Goal: Task Accomplishment & Management: Use online tool/utility

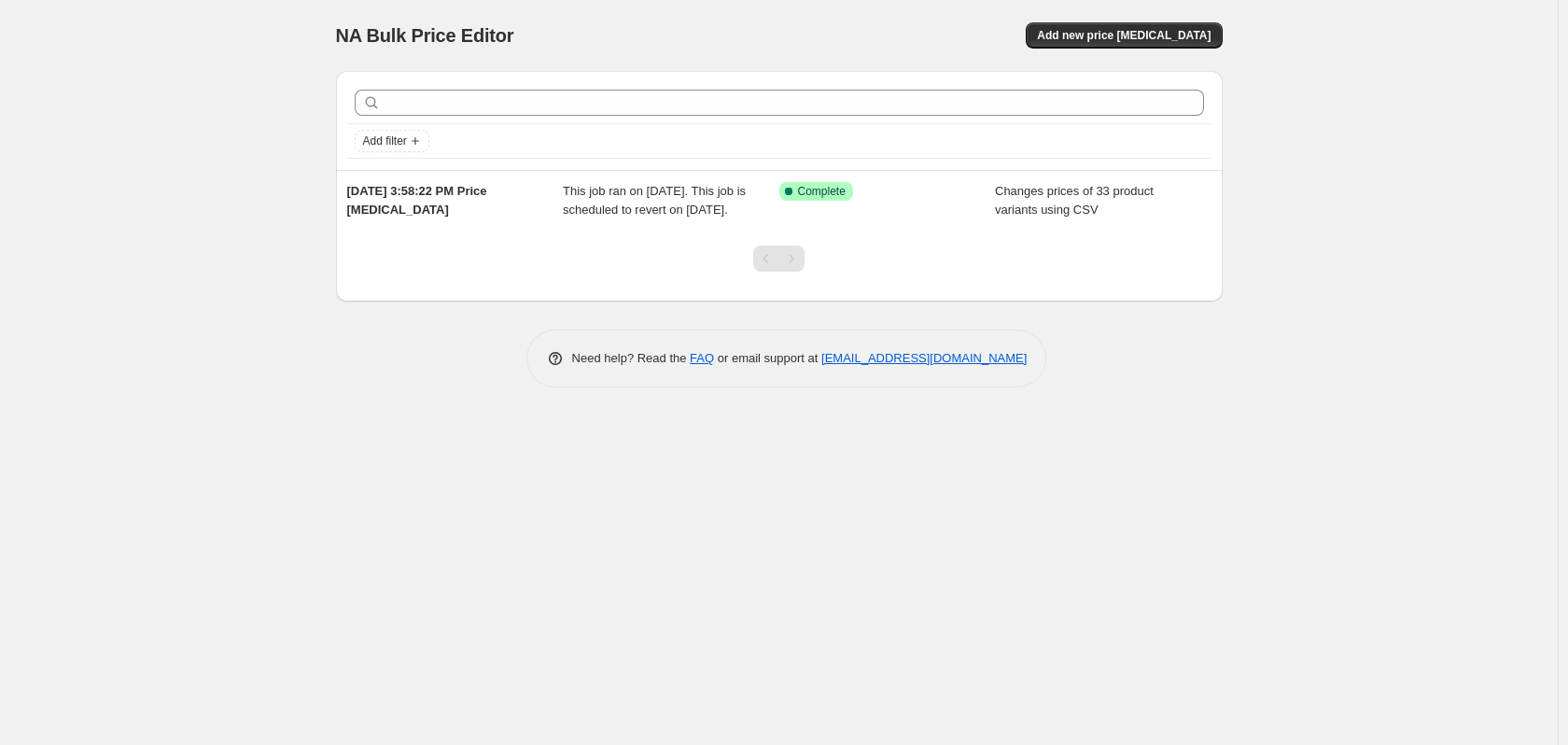
click at [540, 212] on div "[DATE] 3:58:22 PM Price [MEDICAL_DATA]" at bounding box center [455, 200] width 217 height 37
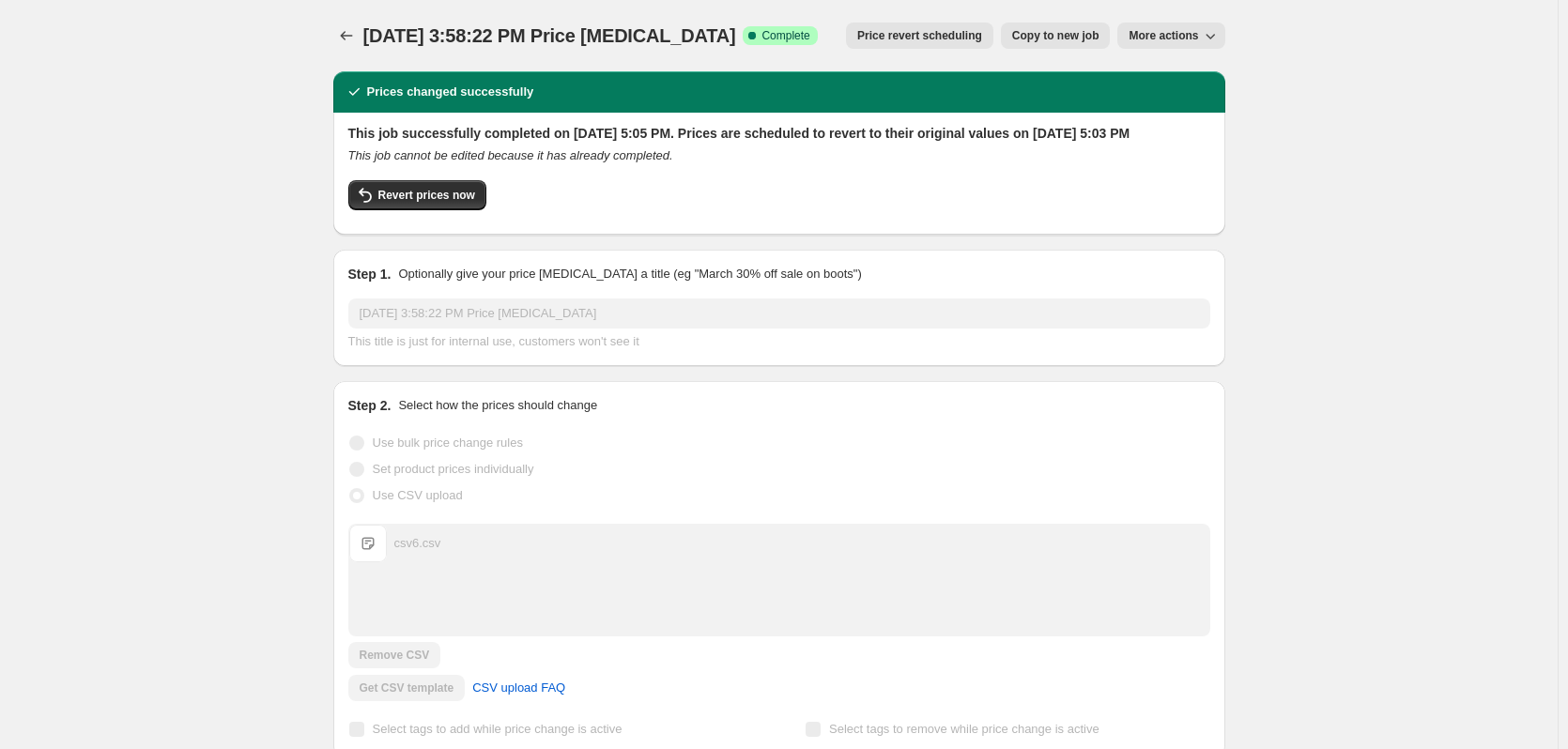
drag, startPoint x: 1129, startPoint y: 136, endPoint x: 1277, endPoint y: 99, distance: 152.6
click at [1210, 164] on div "This job successfully completed on [DATE] 5:05 PM. Prices are scheduled to reve…" at bounding box center [778, 172] width 861 height 96
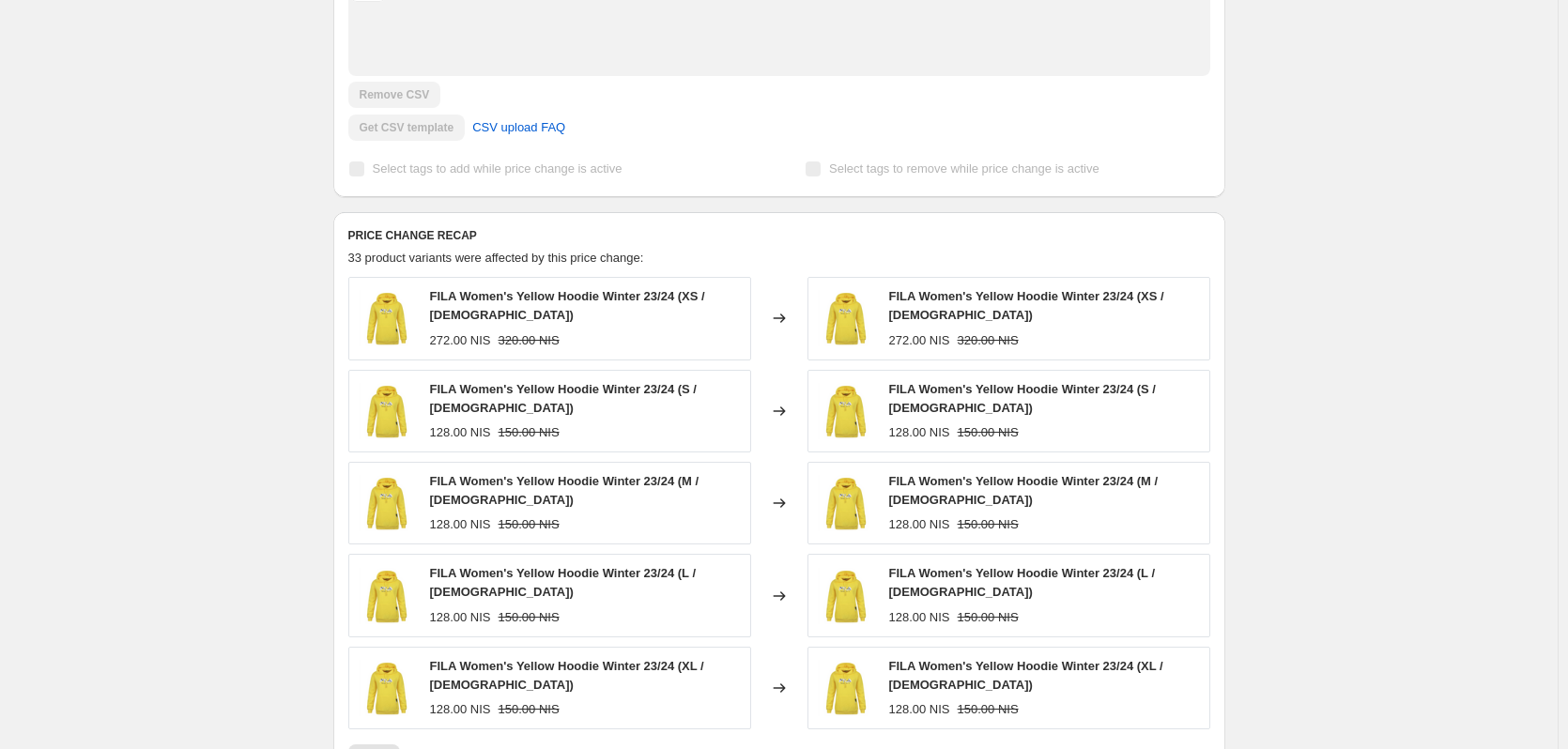
scroll to position [563, 0]
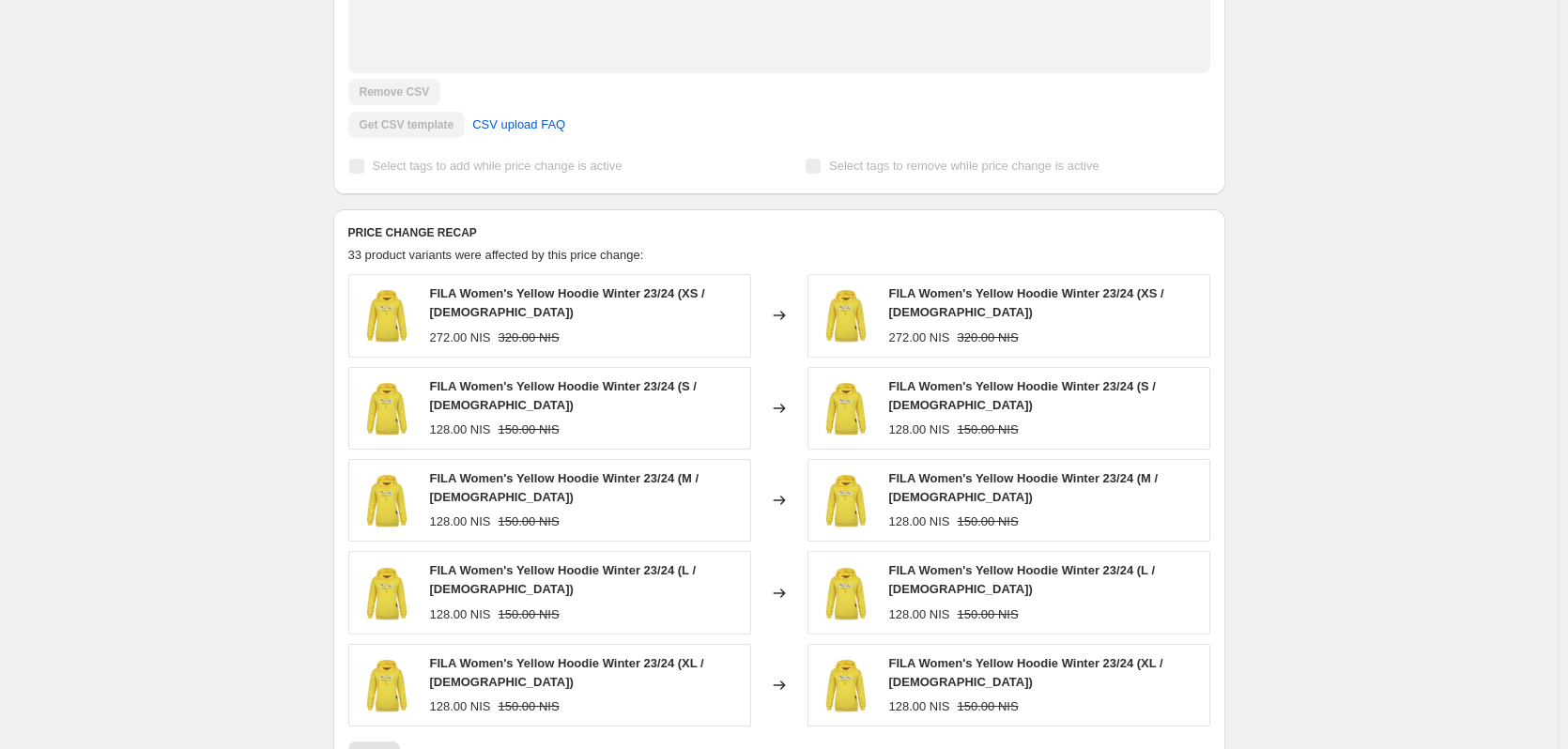
click at [381, 328] on img at bounding box center [386, 315] width 56 height 56
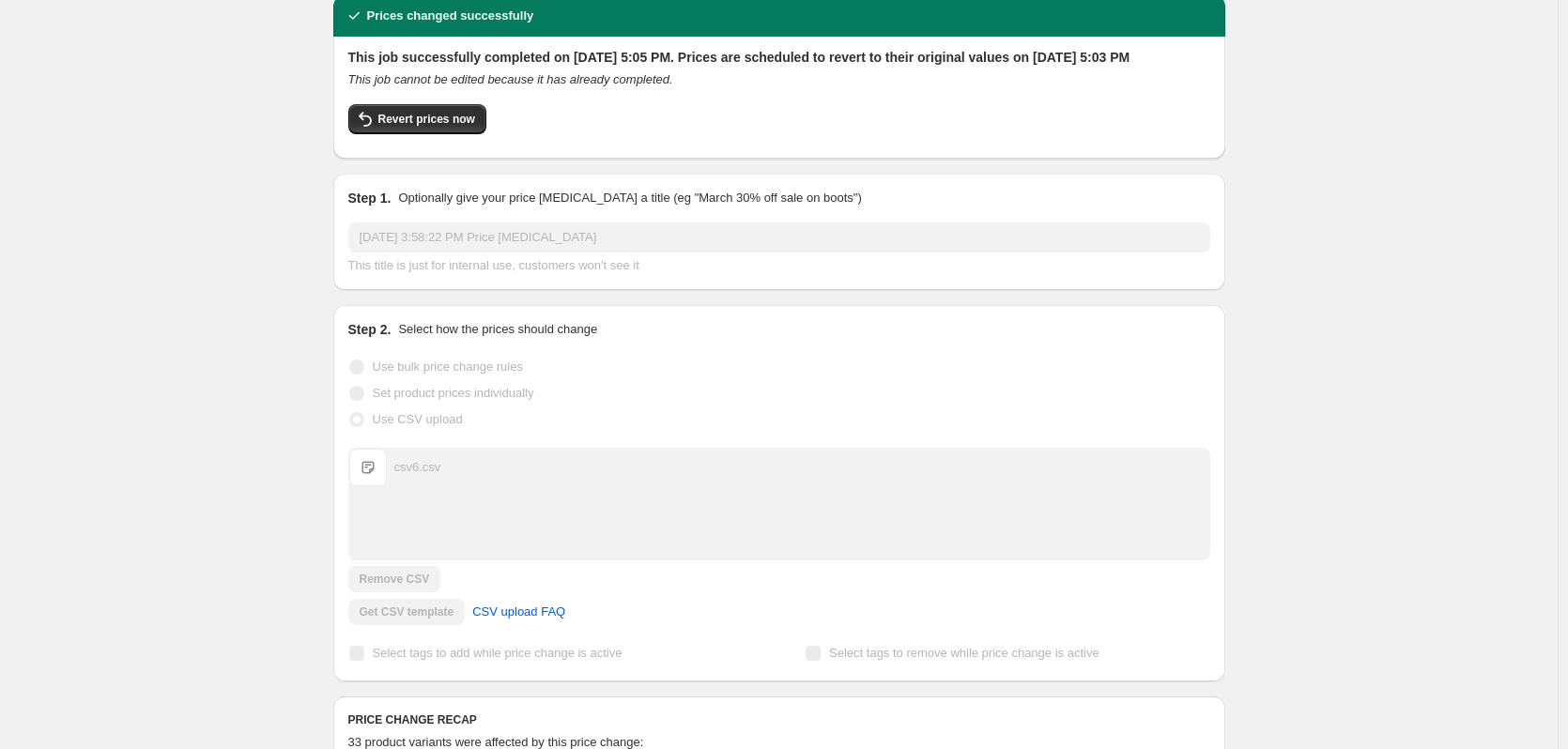
scroll to position [0, 0]
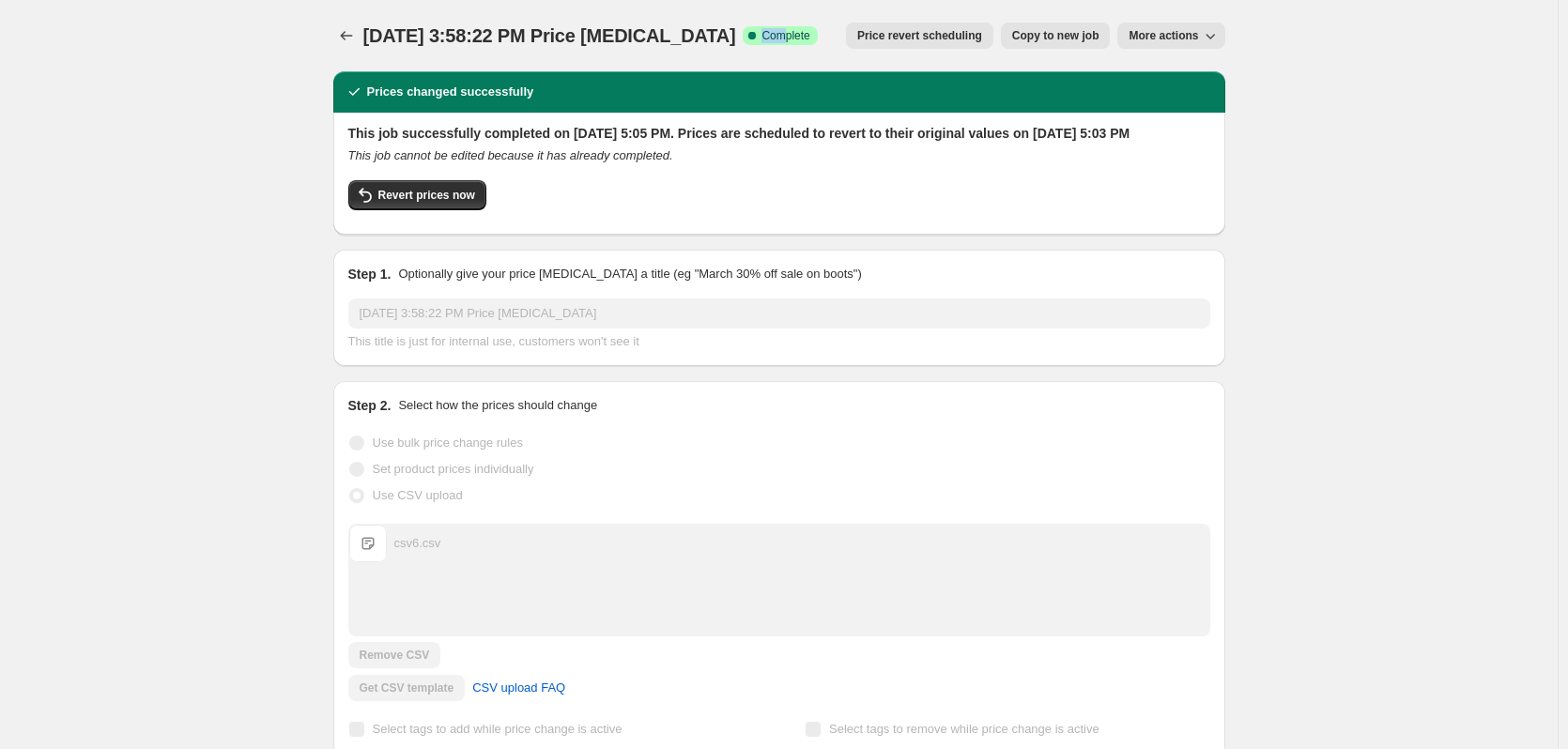
drag, startPoint x: 784, startPoint y: 35, endPoint x: 740, endPoint y: 44, distance: 44.9
click at [743, 44] on span "Success Complete Complete" at bounding box center [780, 35] width 75 height 19
click at [782, 35] on span "Complete" at bounding box center [785, 35] width 48 height 15
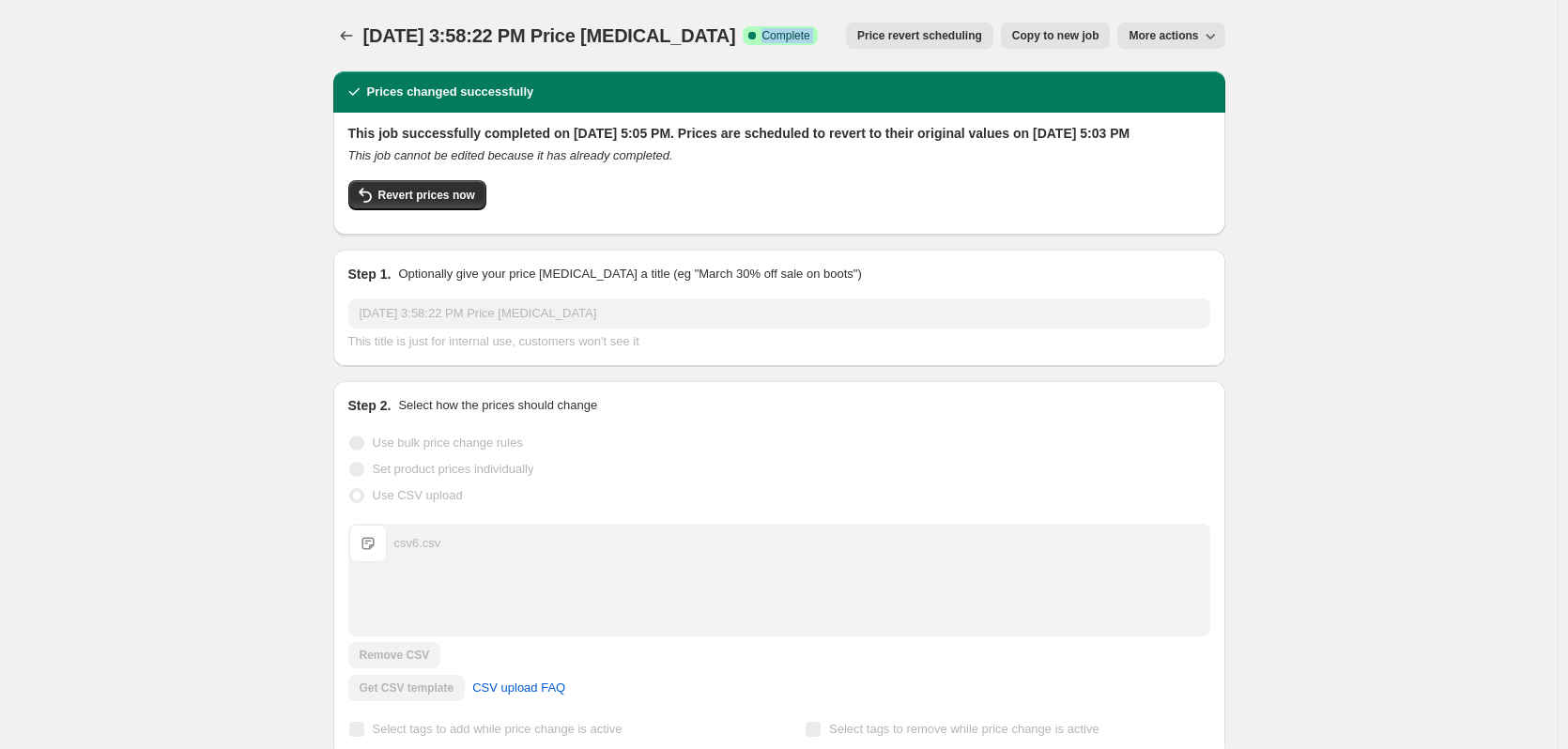
click at [782, 35] on span "Complete" at bounding box center [785, 35] width 48 height 15
click at [810, 34] on span "Success Complete Complete" at bounding box center [780, 35] width 75 height 19
drag, startPoint x: 402, startPoint y: 147, endPoint x: 459, endPoint y: 151, distance: 57.1
click at [459, 143] on h2 "This job successfully completed on [DATE] 5:05 PM. Prices are scheduled to reve…" at bounding box center [778, 134] width 861 height 19
click at [776, 36] on span "Complete" at bounding box center [785, 35] width 48 height 15
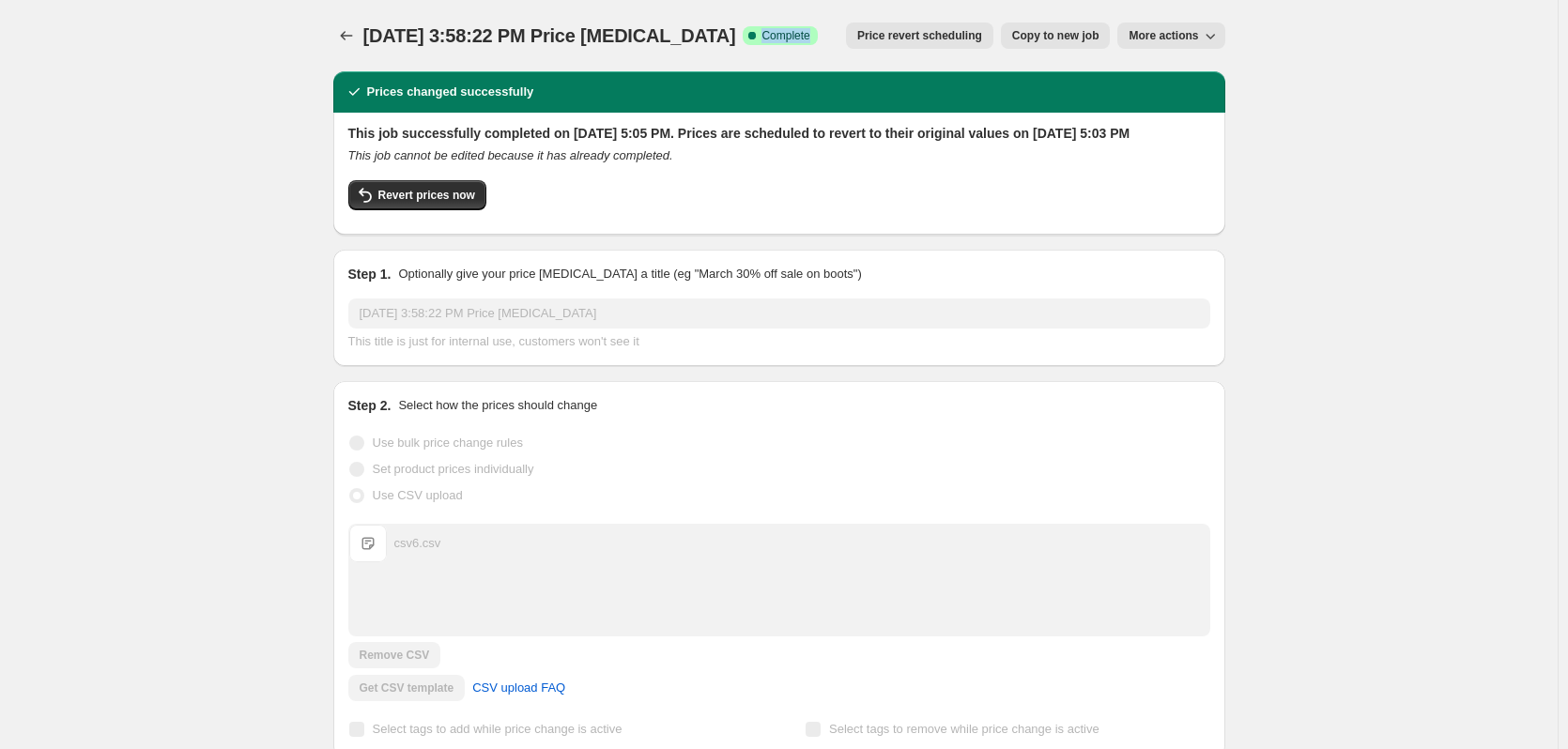
click at [776, 36] on span "Complete" at bounding box center [785, 35] width 48 height 15
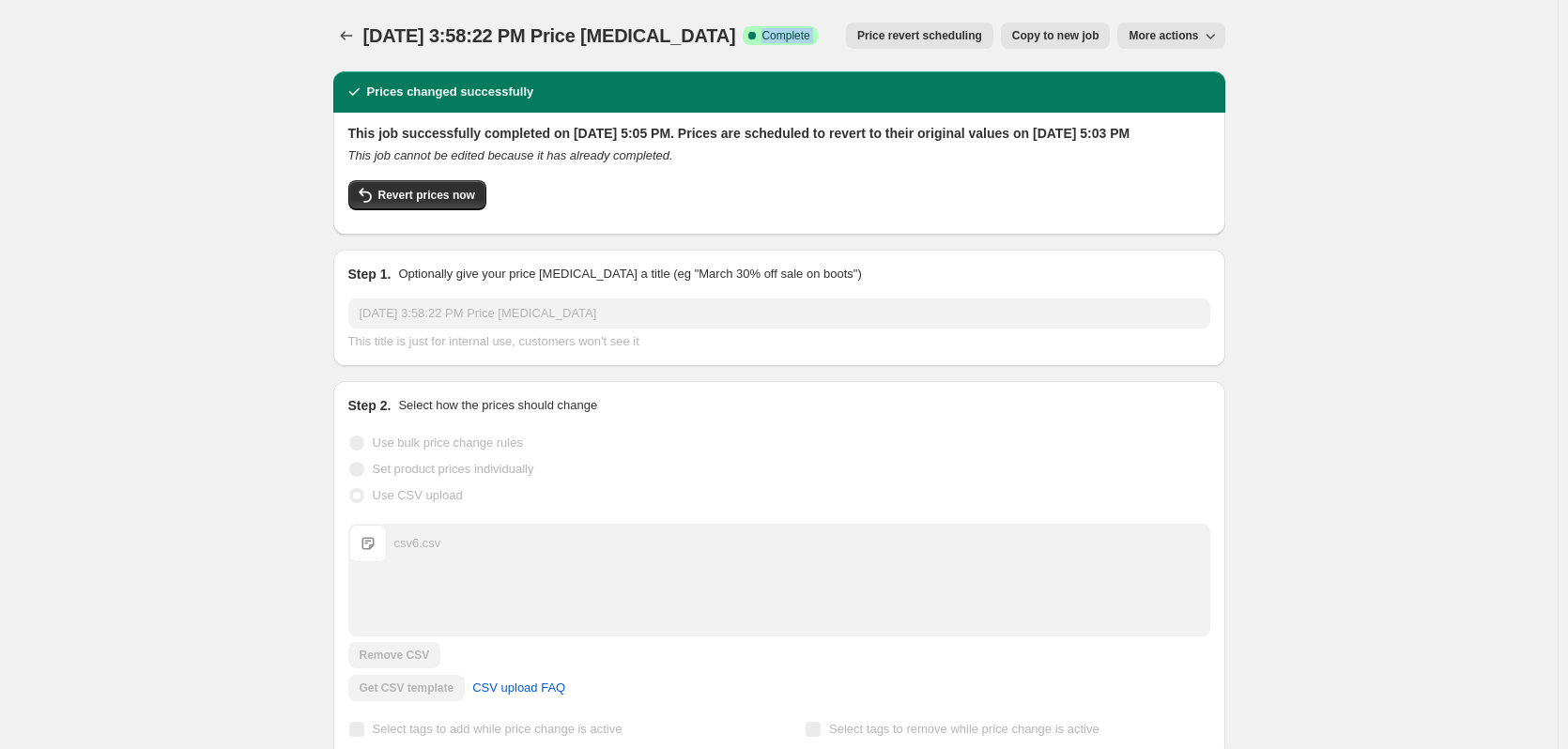
click at [776, 36] on span "Complete" at bounding box center [785, 35] width 48 height 15
click at [775, 52] on div "[DATE] 3:58:22 PM Price [MEDICAL_DATA]. This page is ready [DATE] 3:58:22 PM Pr…" at bounding box center [779, 35] width 892 height 72
drag, startPoint x: 408, startPoint y: 146, endPoint x: 576, endPoint y: 132, distance: 168.6
click at [576, 132] on h2 "This job successfully completed on [DATE] 5:05 PM. Prices are scheduled to reve…" at bounding box center [778, 134] width 861 height 19
click at [570, 163] on icon "This job cannot be edited because it has already completed." at bounding box center [511, 155] width 325 height 14
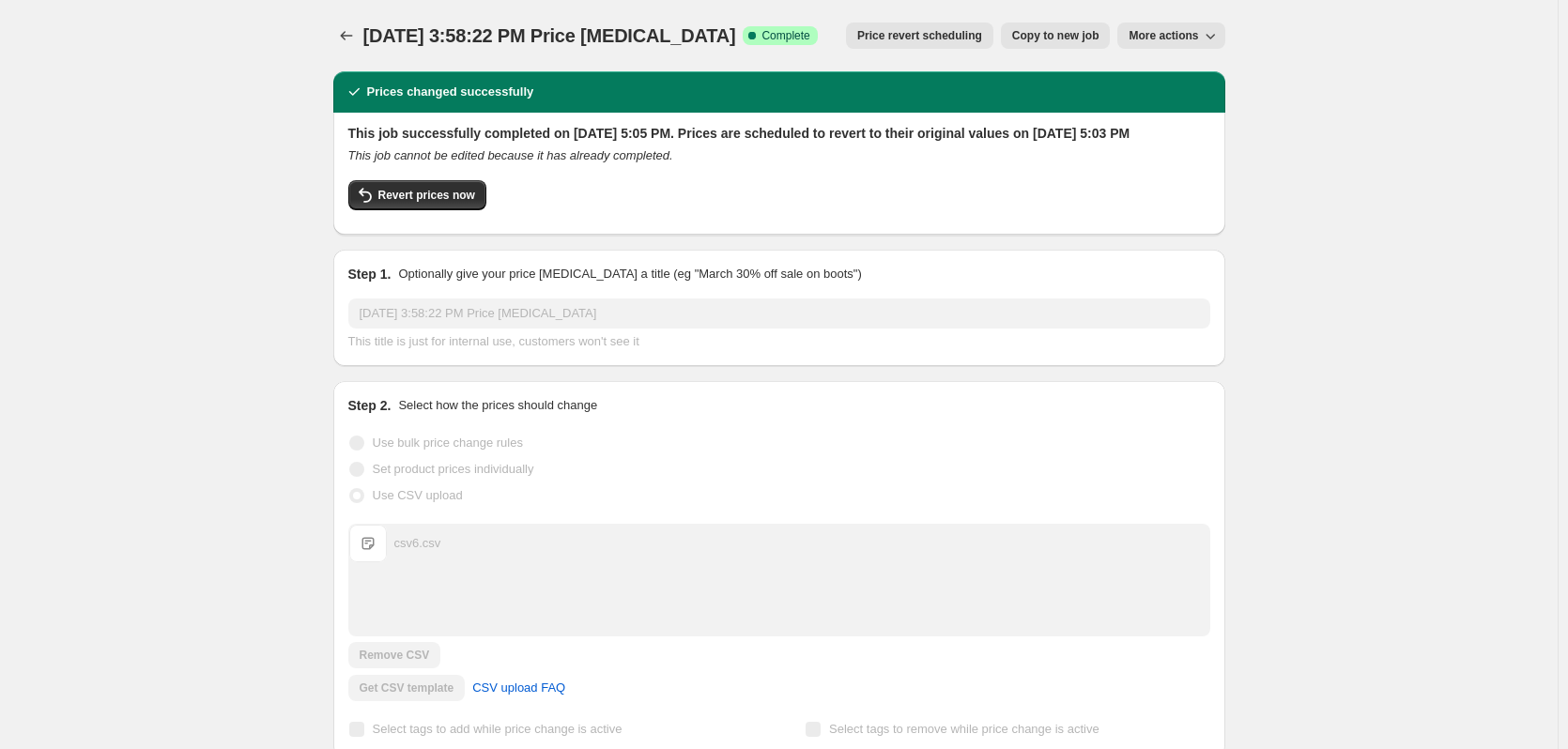
click at [570, 163] on icon "This job cannot be edited because it has already completed." at bounding box center [511, 155] width 325 height 14
click at [573, 194] on div "This job successfully completed on [DATE] 5:05 PM. Prices are scheduled to reve…" at bounding box center [778, 172] width 861 height 96
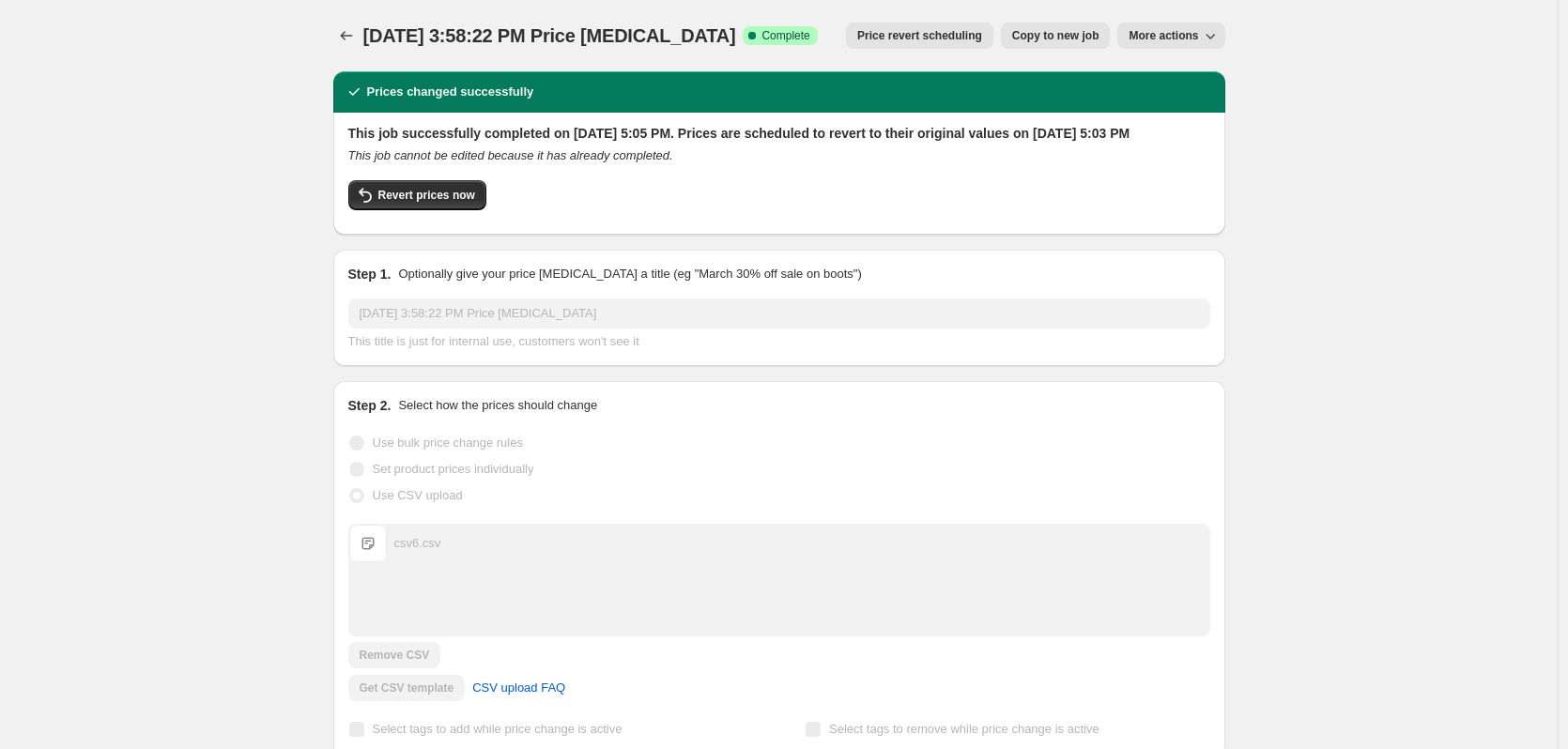
click at [553, 209] on div "Revert prices now" at bounding box center [778, 200] width 861 height 39
drag, startPoint x: 1178, startPoint y: 133, endPoint x: 1255, endPoint y: 133, distance: 77.0
click at [1125, 143] on h2 "This job successfully completed on [DATE] 5:05 PM. Prices are scheduled to reve…" at bounding box center [778, 134] width 861 height 19
drag, startPoint x: 406, startPoint y: 157, endPoint x: 438, endPoint y: 150, distance: 32.8
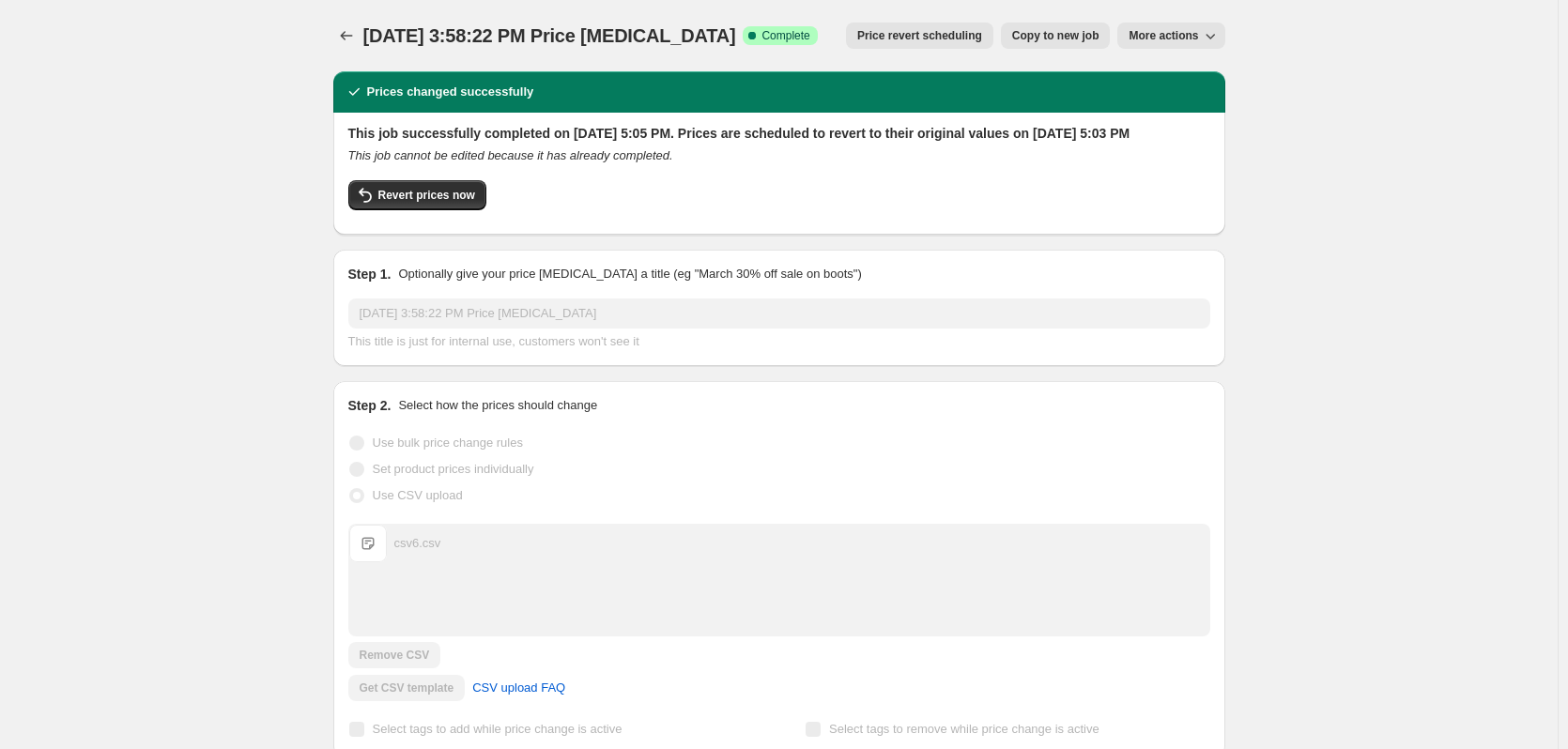
click at [446, 143] on h2 "This job successfully completed on [DATE] 5:05 PM. Prices are scheduled to reve…" at bounding box center [778, 134] width 861 height 19
click at [434, 143] on h2 "This job successfully completed on [DATE] 5:05 PM. Prices are scheduled to reve…" at bounding box center [778, 134] width 861 height 19
click at [394, 143] on h2 "This job successfully completed on [DATE] 5:05 PM. Prices are scheduled to reve…" at bounding box center [778, 134] width 861 height 19
drag, startPoint x: 402, startPoint y: 160, endPoint x: 458, endPoint y: 152, distance: 56.6
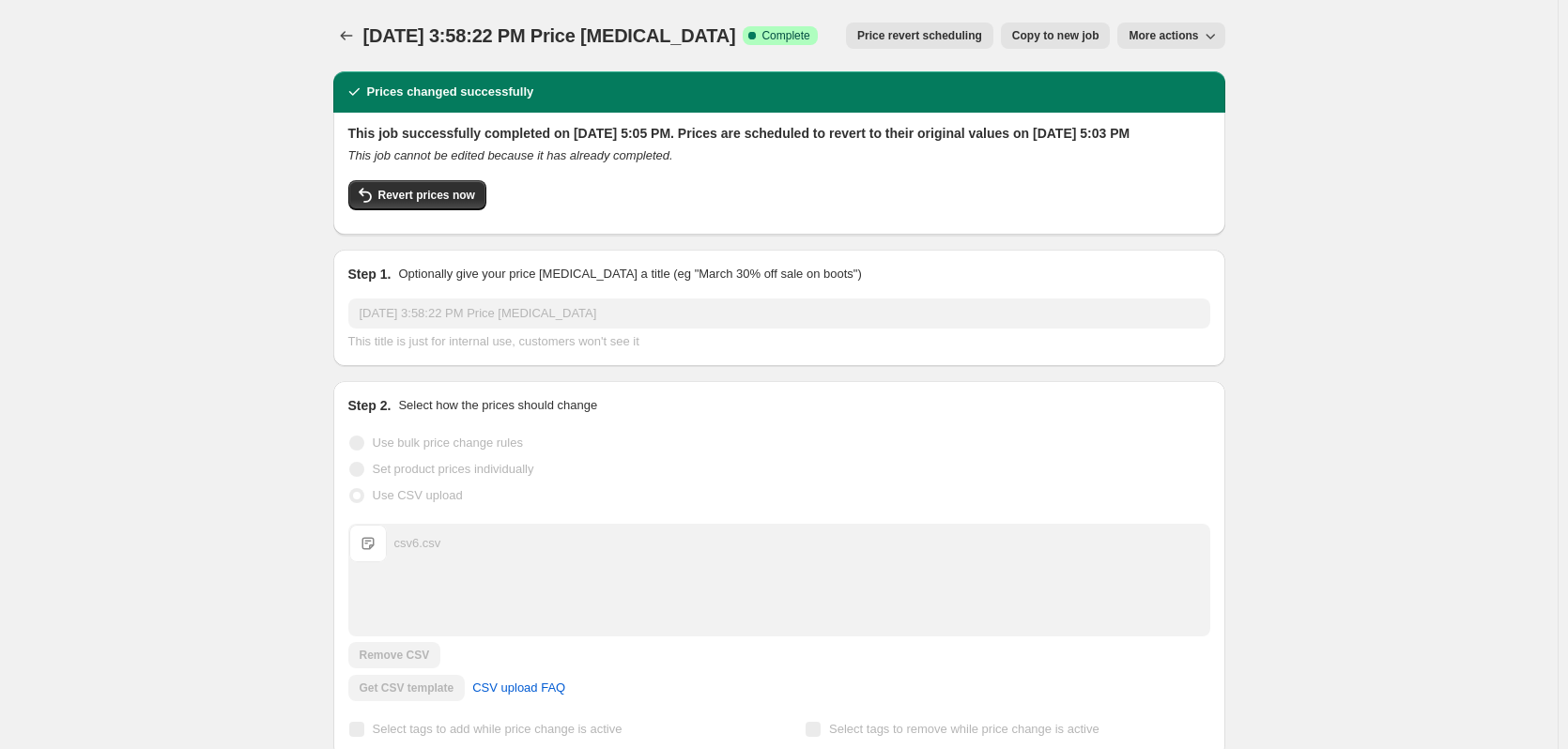
click at [458, 143] on h2 "This job successfully completed on [DATE] 5:05 PM. Prices are scheduled to reve…" at bounding box center [778, 134] width 861 height 19
click at [457, 143] on h2 "This job successfully completed on [DATE] 5:05 PM. Prices are scheduled to reve…" at bounding box center [778, 134] width 861 height 19
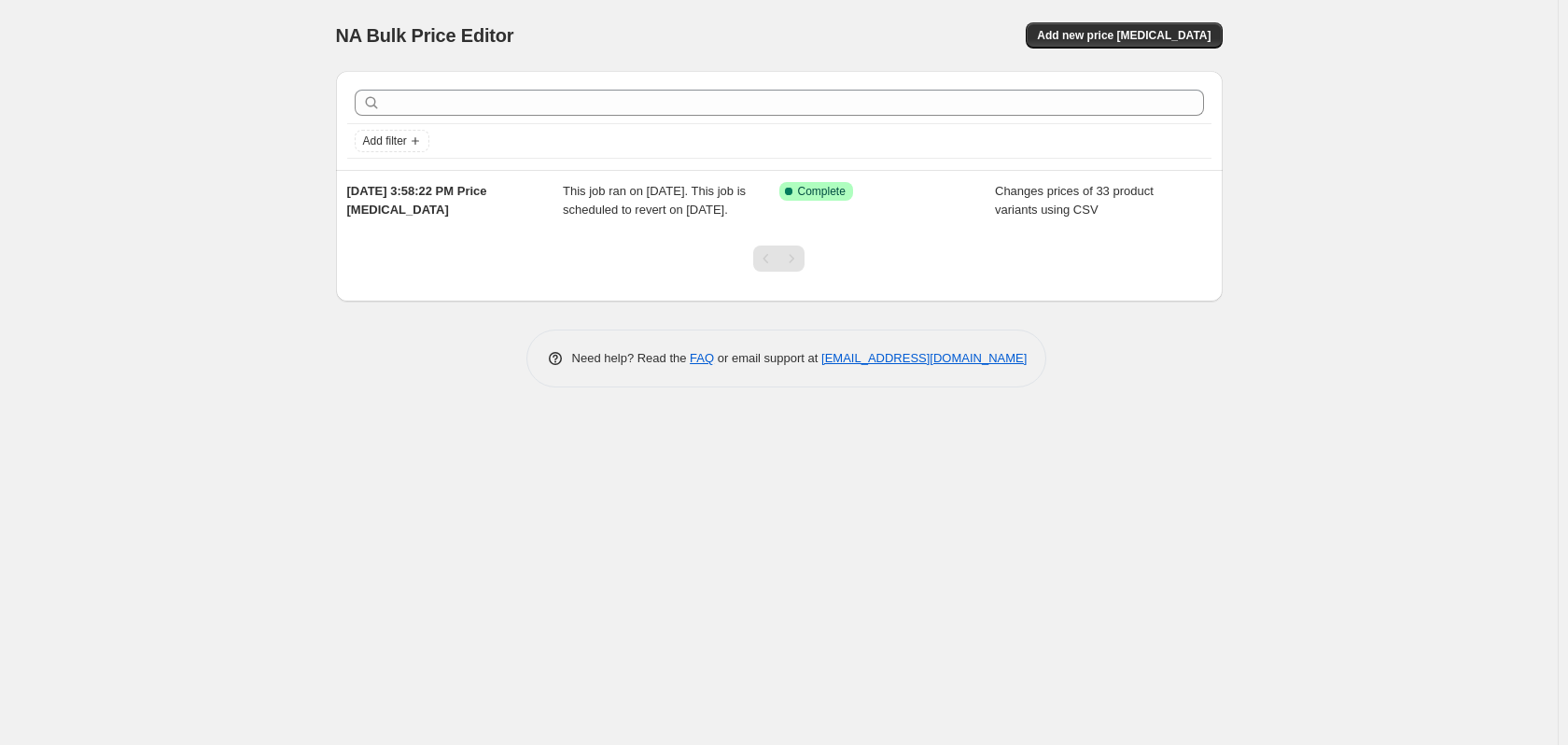
click at [1113, 32] on span "Add new price [MEDICAL_DATA]" at bounding box center [1124, 35] width 174 height 15
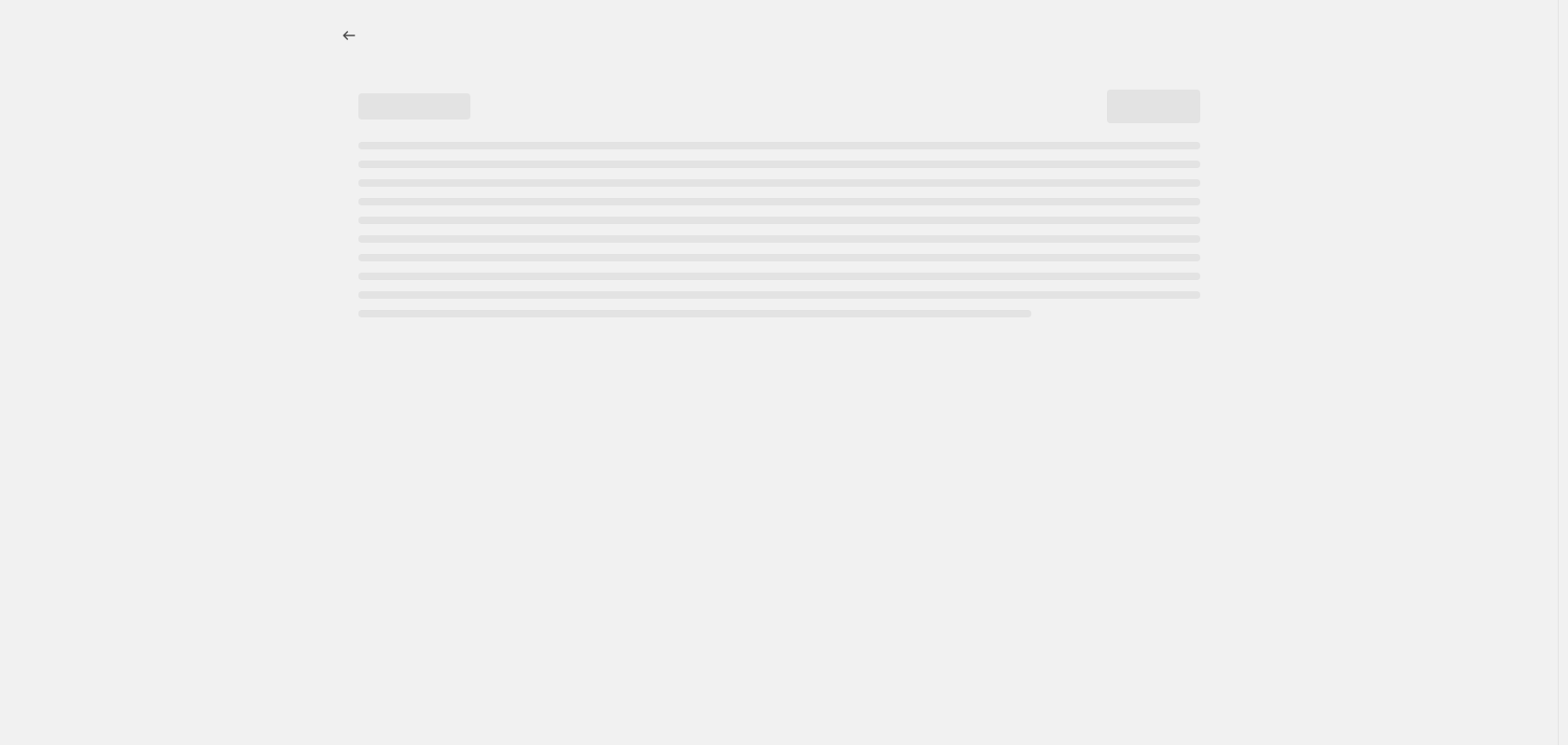
select select "percentage"
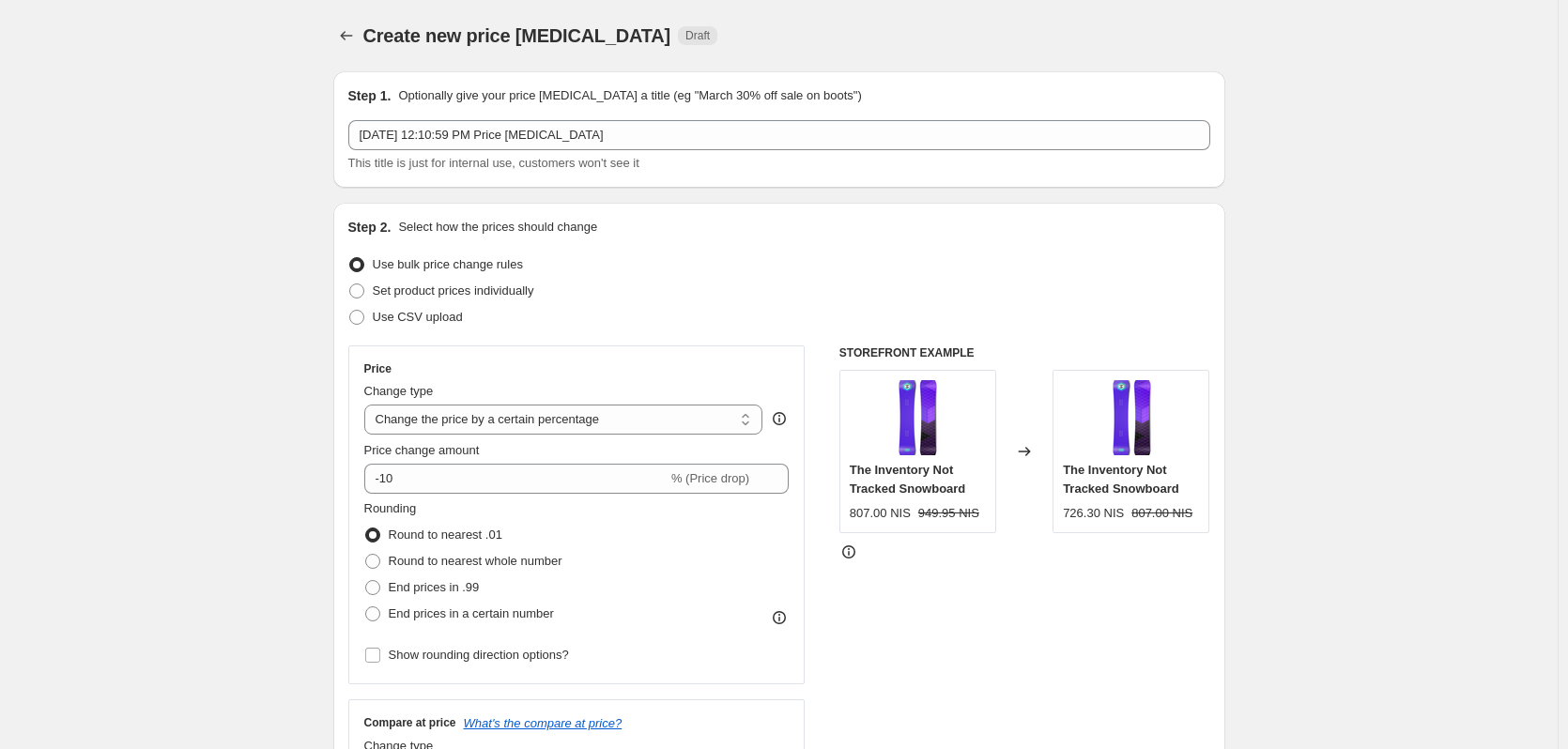
click at [410, 291] on span "Set product prices individually" at bounding box center [453, 290] width 162 height 14
click at [350, 284] on input "Set product prices individually" at bounding box center [349, 283] width 1 height 1
radio input "true"
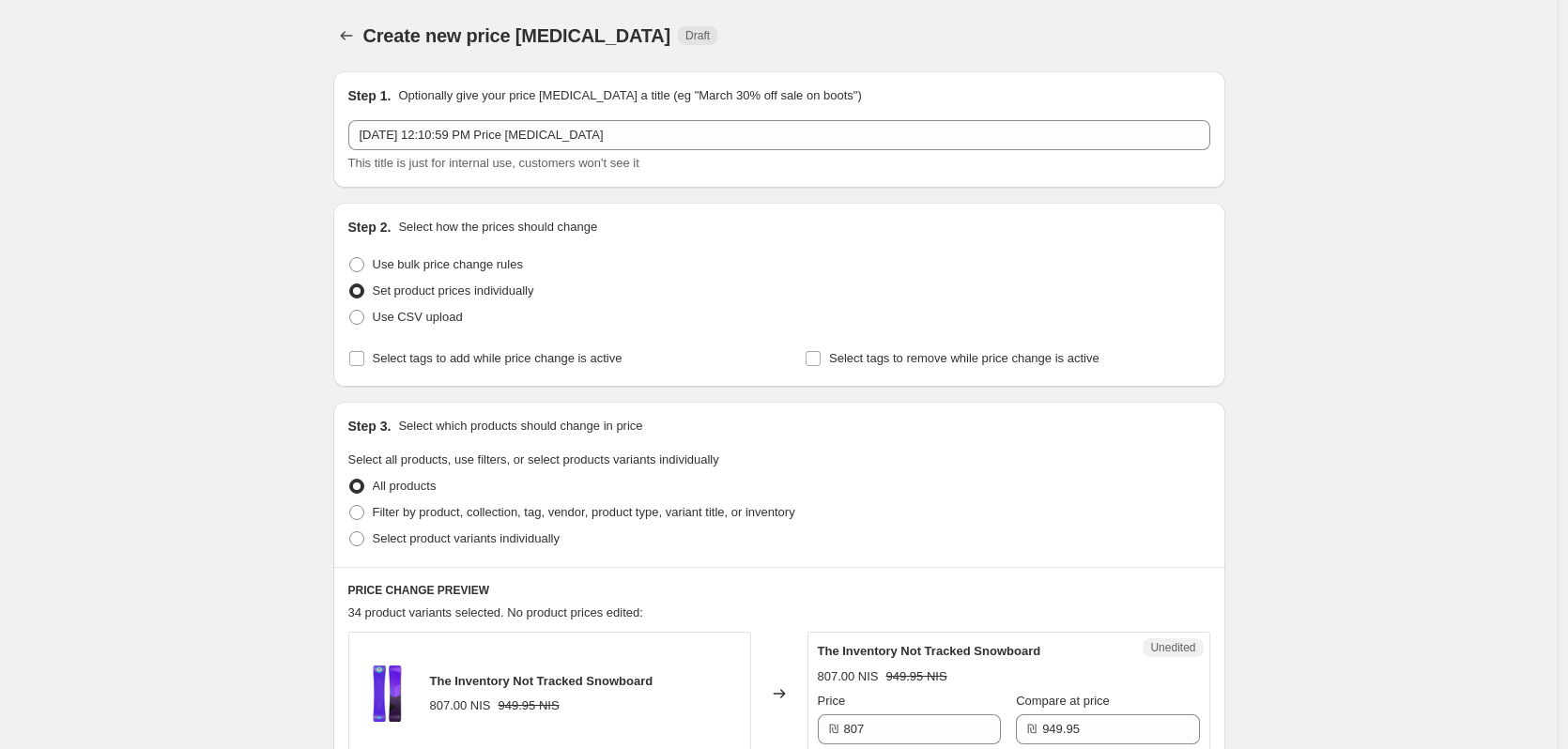
click at [356, 266] on span at bounding box center [357, 265] width 15 height 15
click at [350, 258] on input "Use bulk price change rules" at bounding box center [349, 257] width 1 height 1
radio input "true"
select select "percentage"
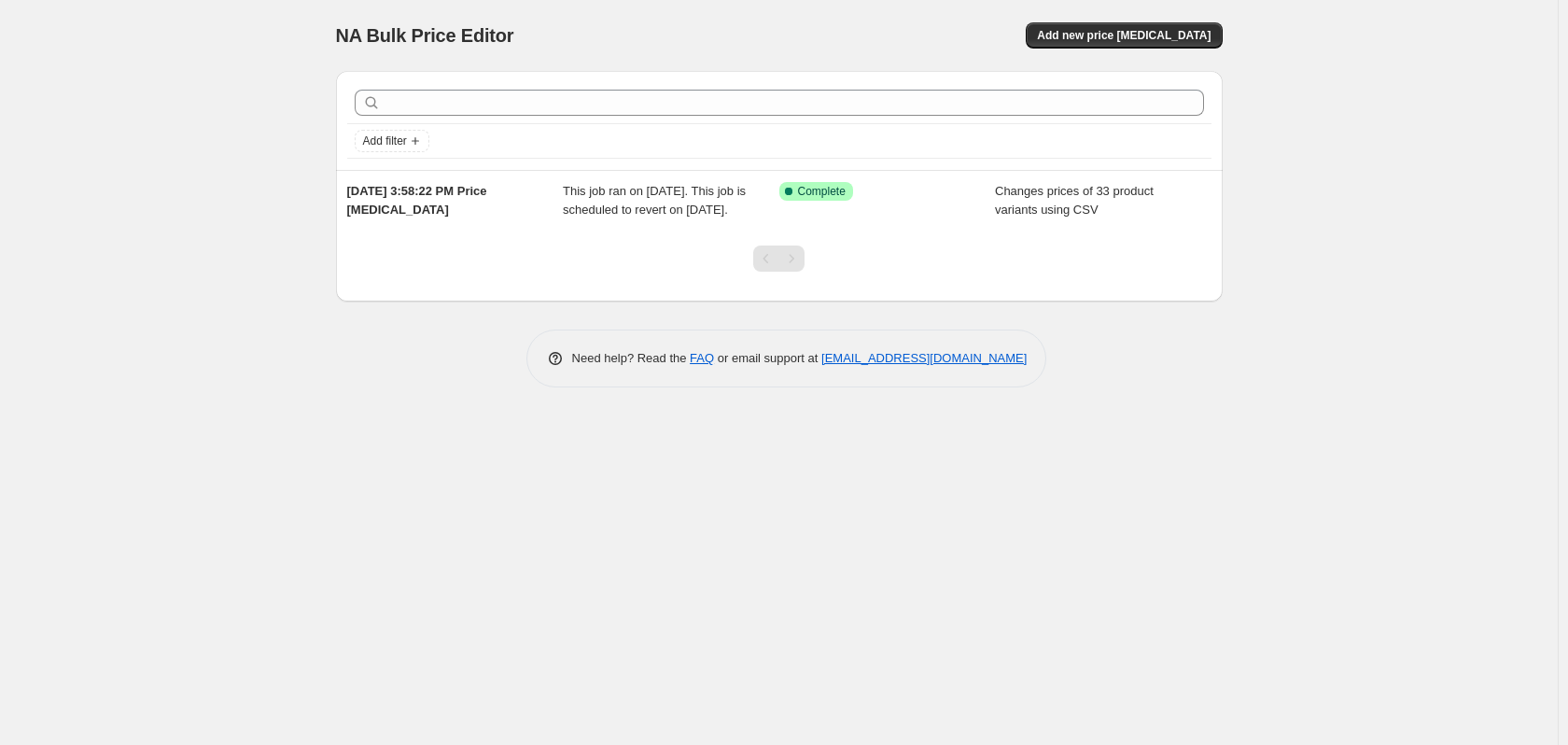
click at [1103, 27] on button "Add new price [MEDICAL_DATA]" at bounding box center [1124, 35] width 196 height 26
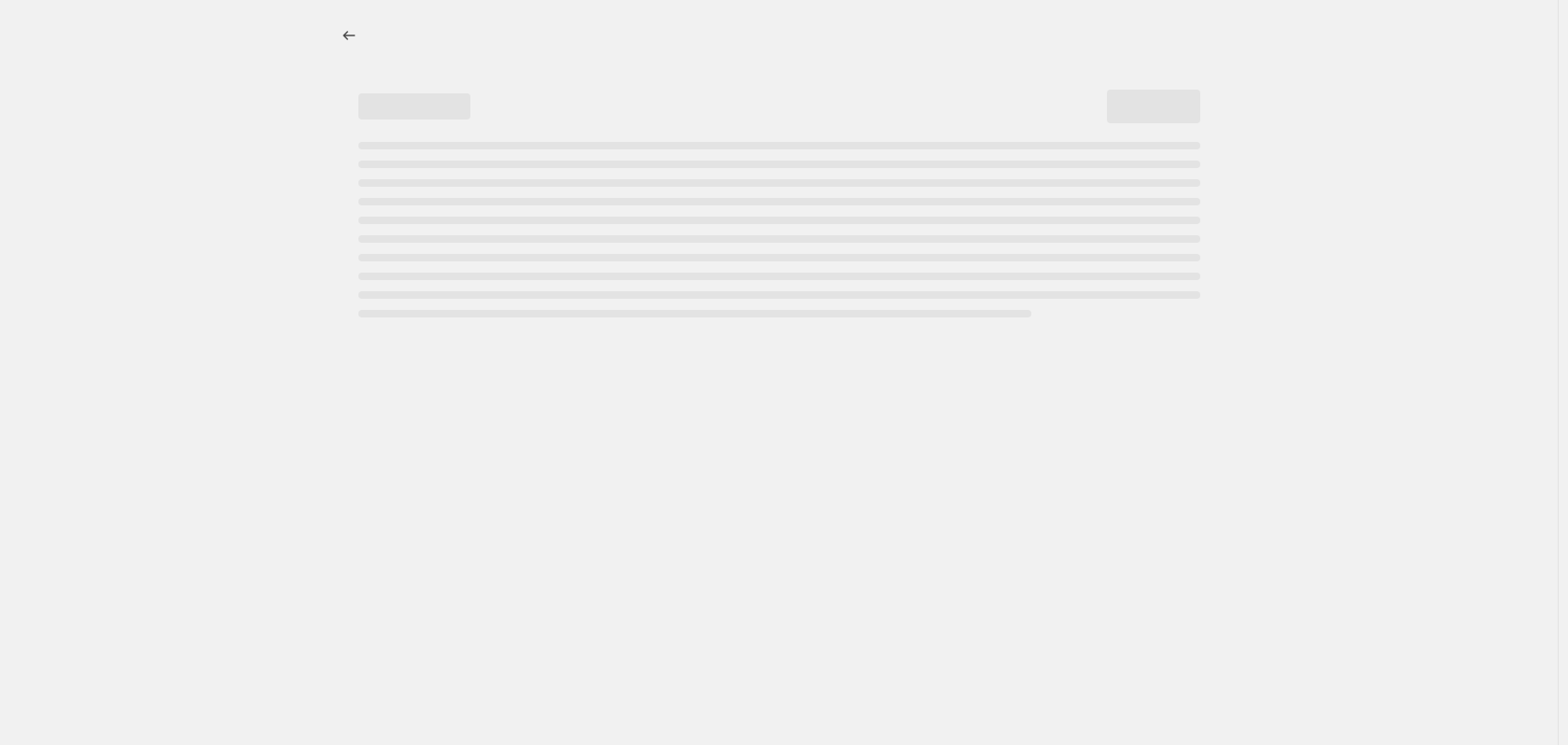
select select "percentage"
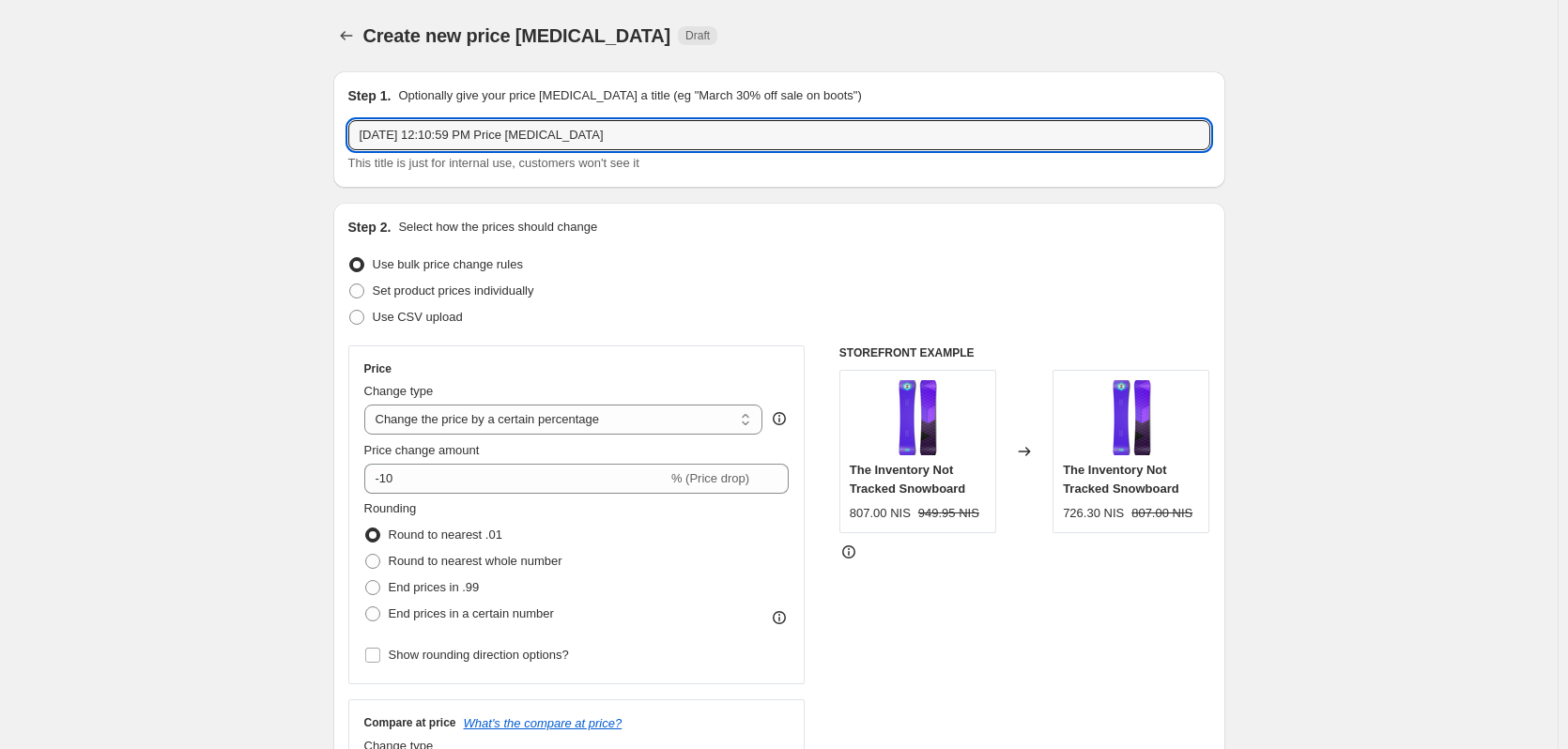
click at [451, 134] on input "[DATE] 12:10:59 PM Price [MEDICAL_DATA]" at bounding box center [778, 135] width 861 height 30
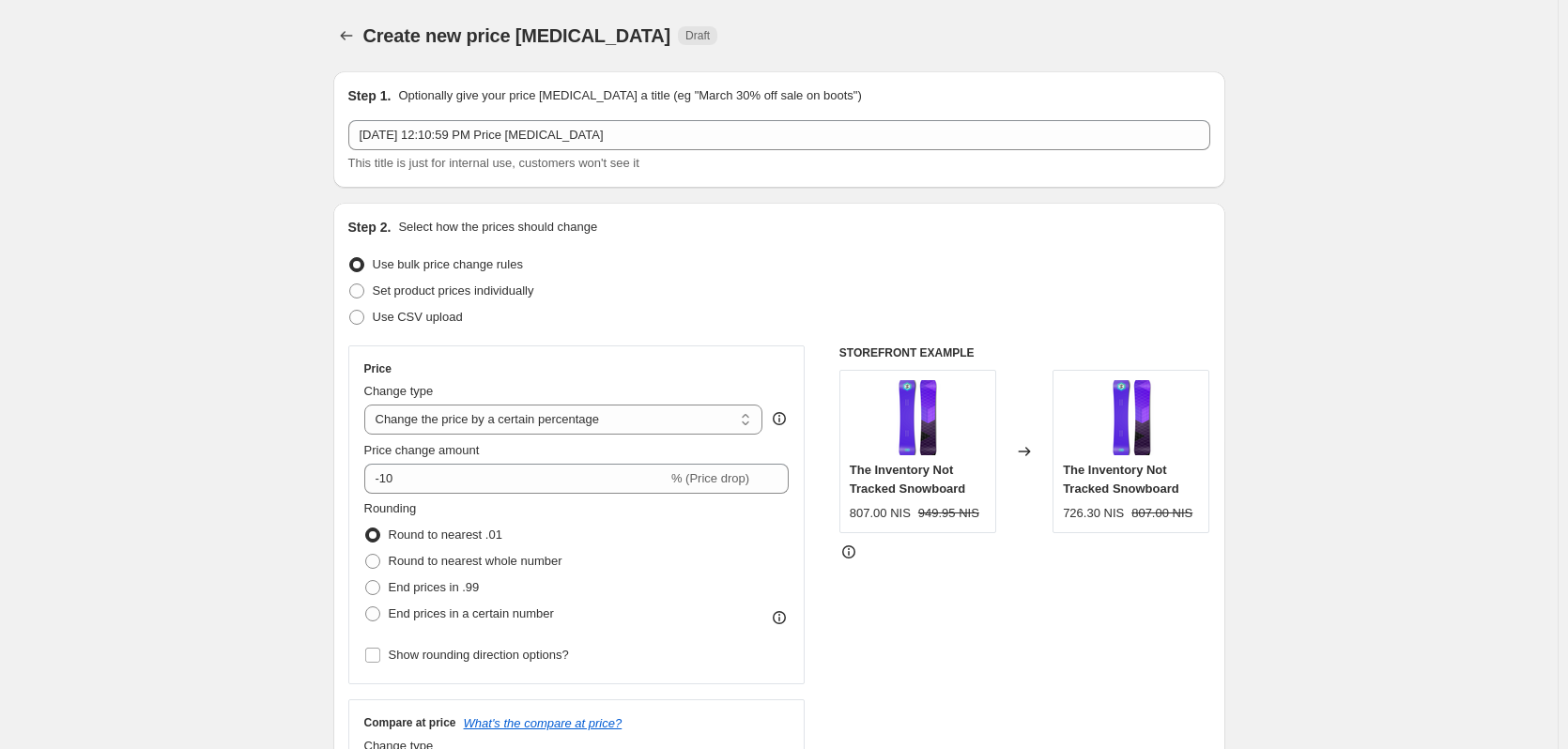
click at [359, 292] on span at bounding box center [357, 291] width 15 height 15
click at [350, 284] on input "Set product prices individually" at bounding box center [349, 283] width 1 height 1
radio input "true"
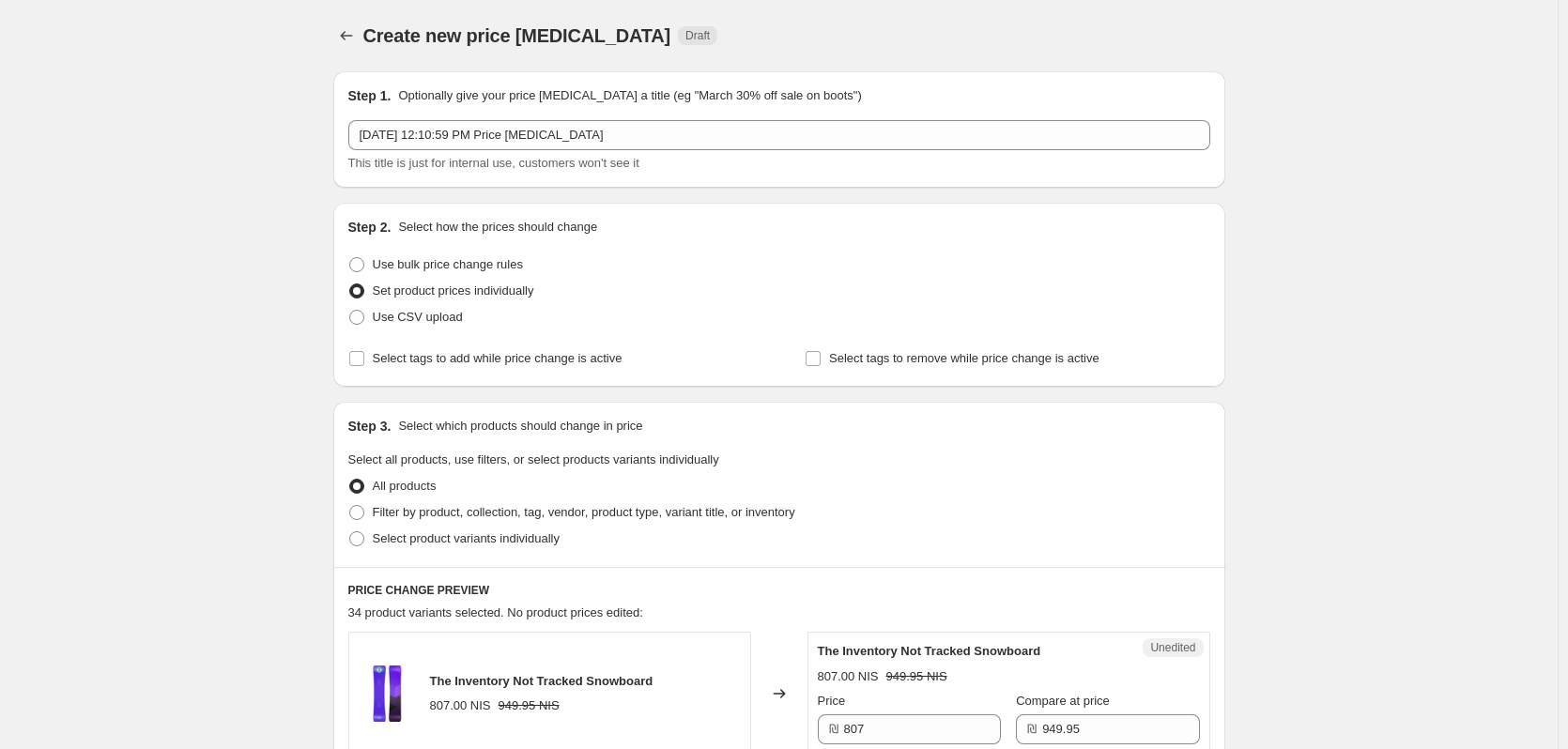
click at [359, 316] on span at bounding box center [357, 318] width 15 height 15
click at [350, 311] on input "Use CSV upload" at bounding box center [349, 310] width 1 height 1
radio input "true"
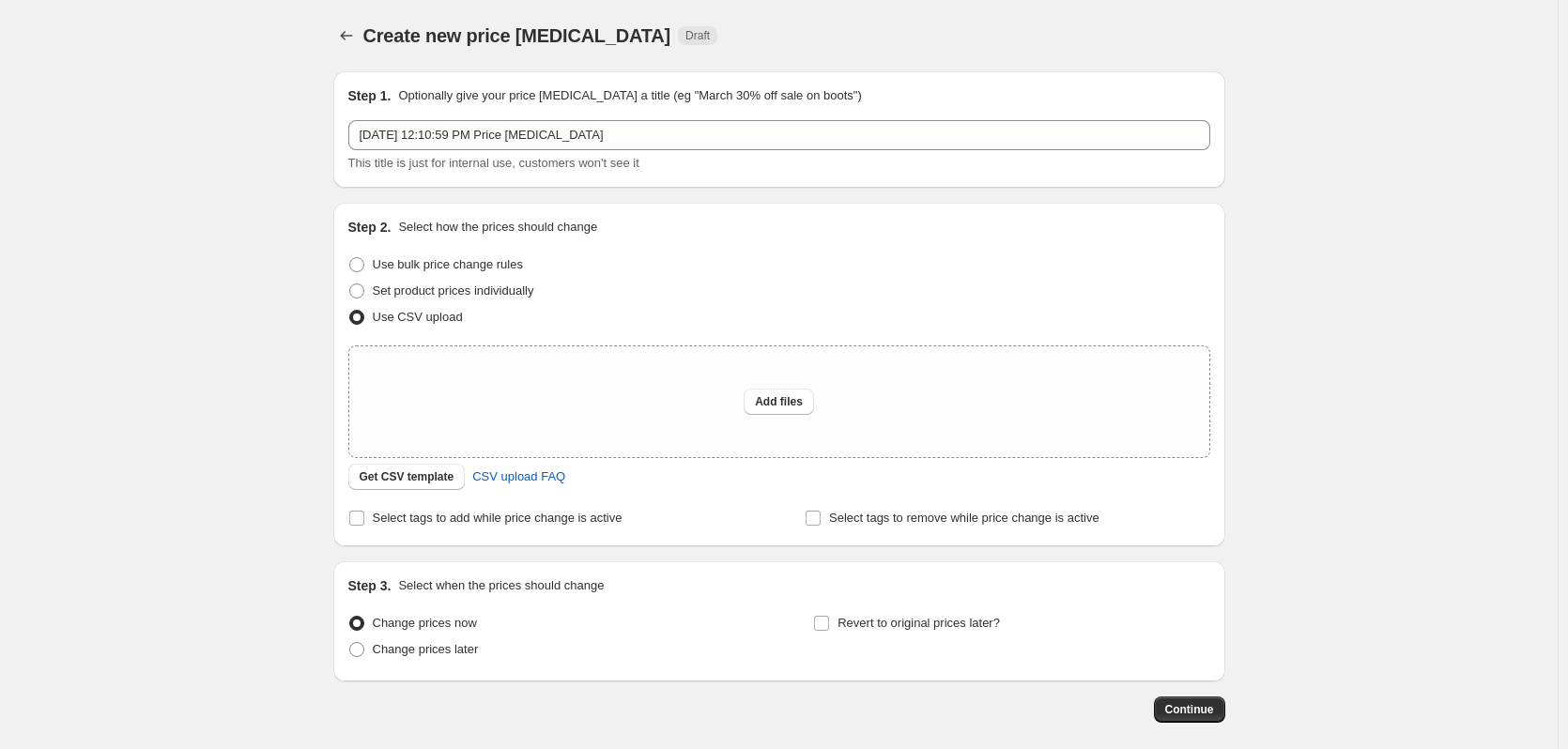
click at [364, 268] on span at bounding box center [357, 265] width 15 height 15
click at [350, 258] on input "Use bulk price change rules" at bounding box center [349, 257] width 1 height 1
radio input "true"
select select "percentage"
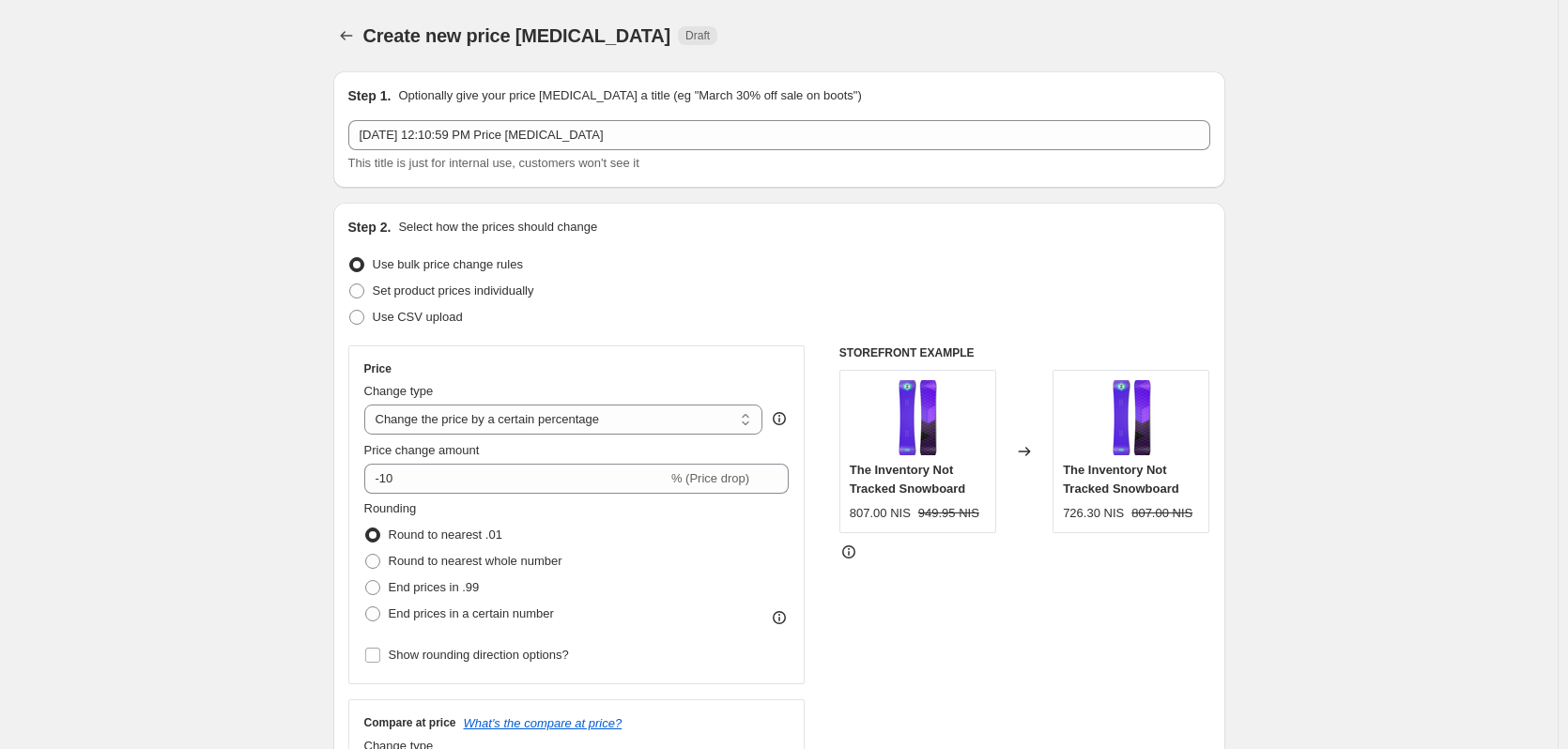
click at [362, 294] on span at bounding box center [357, 291] width 15 height 15
click at [350, 284] on input "Set product prices individually" at bounding box center [349, 283] width 1 height 1
radio input "true"
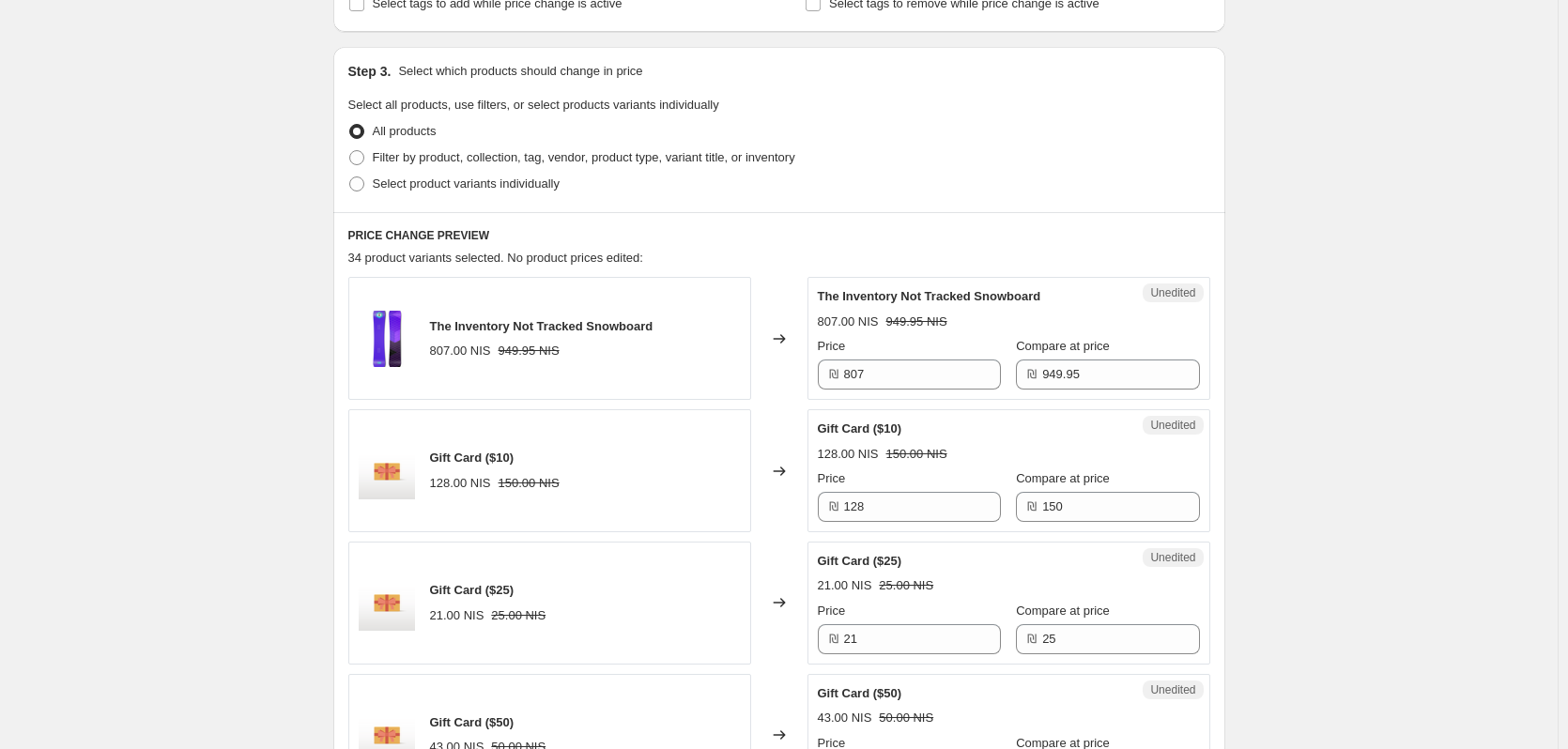
scroll to position [376, 0]
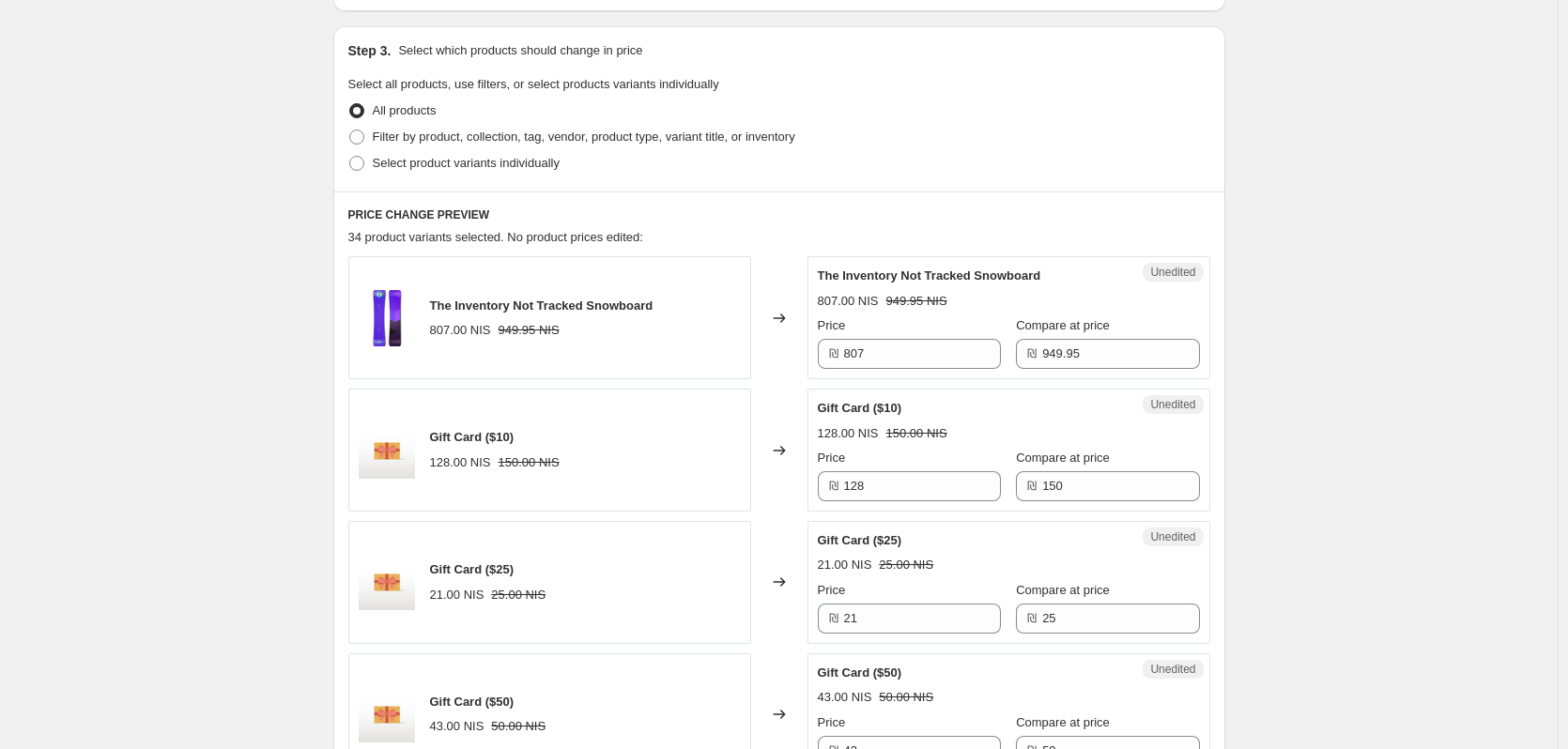
click at [365, 172] on label "Select product variants individually" at bounding box center [453, 163] width 211 height 26
click at [350, 157] on input "Select product variants individually" at bounding box center [349, 156] width 1 height 1
radio input "true"
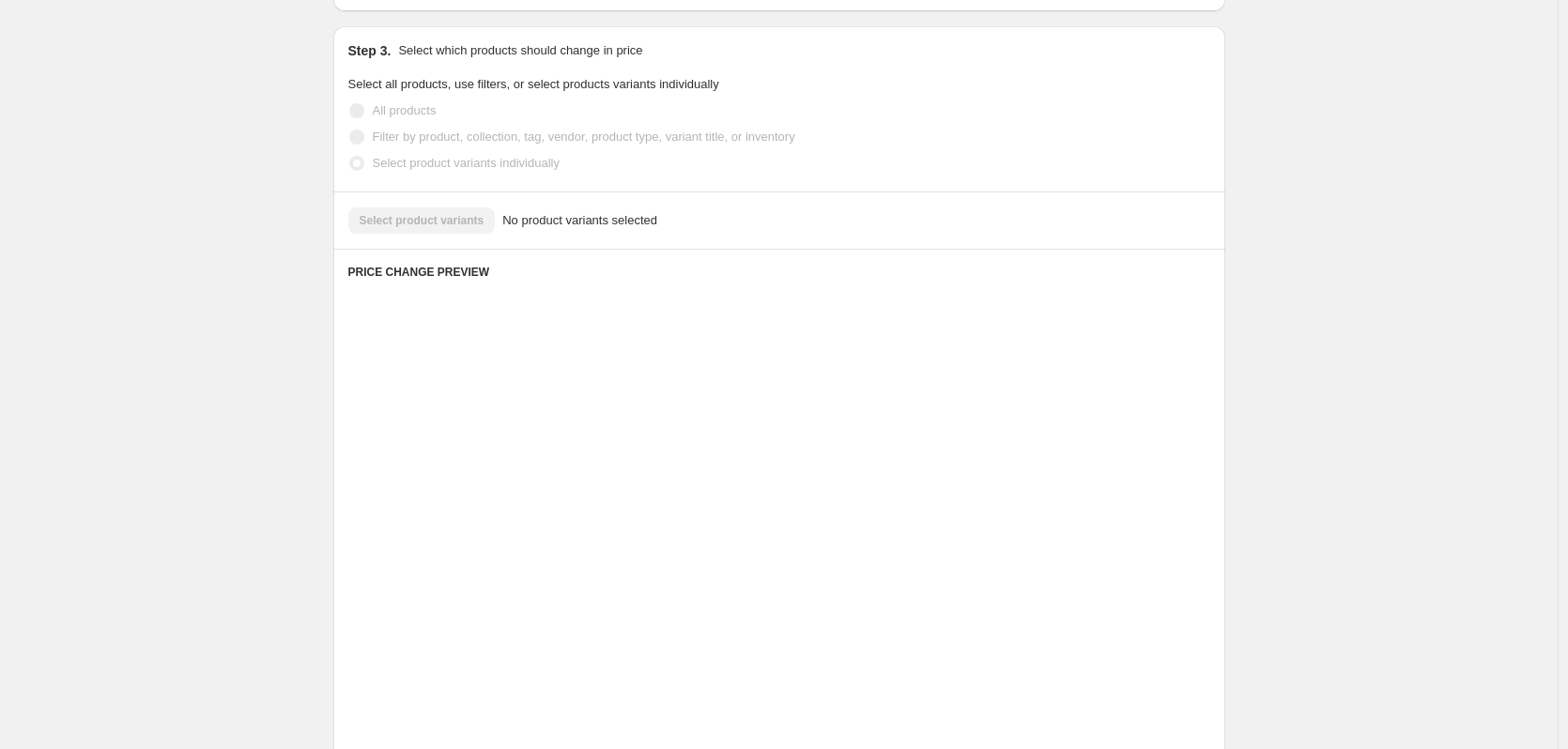
scroll to position [236, 0]
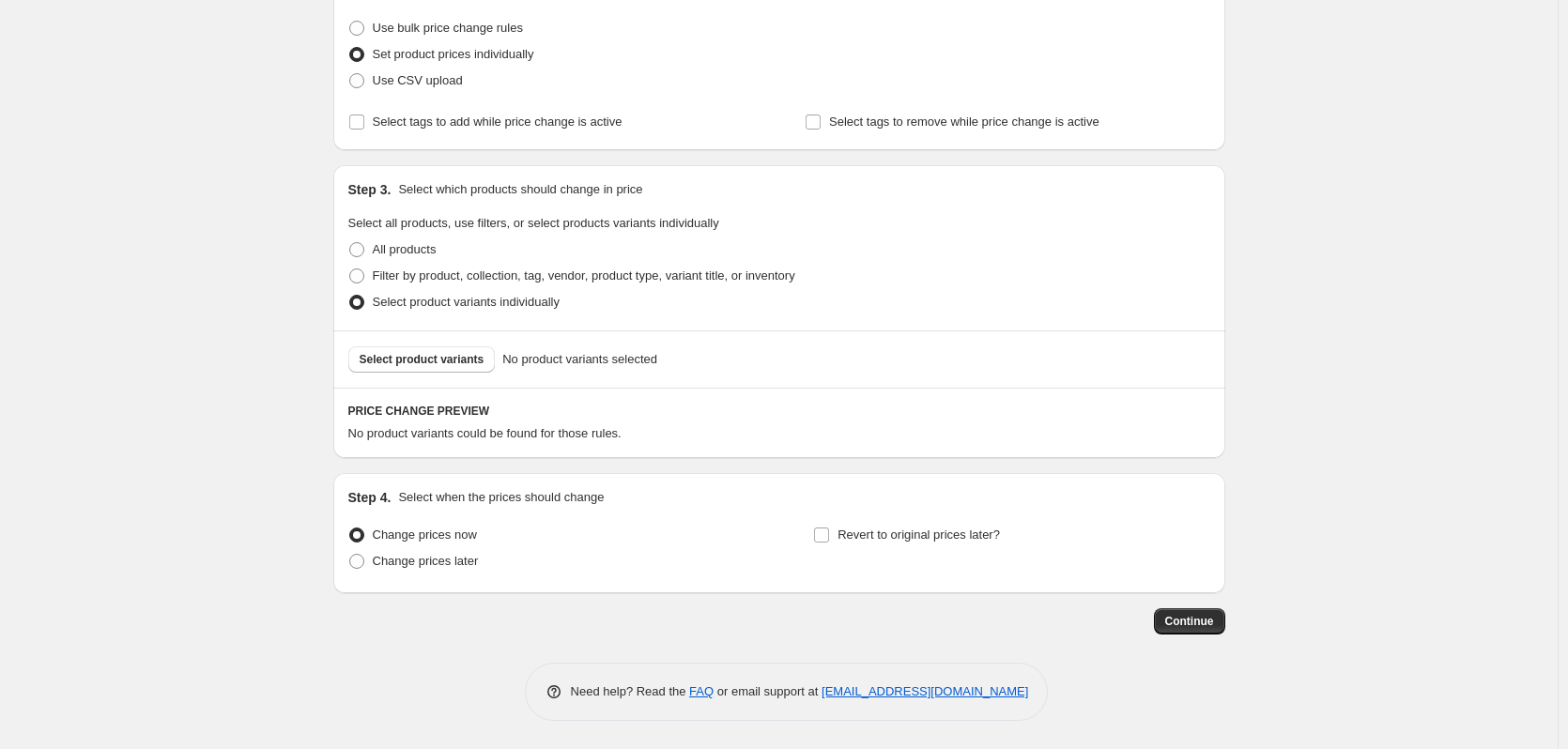
click at [422, 364] on span "Select product variants" at bounding box center [422, 360] width 125 height 15
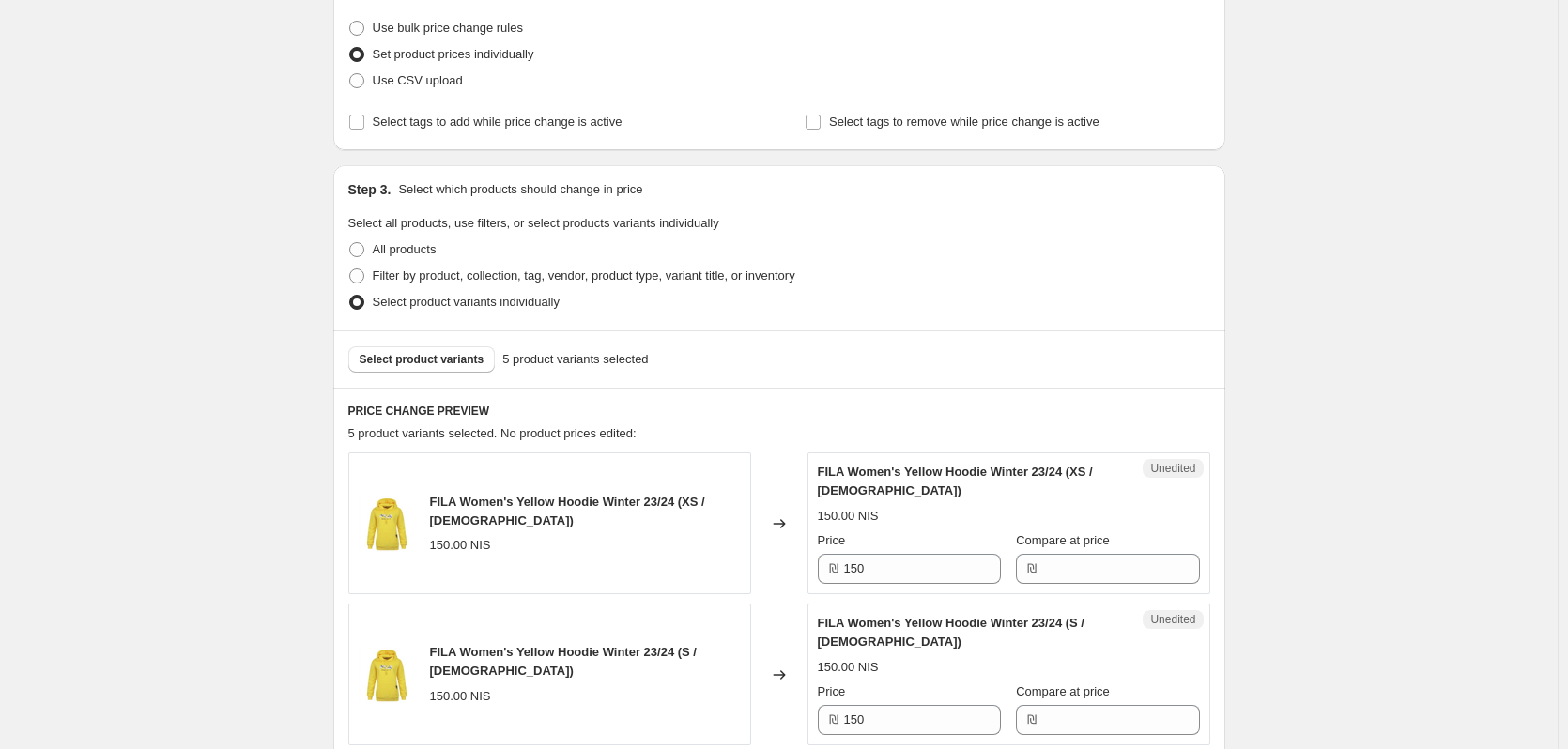
scroll to position [143, 0]
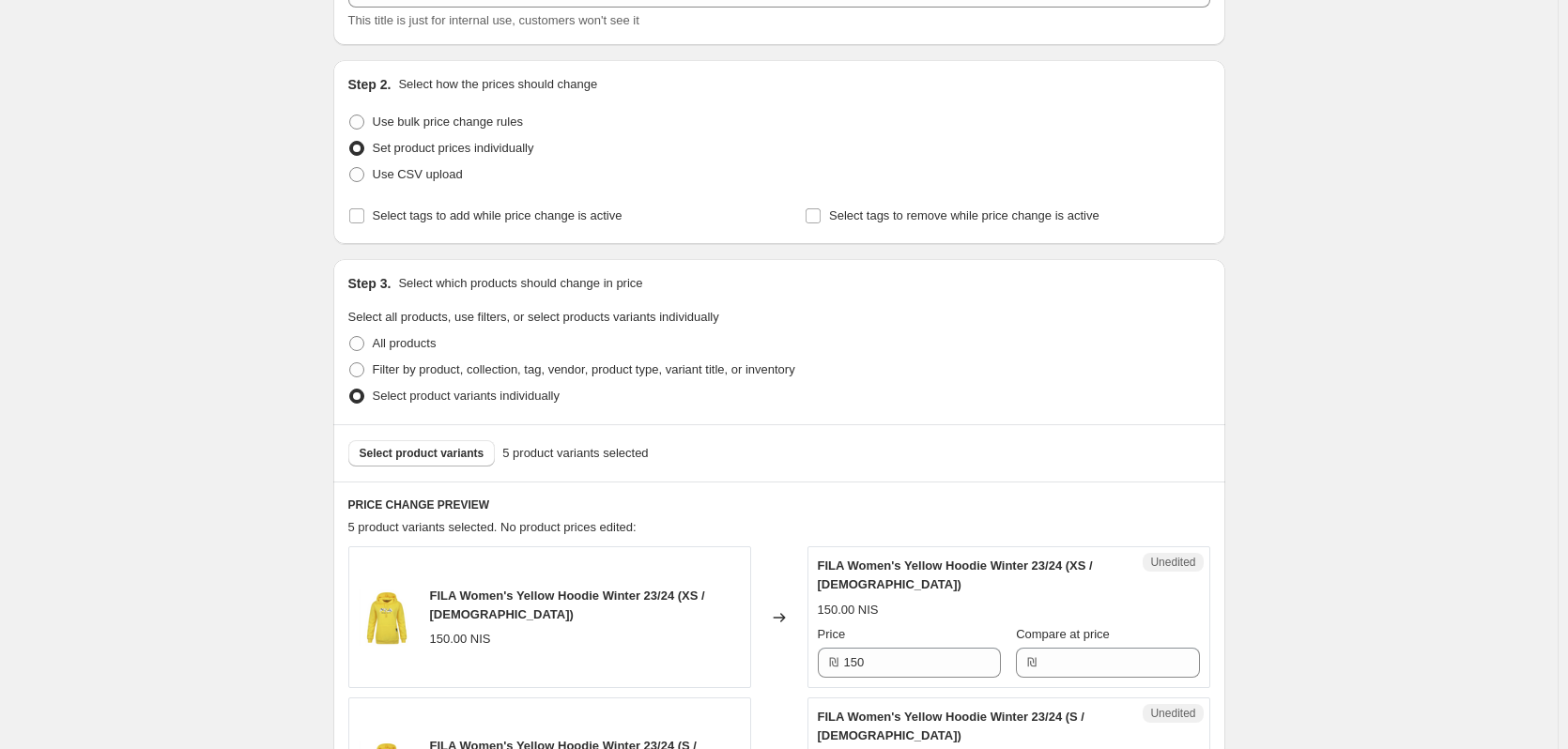
click at [458, 458] on span "Select product variants" at bounding box center [422, 453] width 125 height 15
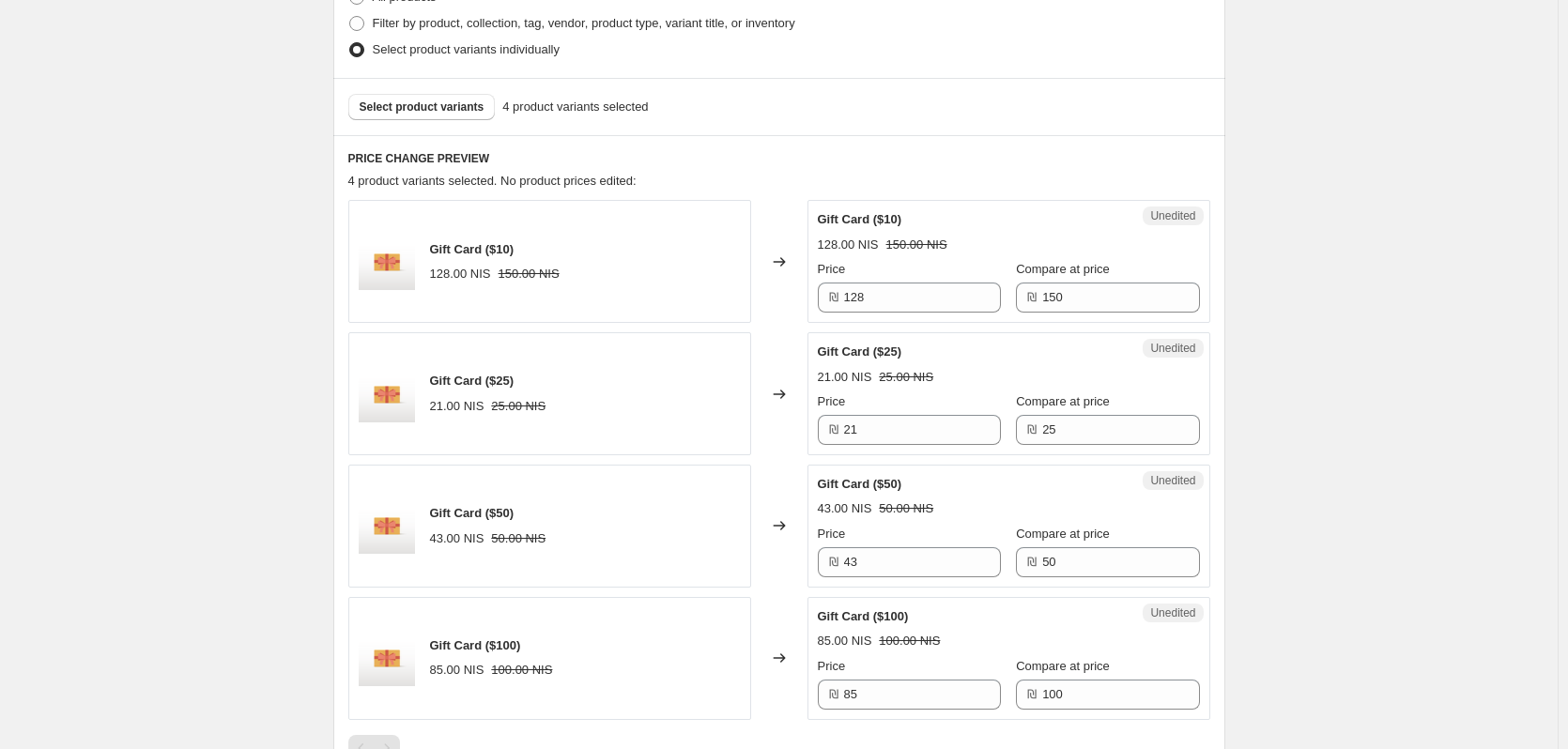
scroll to position [518, 0]
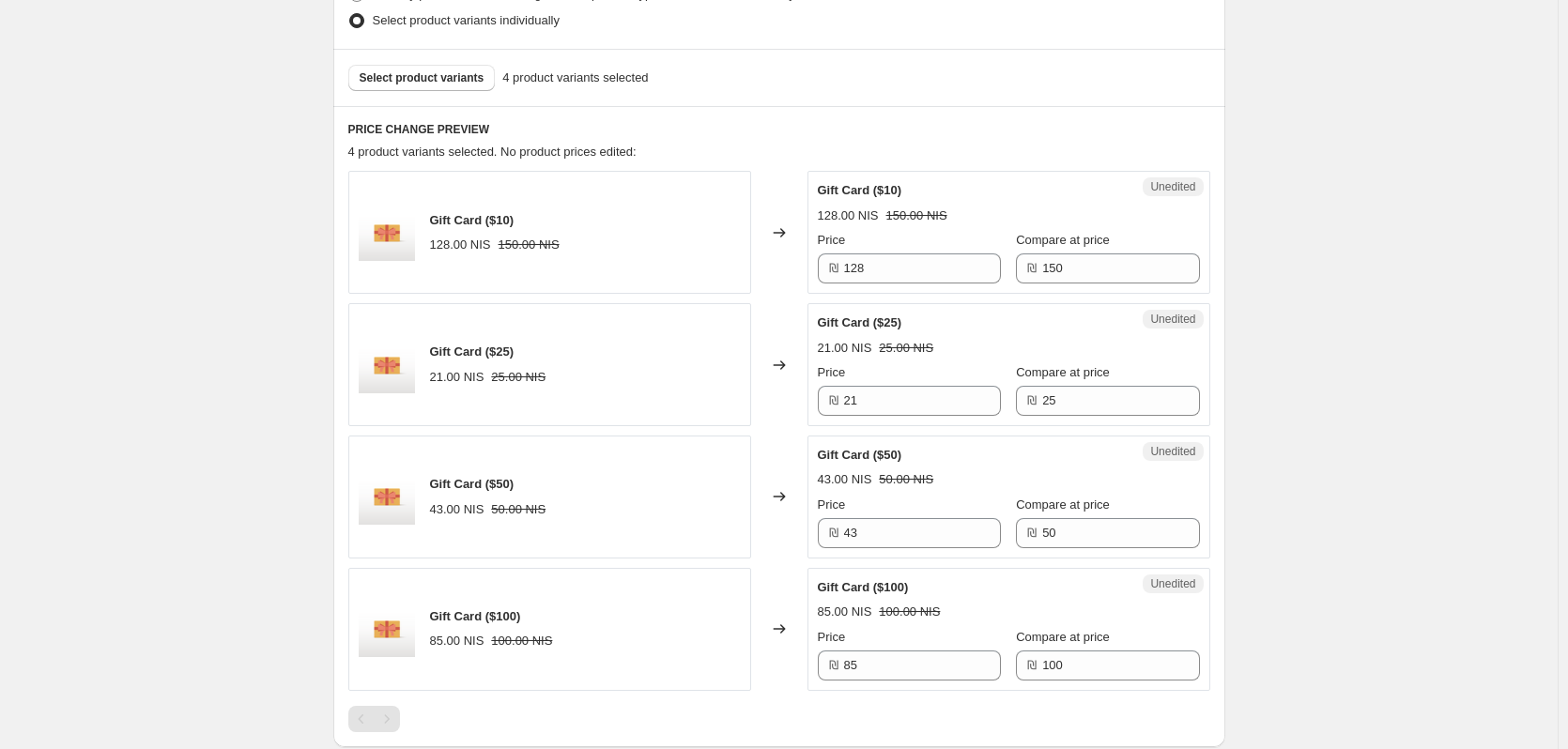
click at [416, 86] on button "Select product variants" at bounding box center [422, 77] width 147 height 26
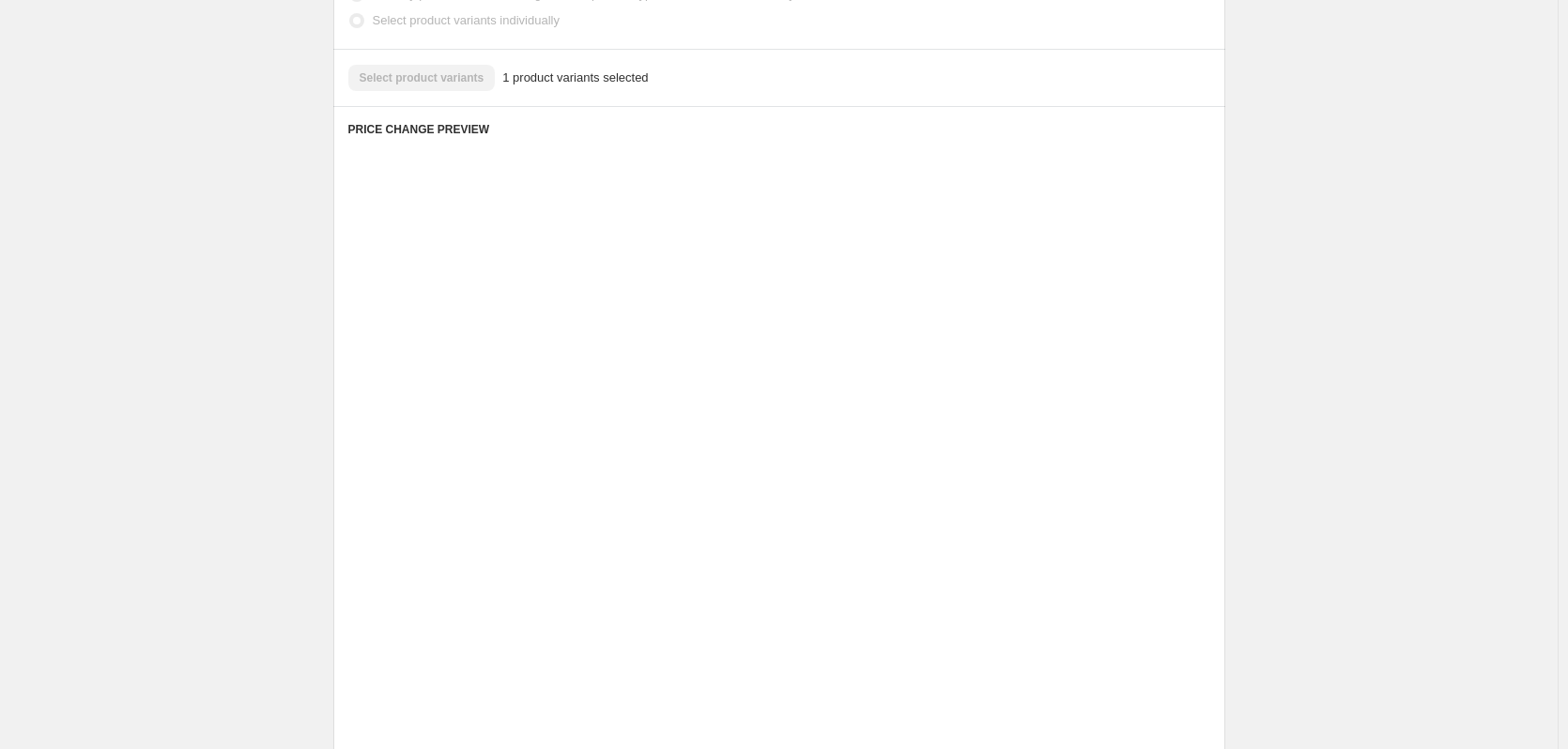
scroll to position [410, 0]
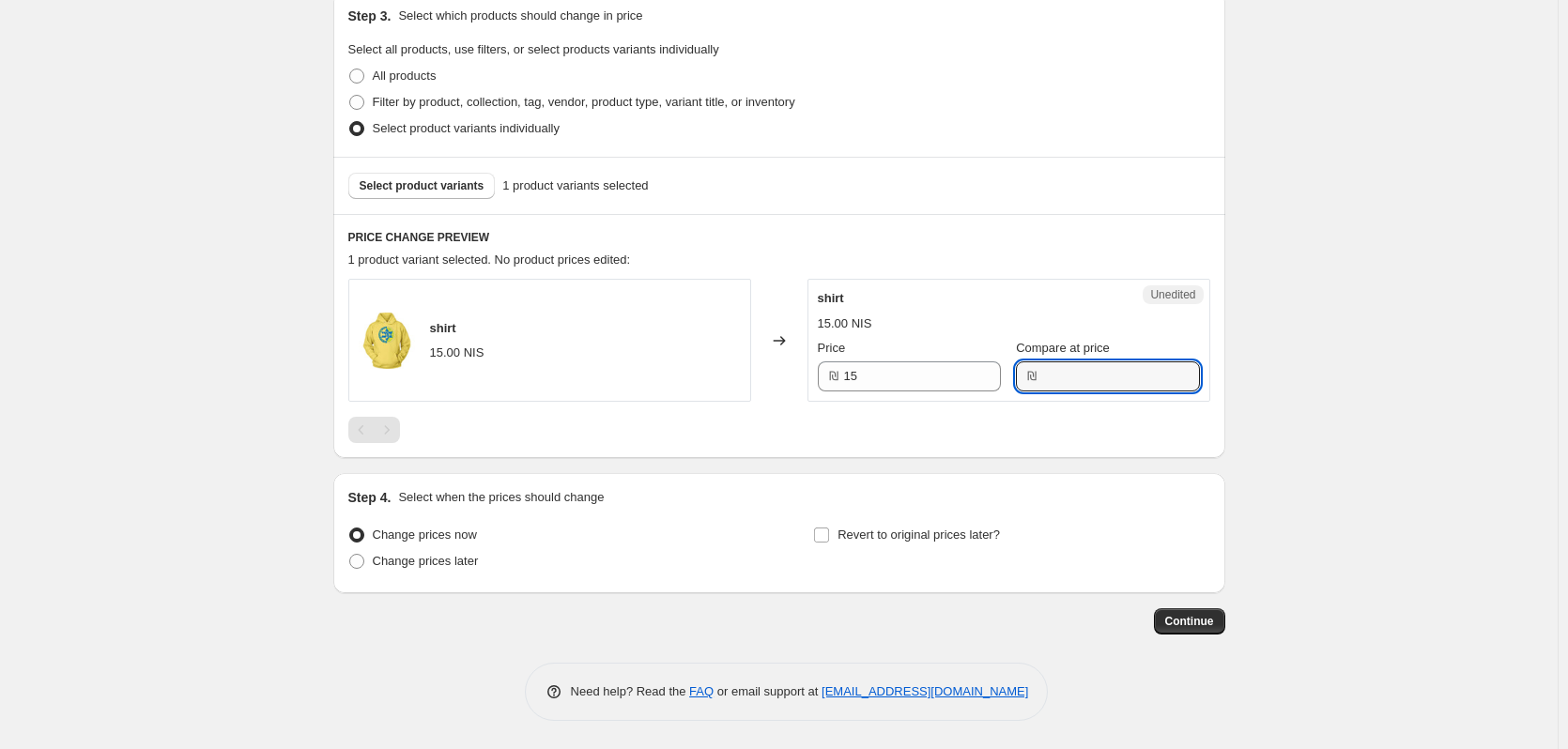
click at [1060, 380] on input "Compare at price" at bounding box center [1121, 376] width 157 height 30
click at [904, 368] on input "15" at bounding box center [923, 376] width 157 height 30
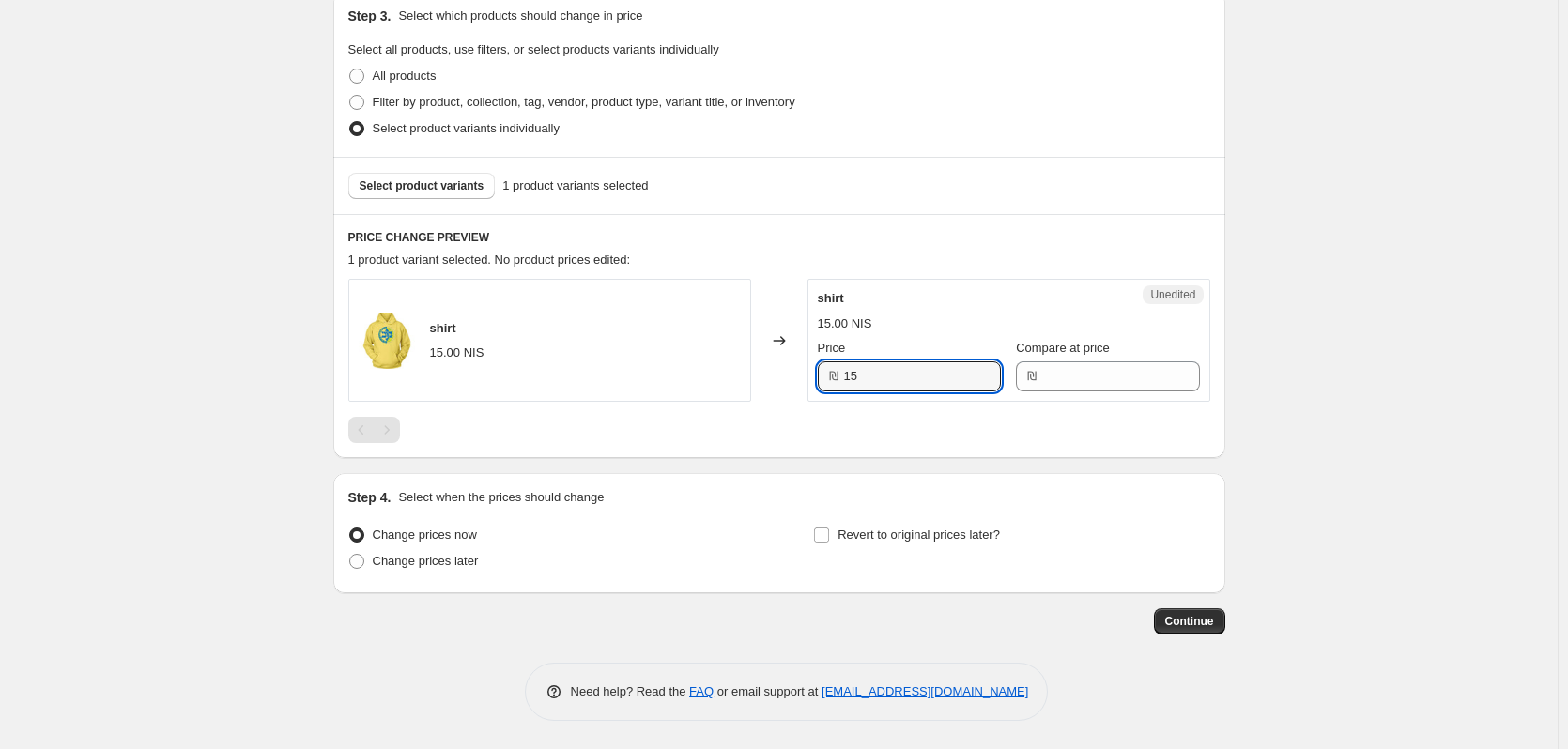
click at [904, 368] on input "15" at bounding box center [923, 376] width 157 height 30
click at [1053, 380] on input "Compare at price" at bounding box center [1121, 376] width 157 height 30
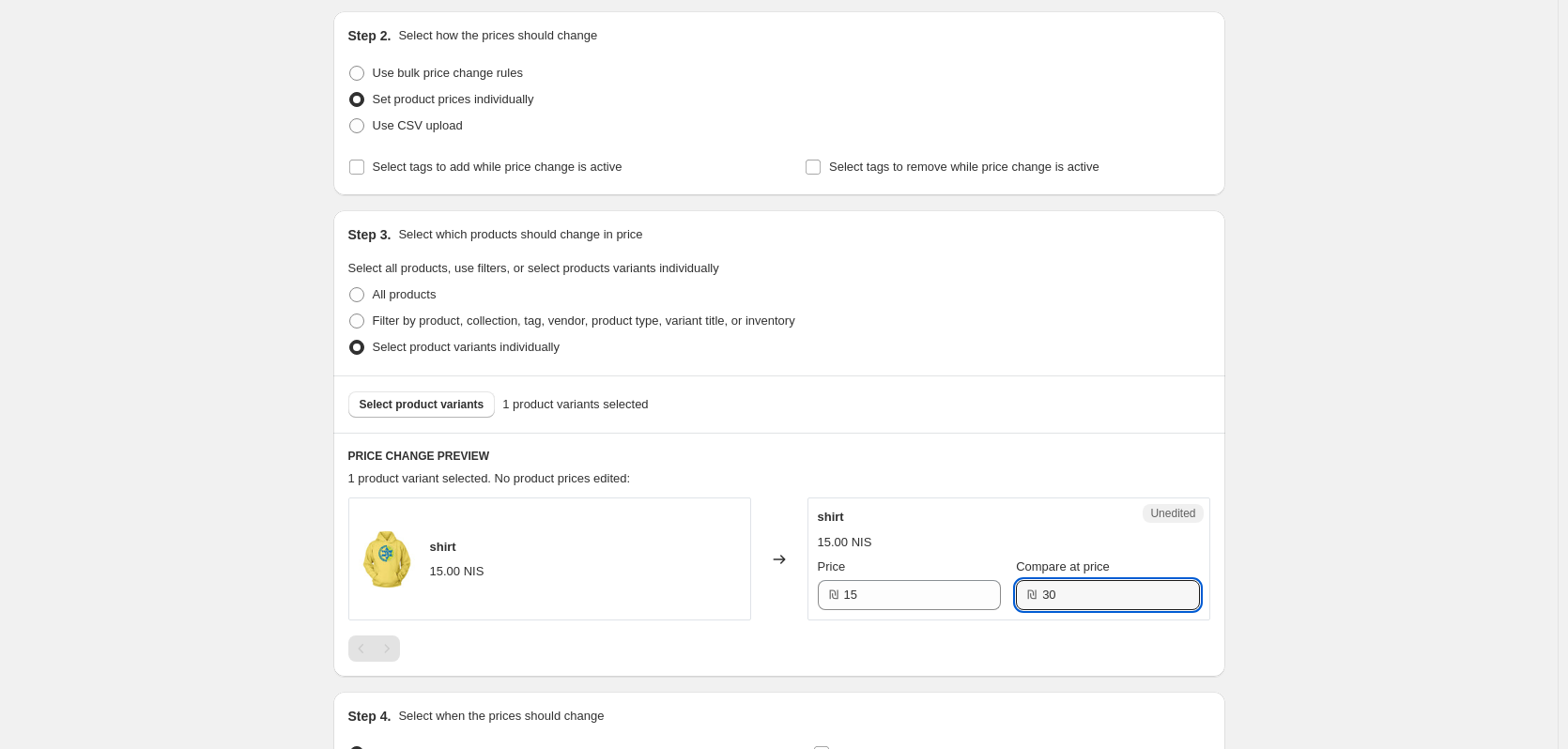
scroll to position [376, 0]
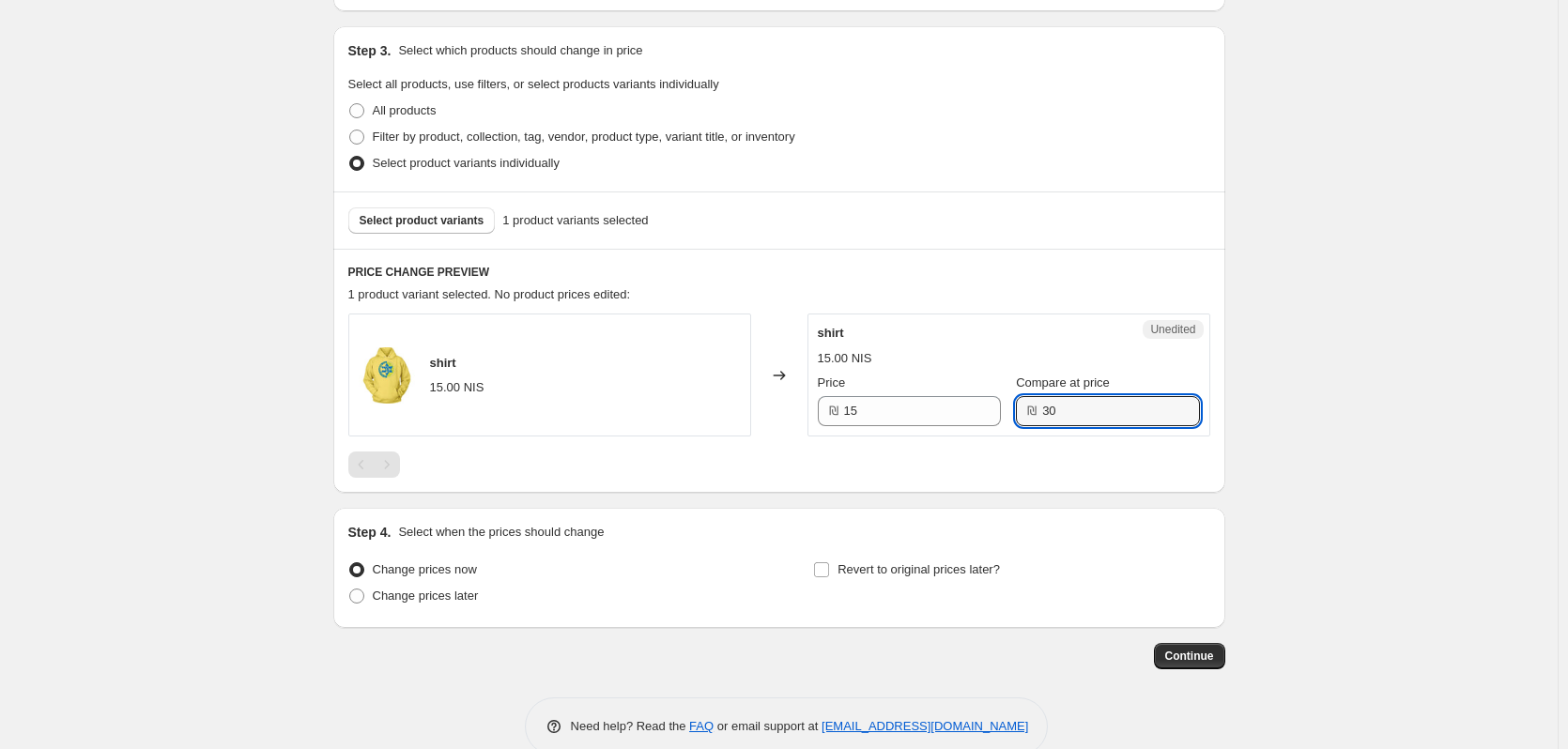
type input "30"
click at [1206, 658] on span "Continue" at bounding box center [1188, 656] width 49 height 15
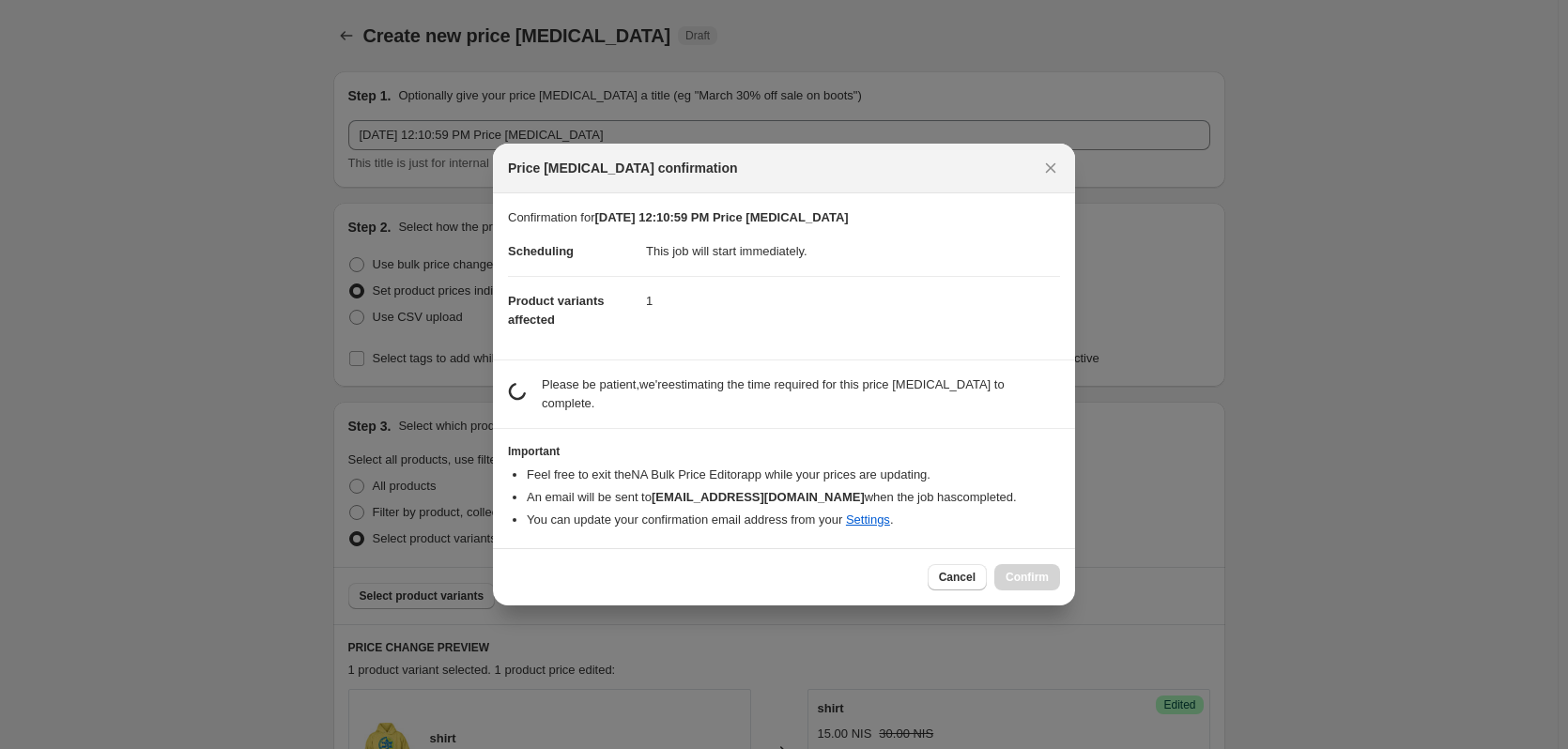
scroll to position [0, 0]
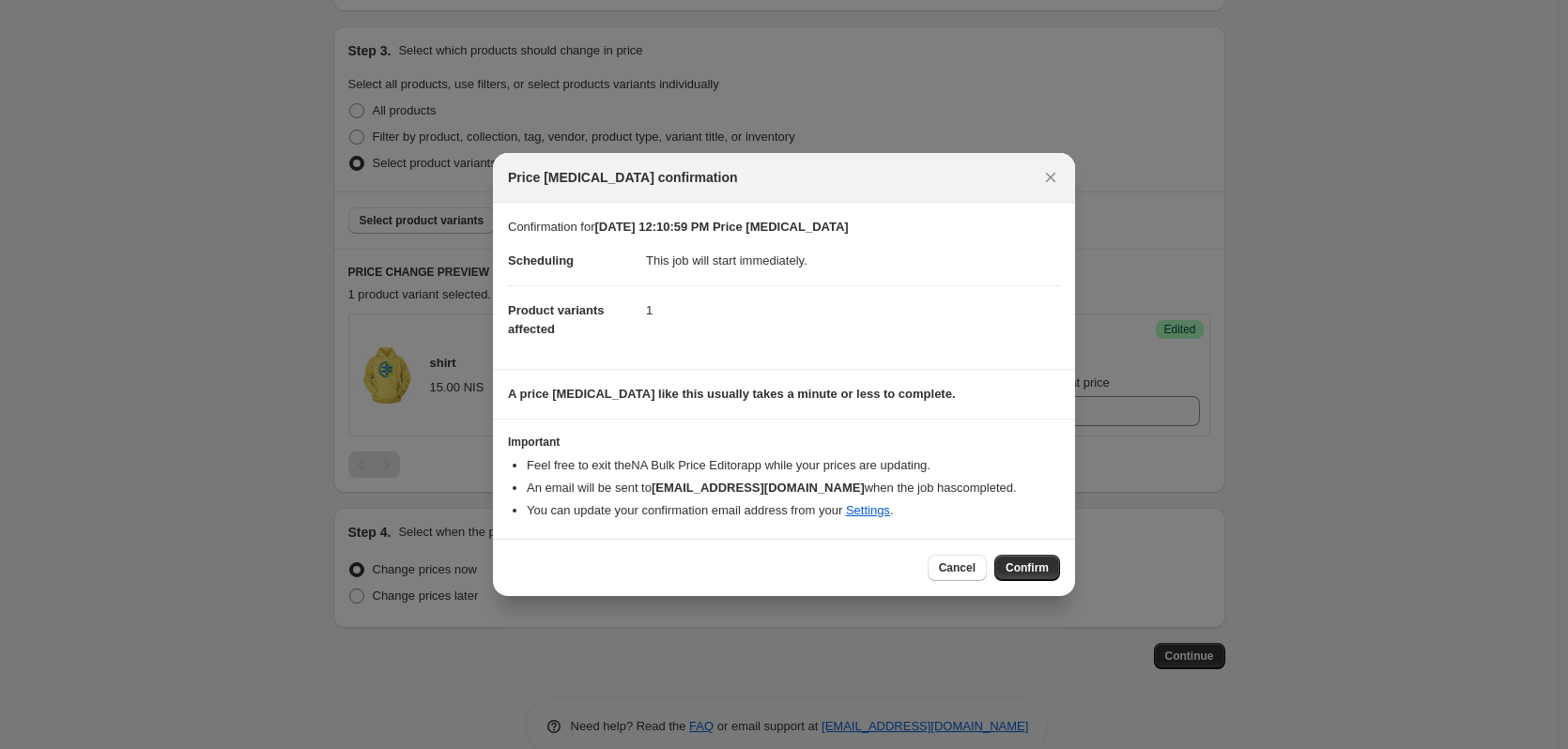
click at [938, 567] on button "Cancel" at bounding box center [957, 567] width 59 height 26
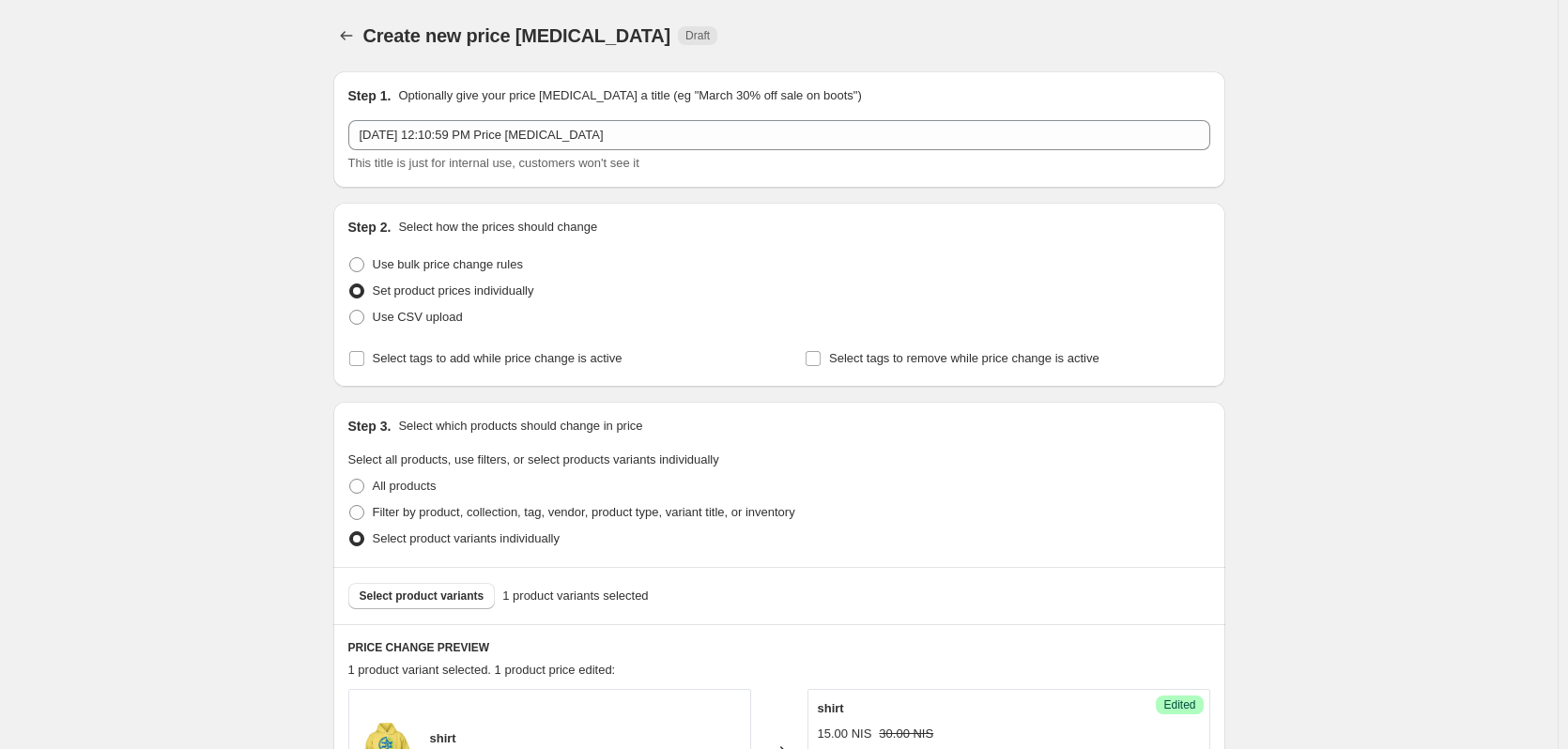
click at [503, 153] on div "[DATE] 12:10:59 PM Price [MEDICAL_DATA] This title is just for internal use, cu…" at bounding box center [778, 146] width 861 height 53
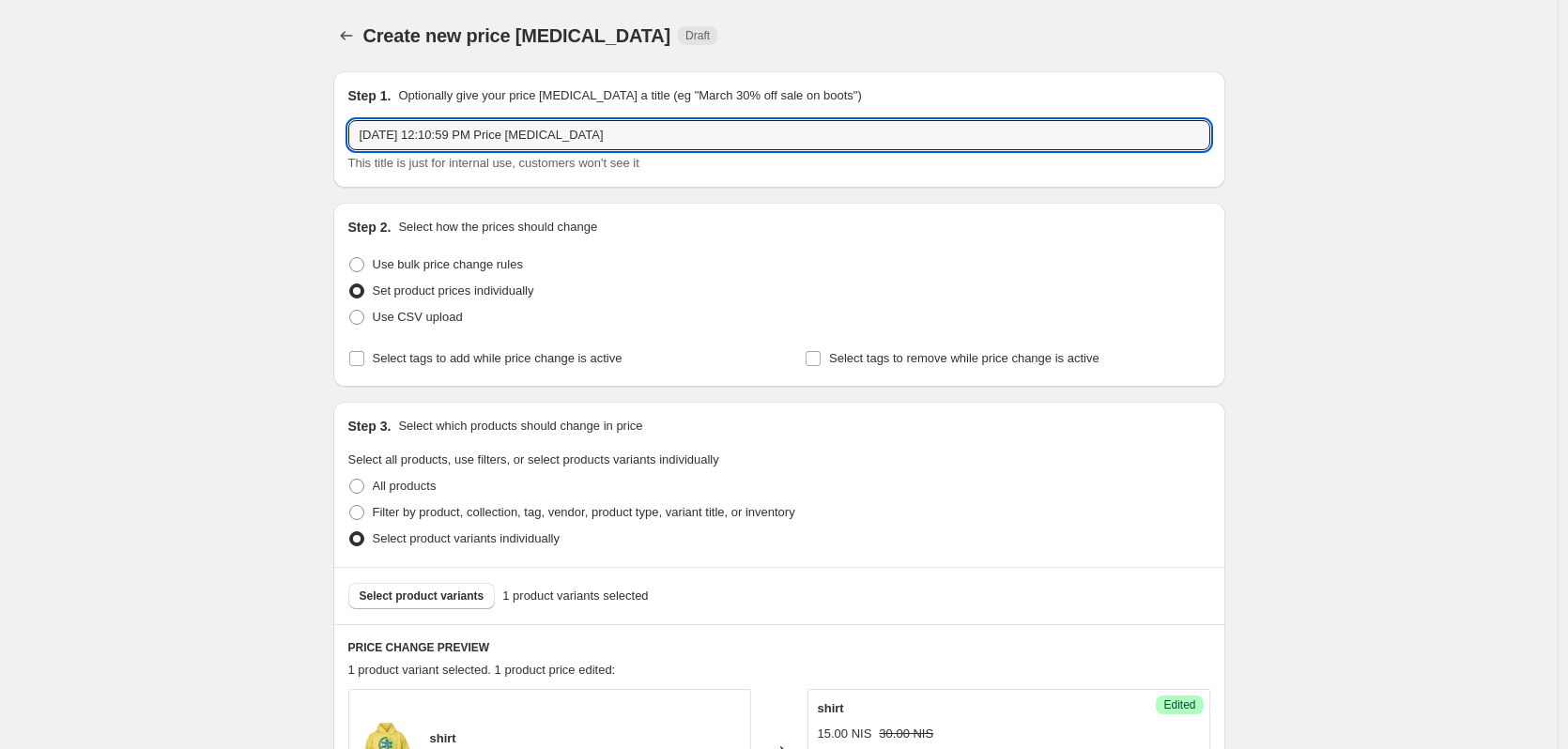
click at [500, 139] on input "[DATE] 12:10:59 PM Price [MEDICAL_DATA]" at bounding box center [778, 135] width 861 height 30
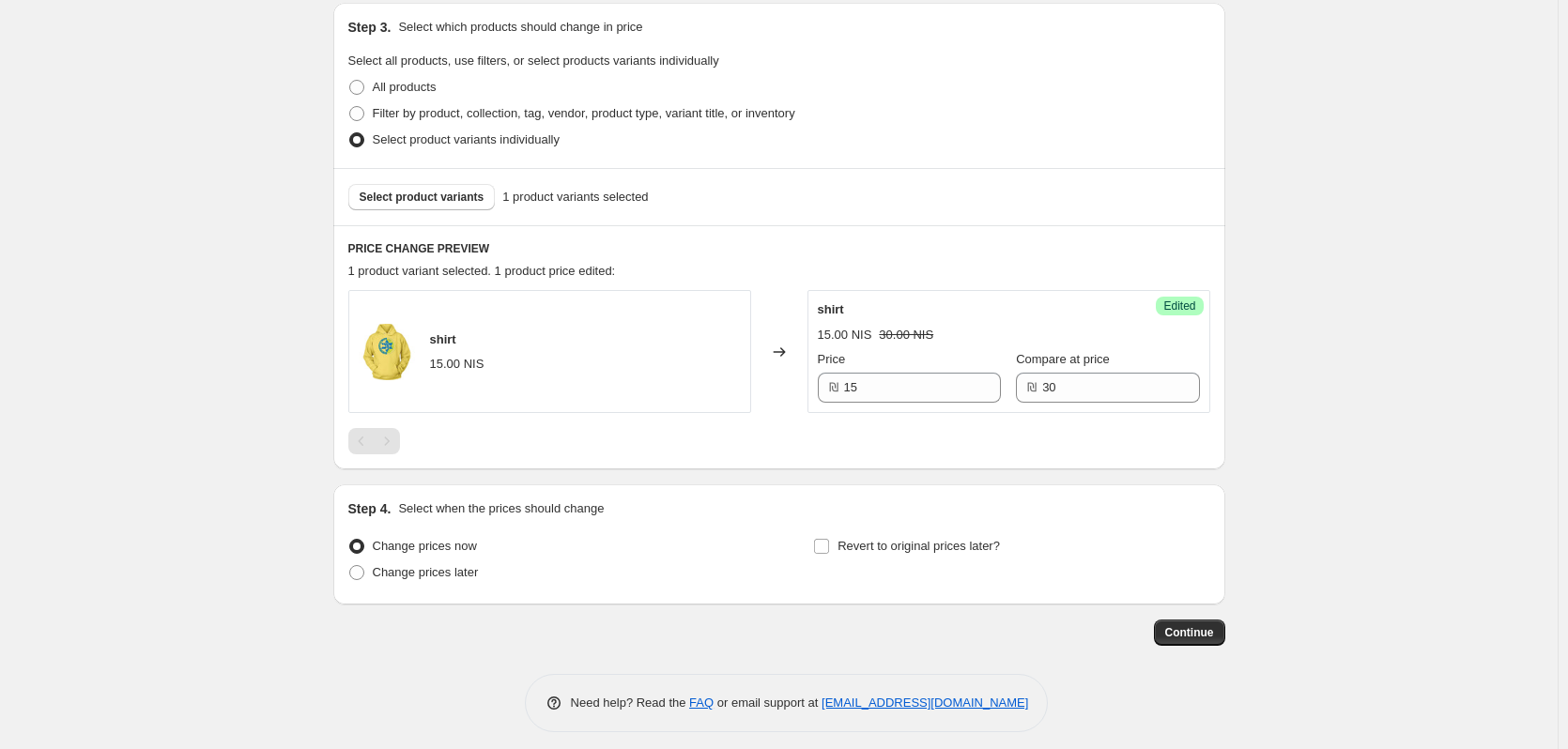
scroll to position [410, 0]
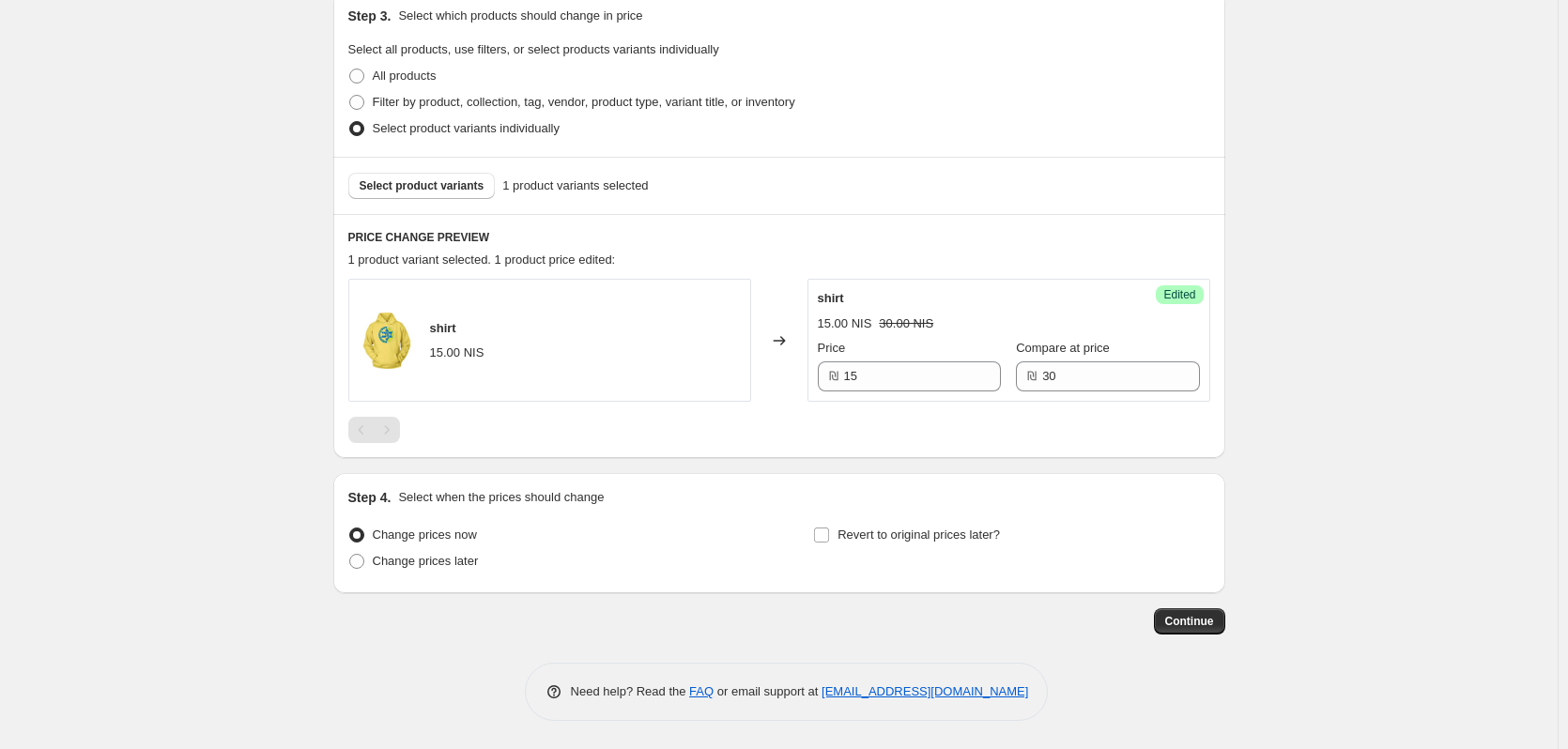
click at [403, 563] on span "Change prices later" at bounding box center [425, 561] width 106 height 14
click at [350, 555] on input "Change prices later" at bounding box center [349, 554] width 1 height 1
radio input "true"
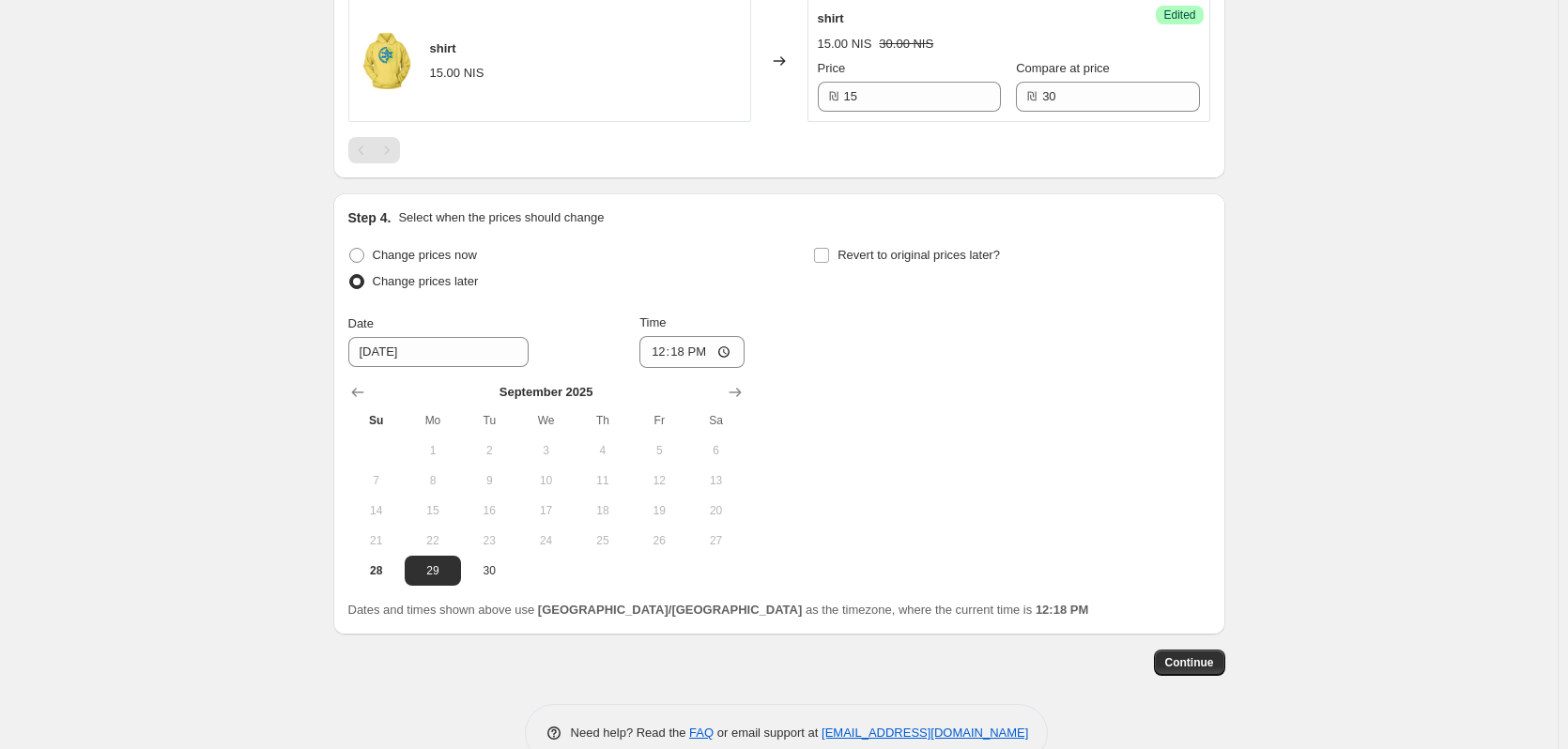
scroll to position [693, 0]
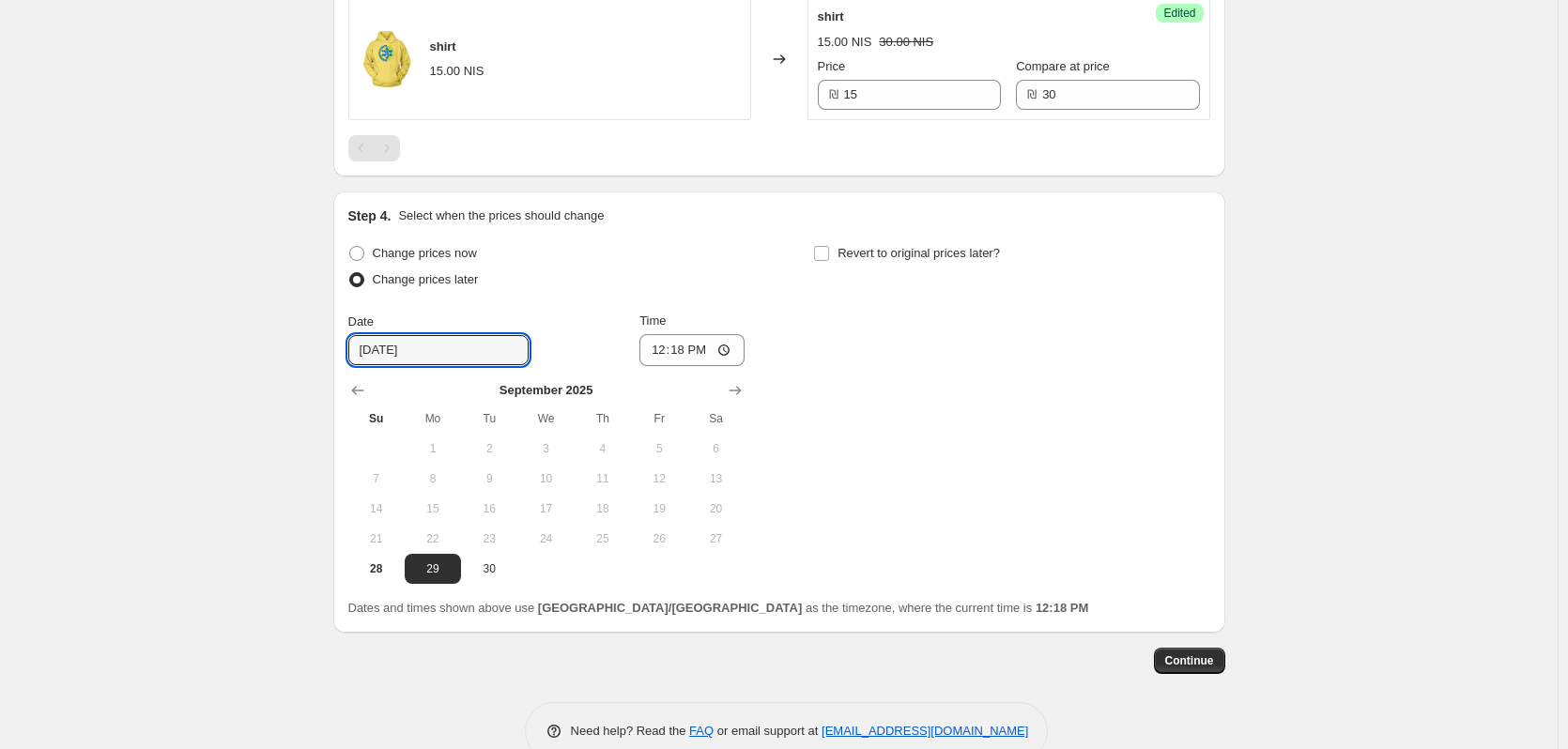
click at [421, 341] on input "[DATE]" at bounding box center [438, 349] width 181 height 30
click at [374, 354] on input "[DATE]" at bounding box center [438, 349] width 181 height 30
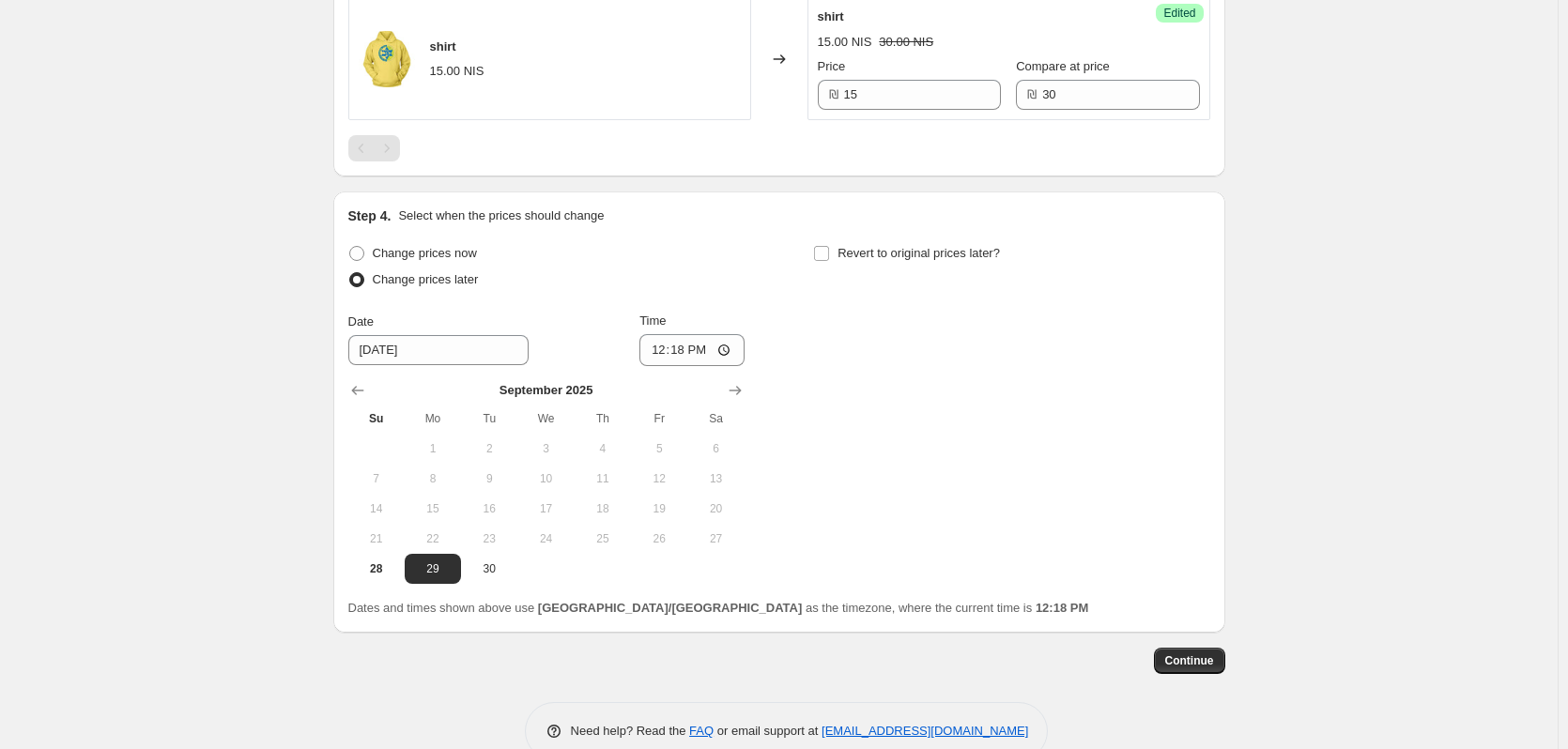
click at [412, 248] on span "Change prices now" at bounding box center [425, 253] width 104 height 14
click at [350, 247] on input "Change prices now" at bounding box center [349, 246] width 1 height 1
radio input "true"
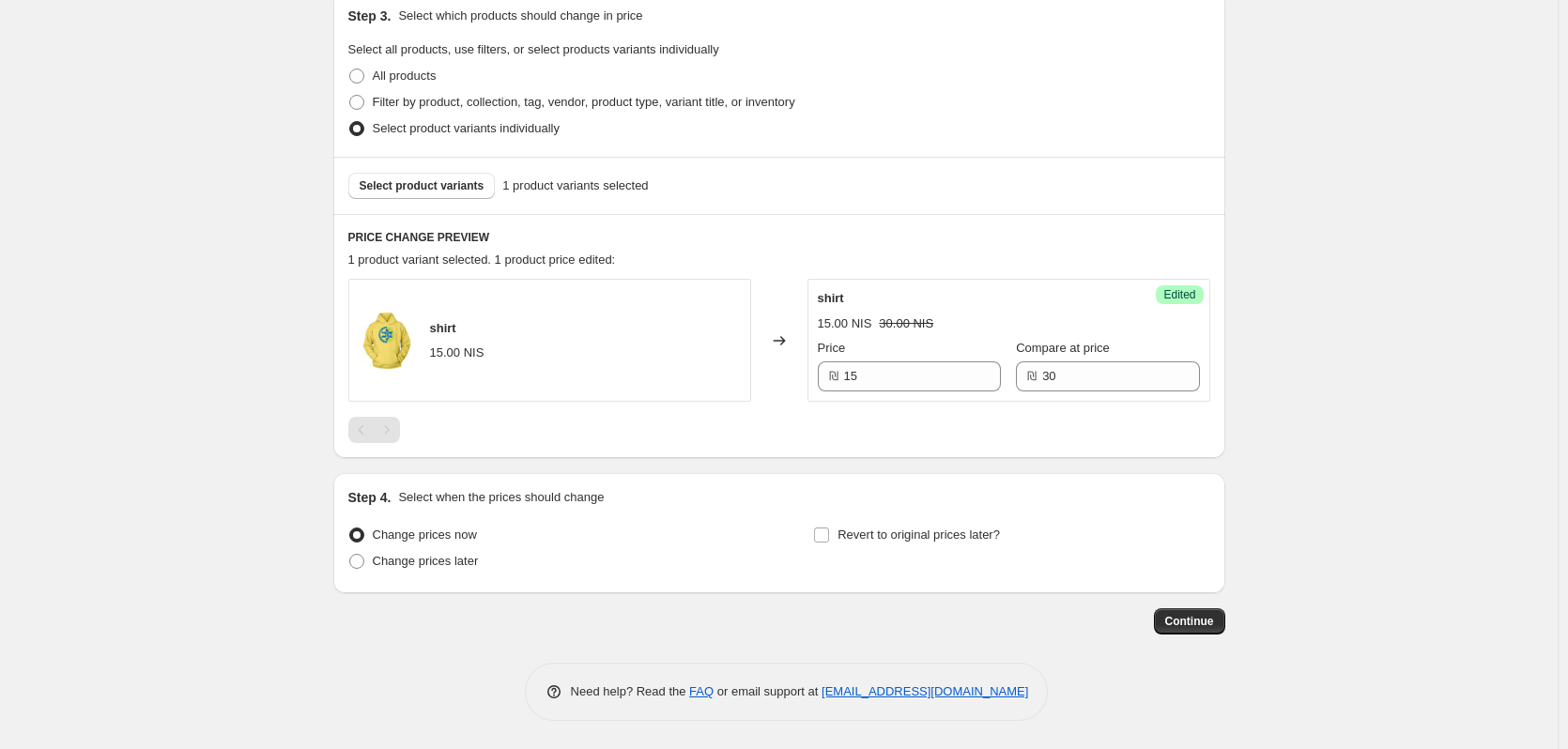
click at [844, 537] on span "Revert to original prices later?" at bounding box center [919, 535] width 163 height 14
click at [829, 537] on input "Revert to original prices later?" at bounding box center [821, 536] width 15 height 15
checkbox input "true"
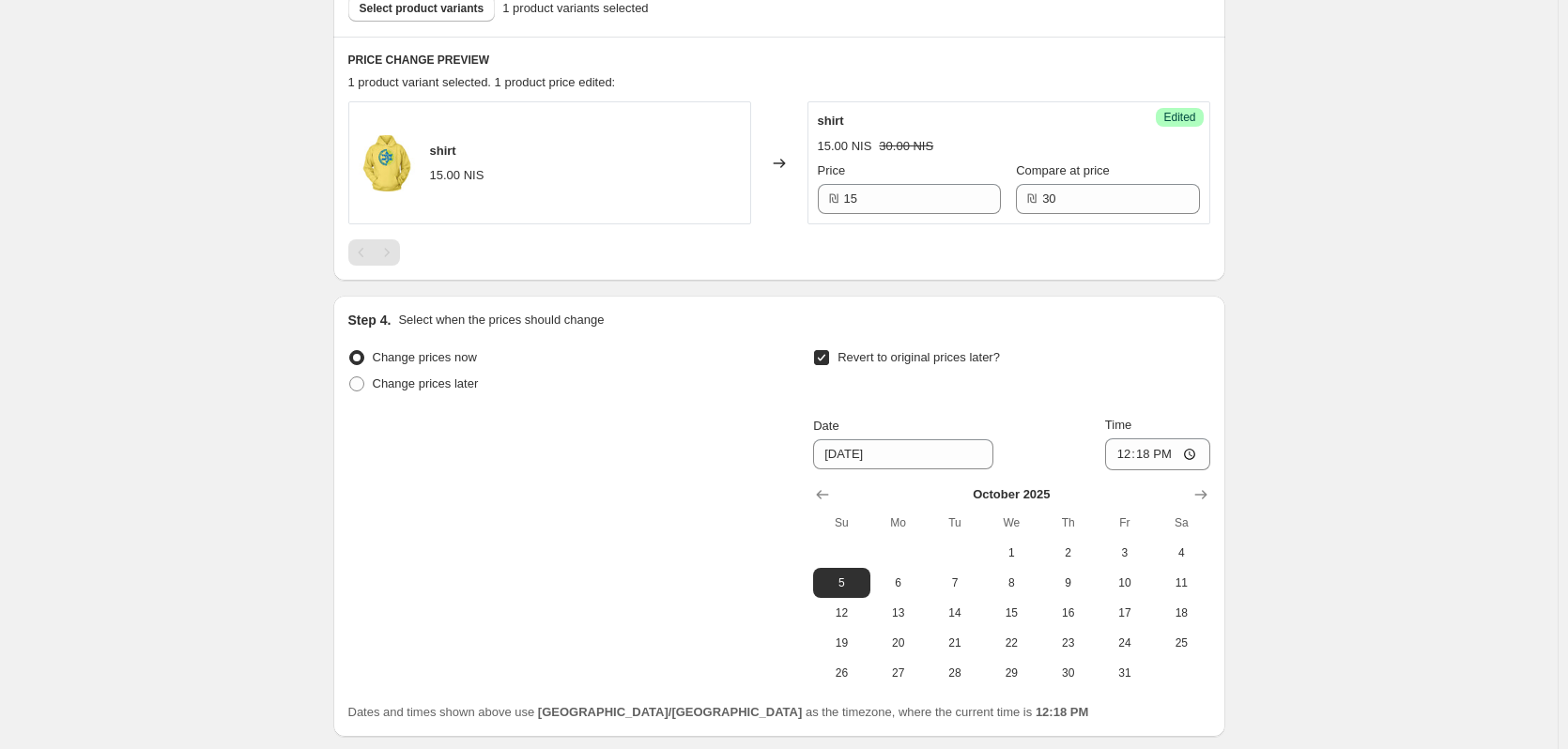
scroll to position [598, 0]
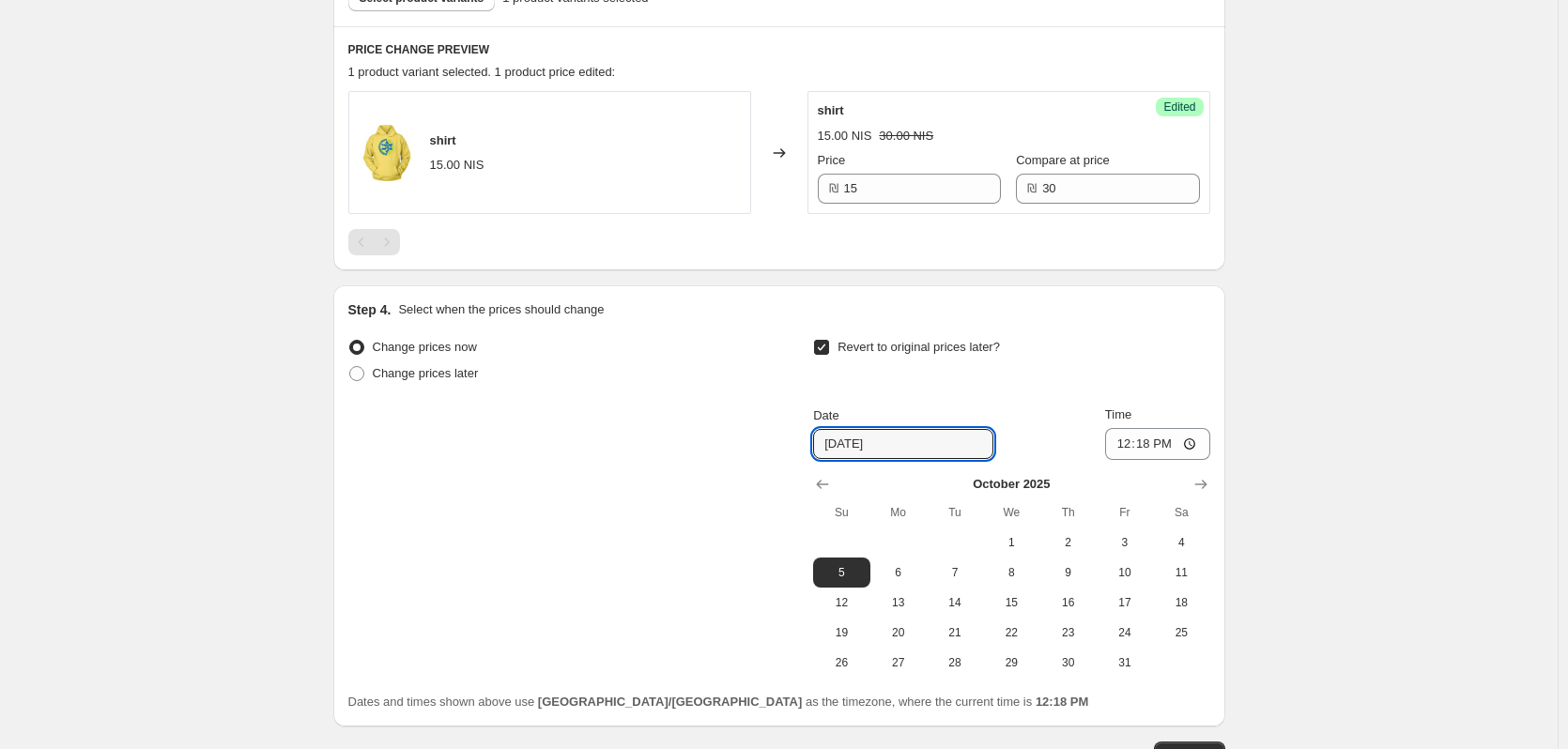
click at [854, 449] on input "[DATE]" at bounding box center [903, 444] width 181 height 30
click at [852, 447] on input "[DATE]" at bounding box center [903, 444] width 181 height 30
click at [832, 492] on icon "Show previous month, September 2025" at bounding box center [822, 485] width 19 height 19
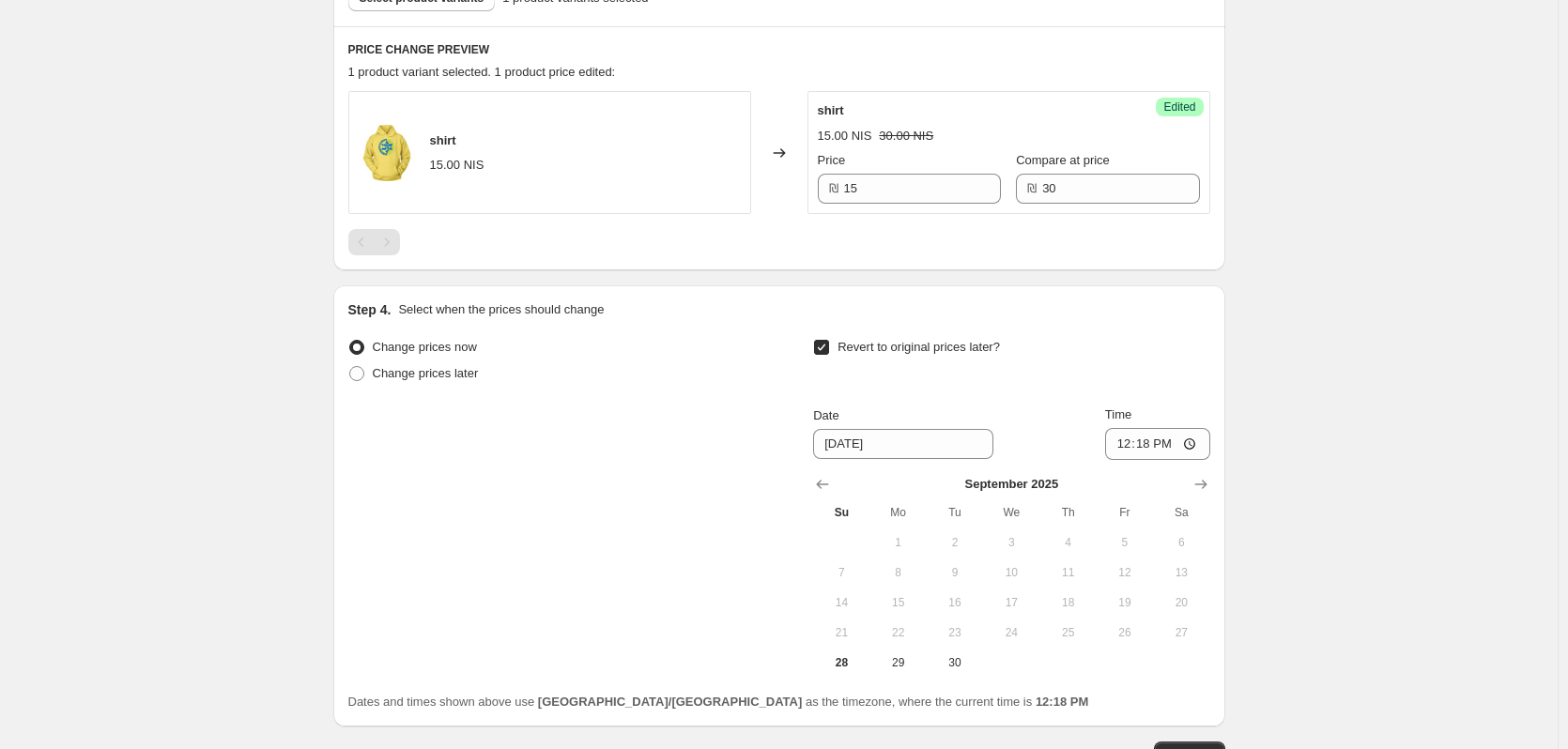
click at [860, 669] on span "28" at bounding box center [840, 663] width 41 height 15
type input "[DATE]"
click at [1160, 438] on input "12:18" at bounding box center [1158, 444] width 105 height 32
click at [1149, 444] on input "12:18" at bounding box center [1158, 444] width 105 height 32
type input "12:20"
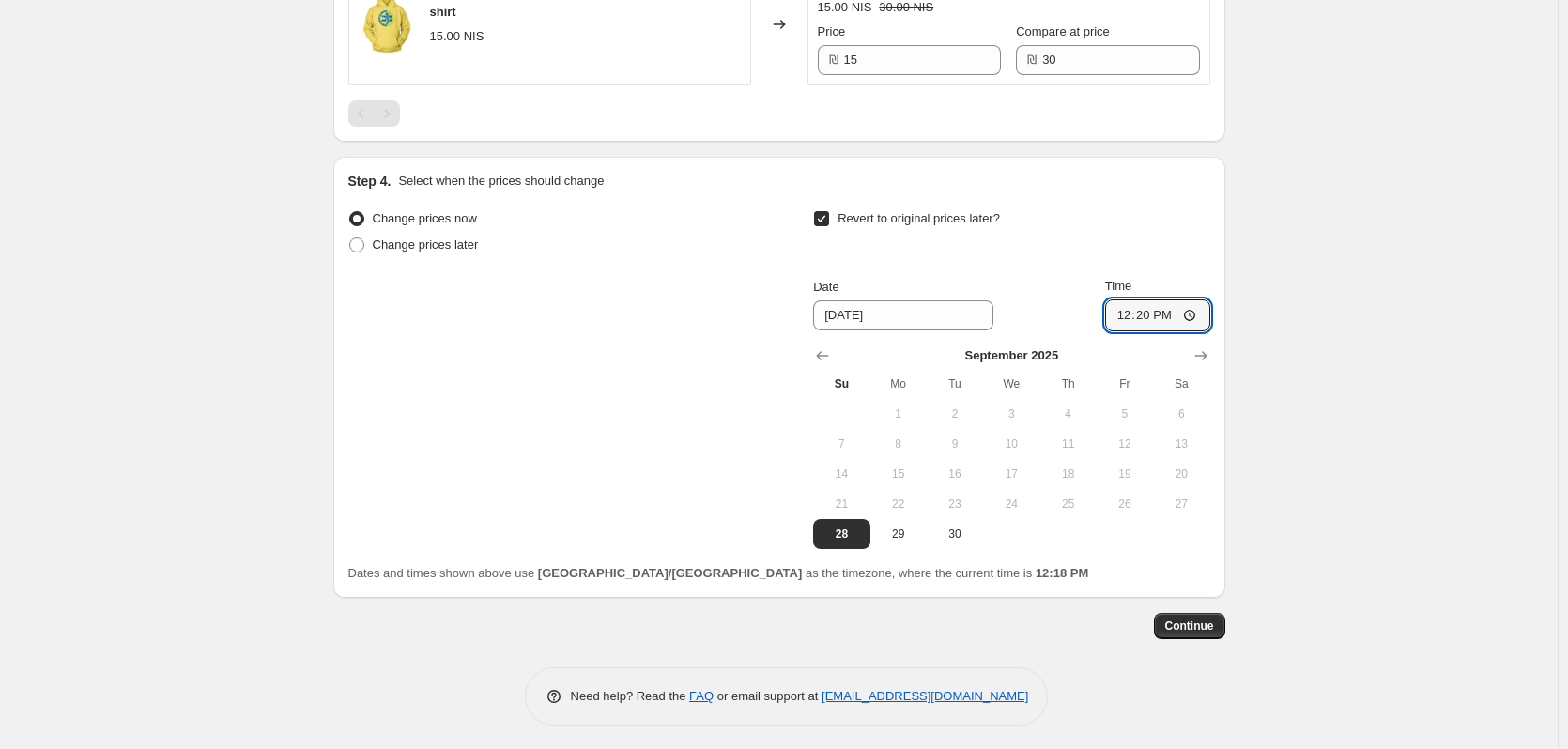
scroll to position [732, 0]
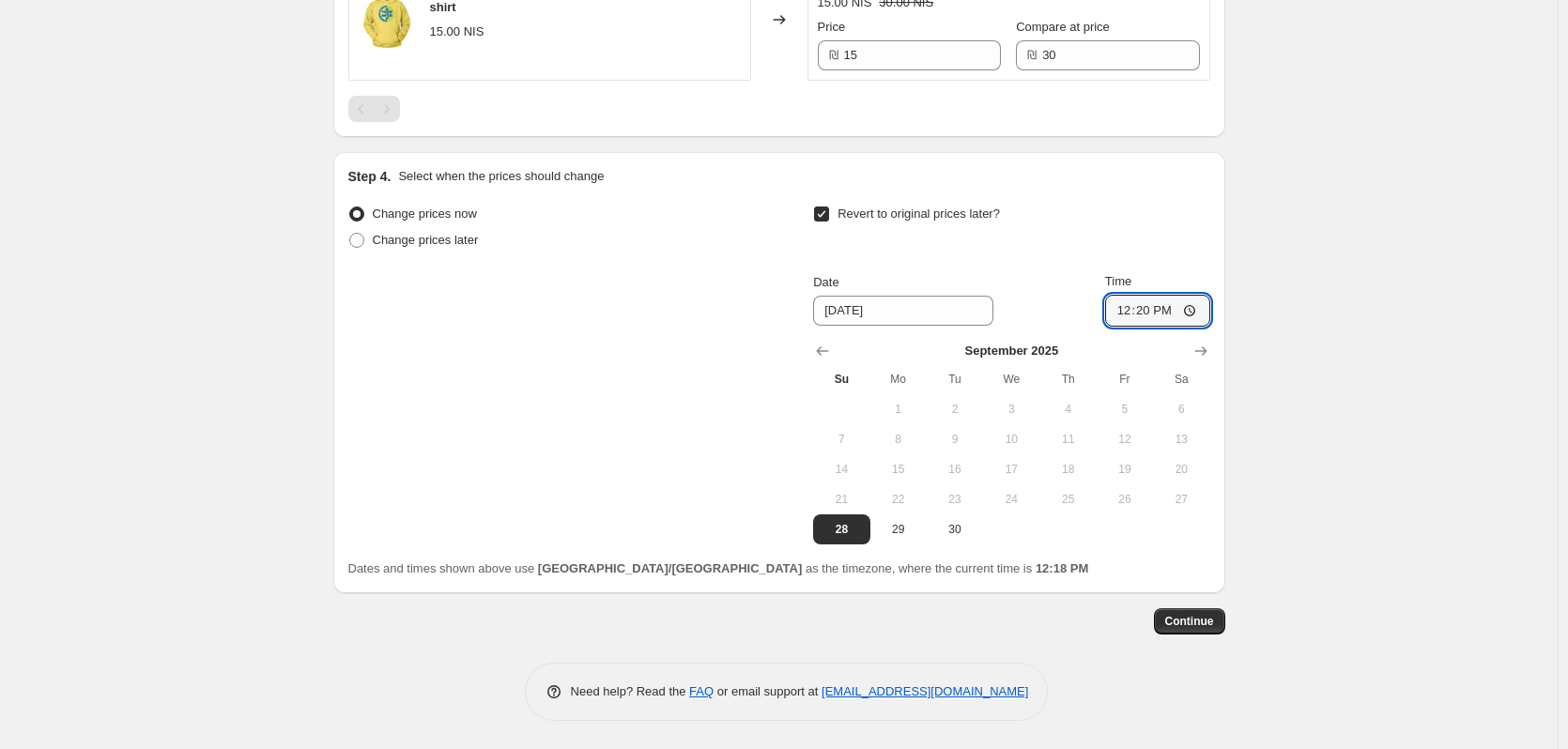
click at [1213, 626] on span "Continue" at bounding box center [1188, 622] width 49 height 15
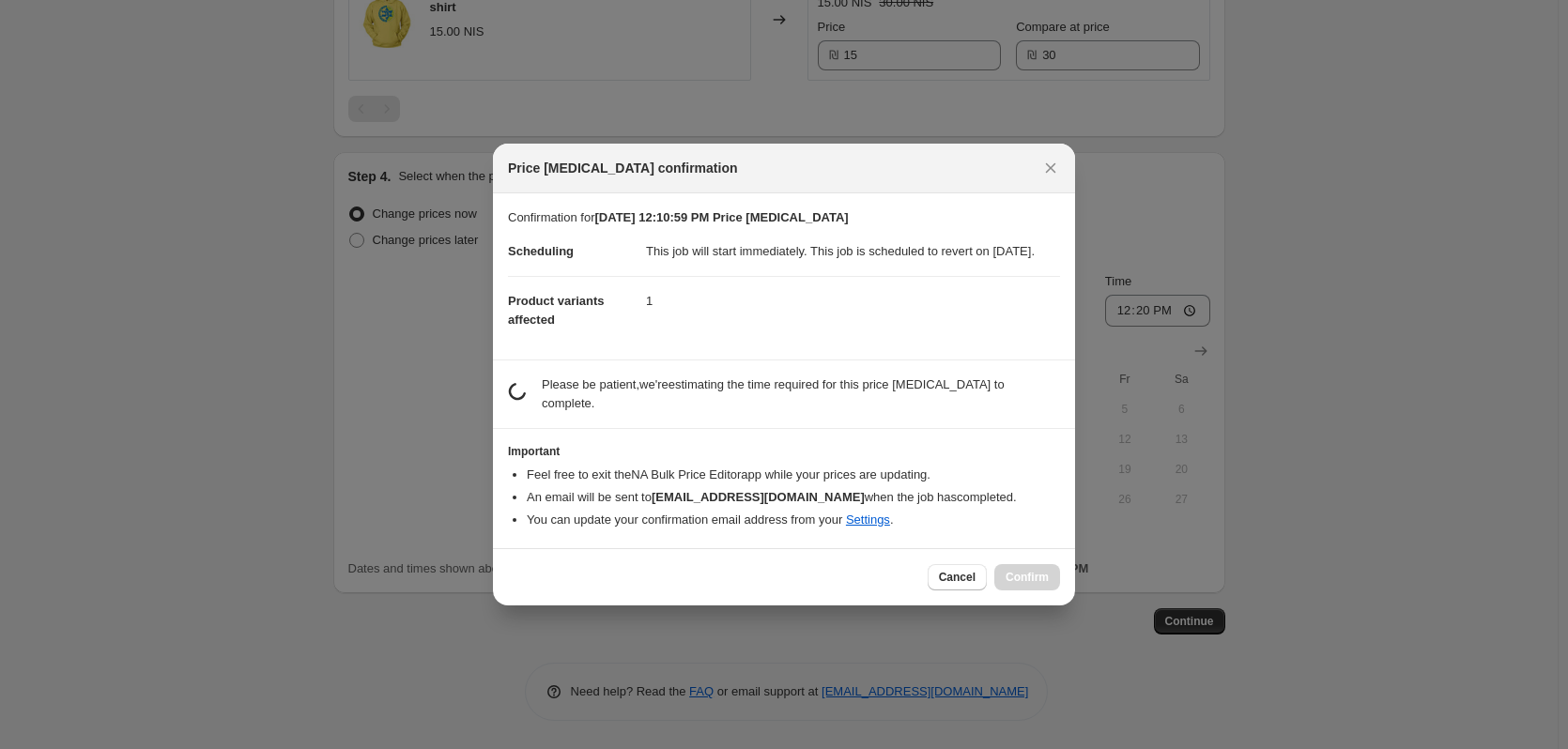
scroll to position [0, 0]
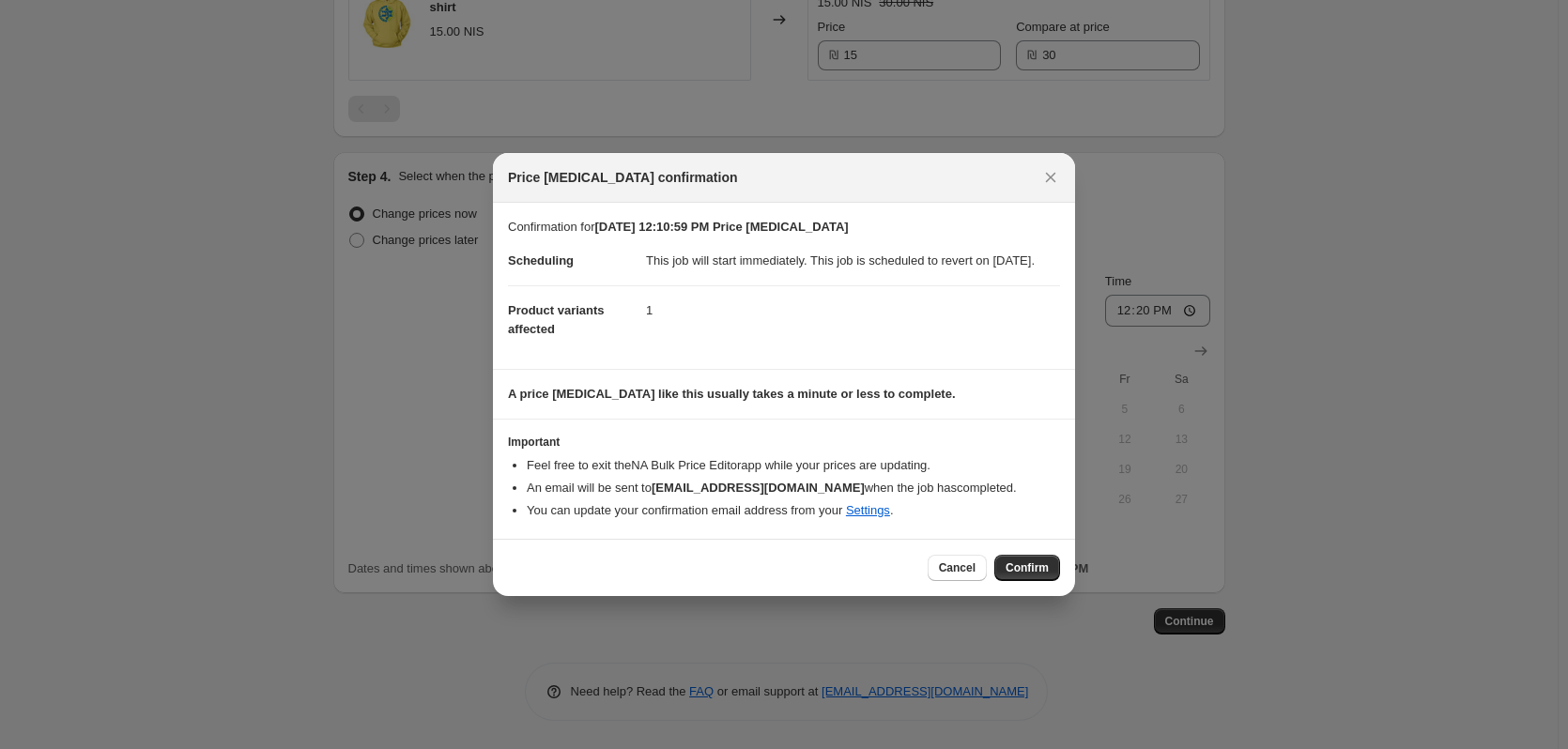
click at [1026, 575] on span "Confirm" at bounding box center [1026, 568] width 43 height 15
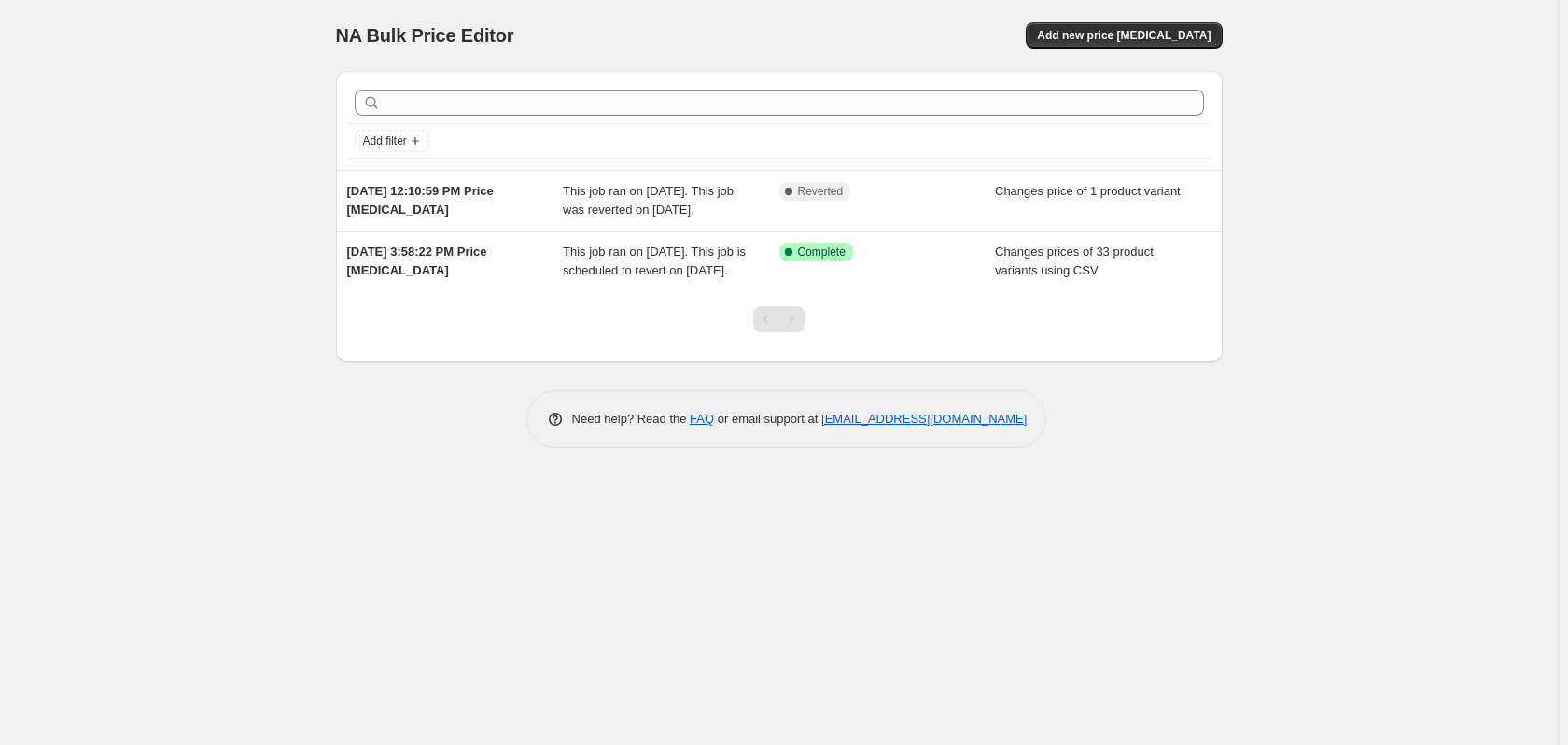
click at [1103, 28] on button "Add new price [MEDICAL_DATA]" at bounding box center [1124, 35] width 196 height 26
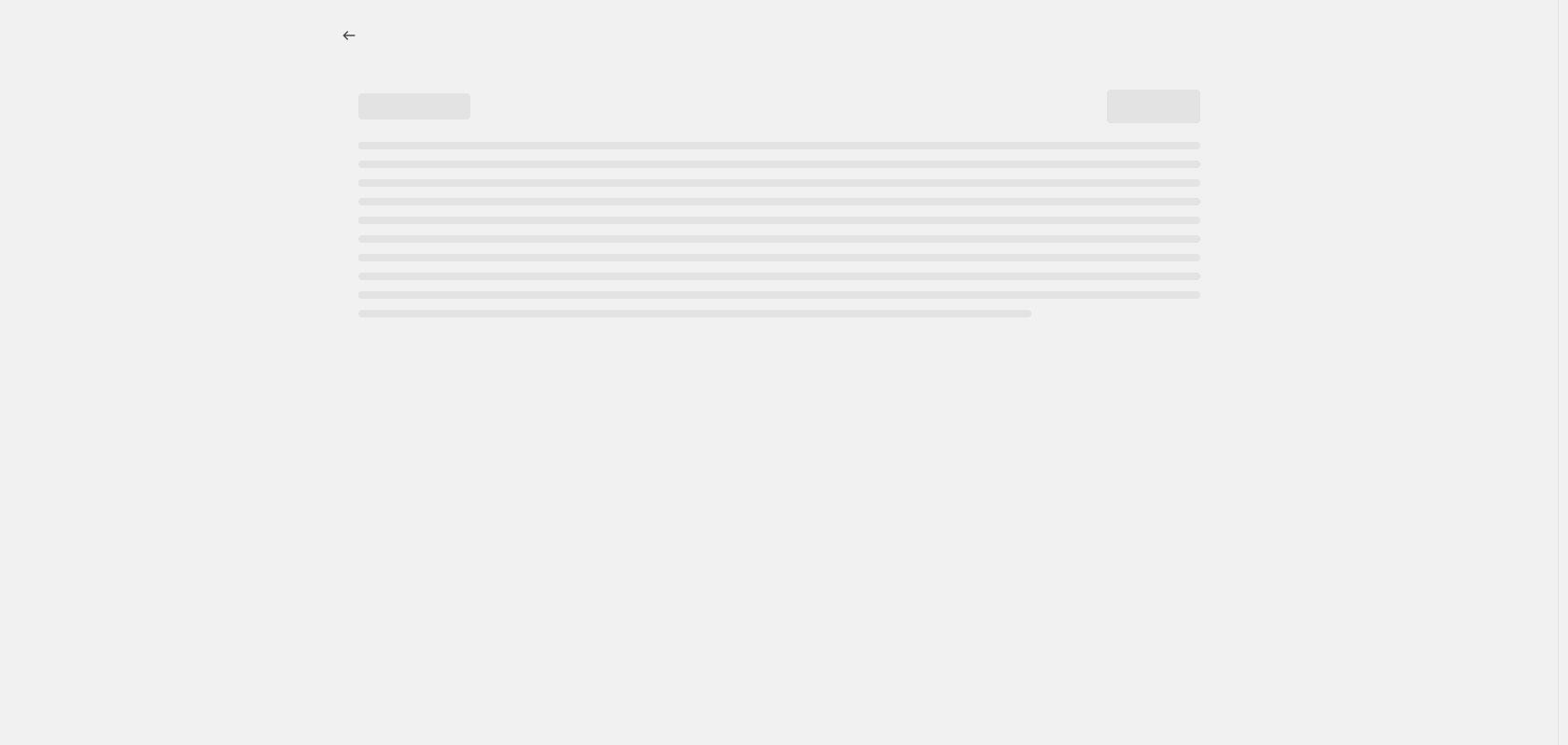
select select "percentage"
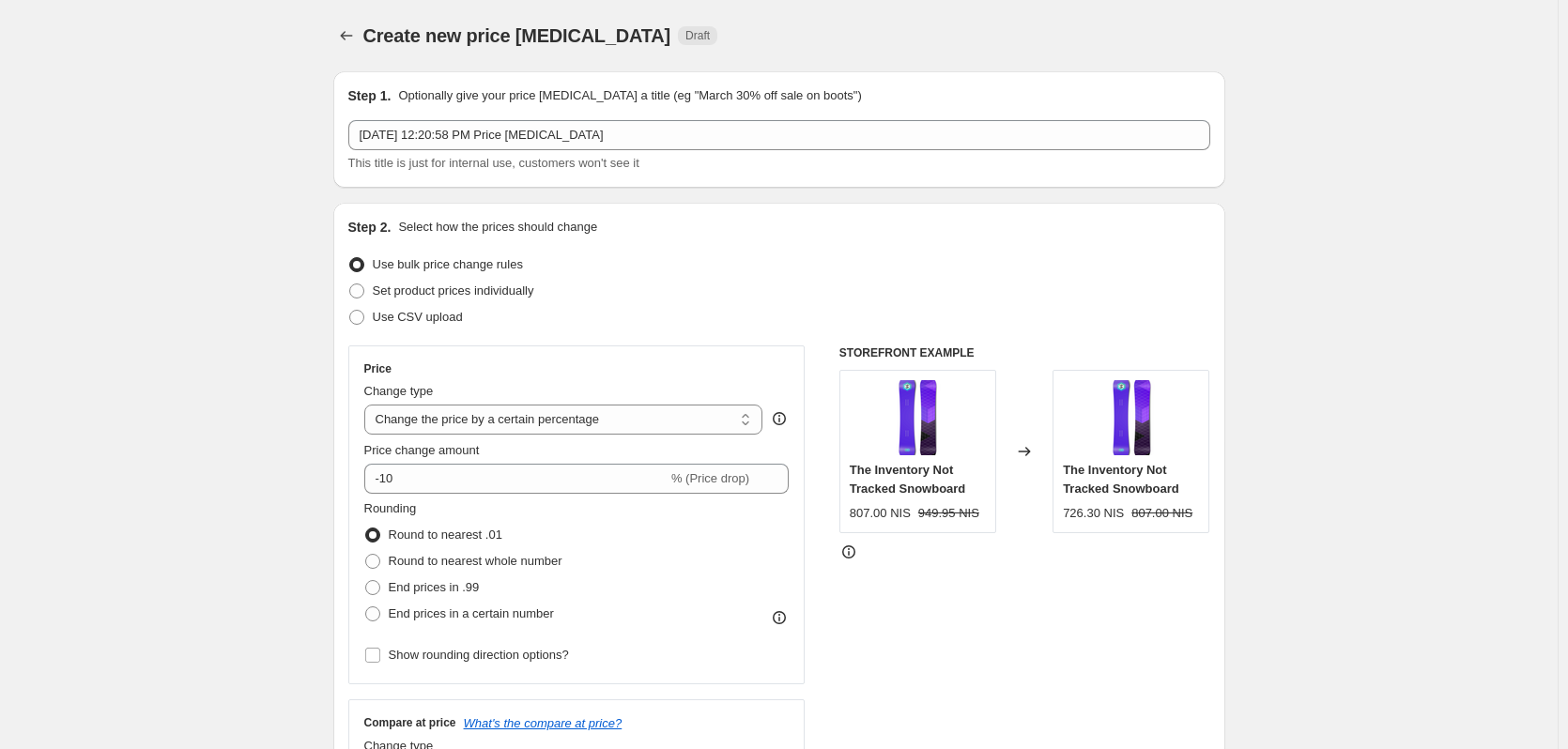
click at [408, 315] on span "Use CSV upload" at bounding box center [418, 317] width 90 height 14
click at [350, 311] on input "Use CSV upload" at bounding box center [349, 310] width 1 height 1
radio input "true"
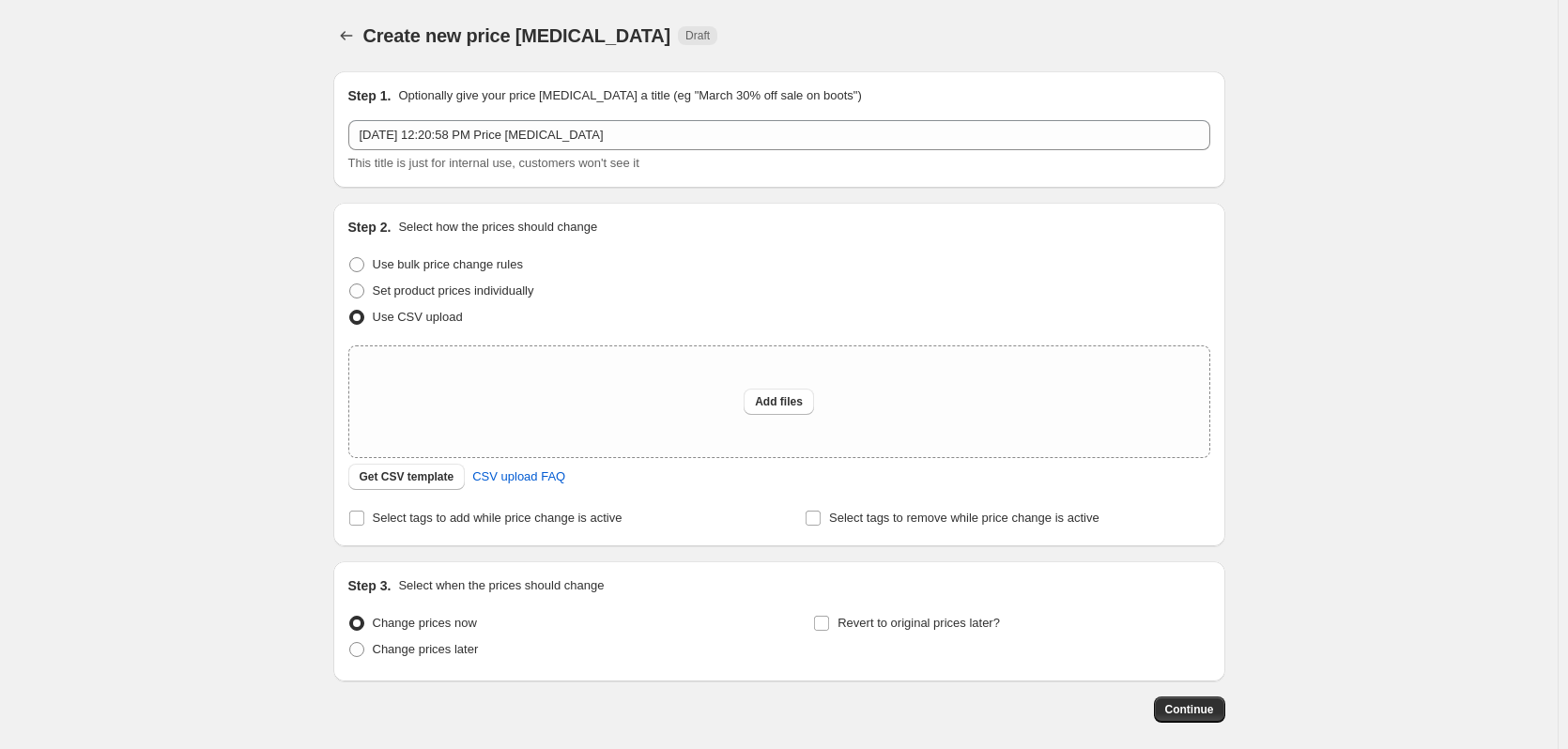
click at [493, 472] on span "CSV upload FAQ" at bounding box center [518, 477] width 93 height 19
click at [436, 484] on span "Get CSV template" at bounding box center [406, 477] width 95 height 15
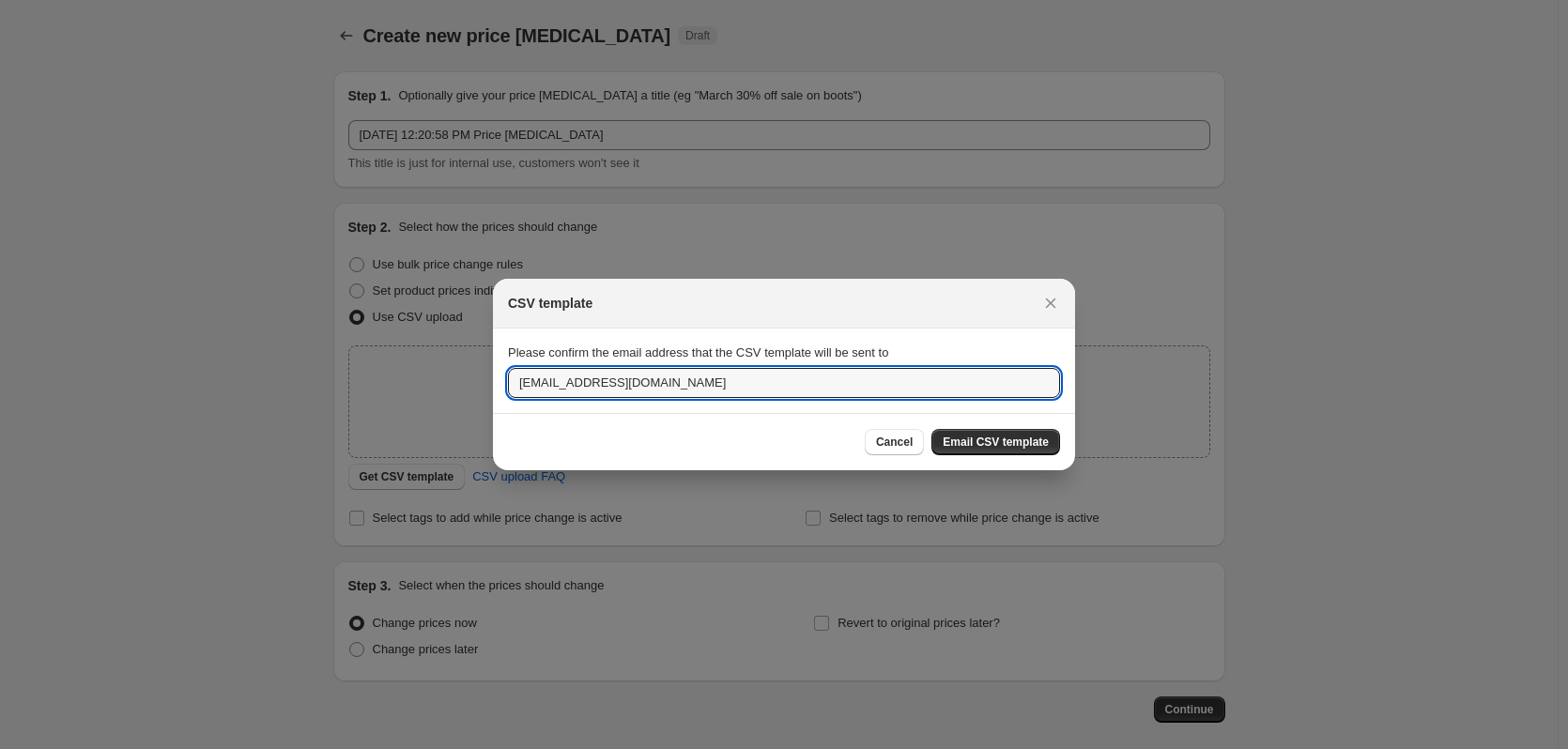
click at [602, 381] on input "[EMAIL_ADDRESS][DOMAIN_NAME]" at bounding box center [783, 383] width 552 height 30
click at [708, 387] on input "[EMAIL_ADDRESS][DOMAIN_NAME]" at bounding box center [783, 383] width 552 height 30
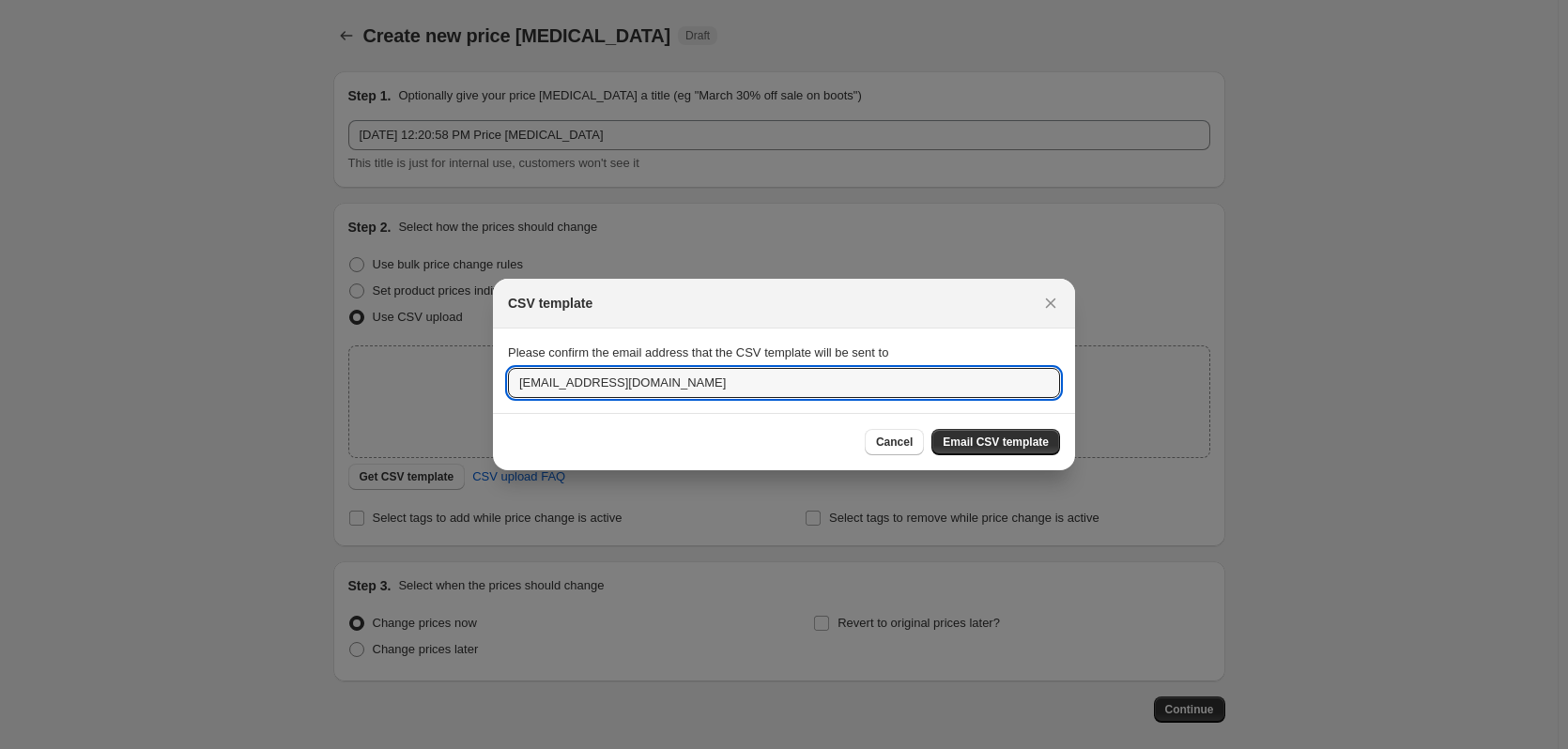
click at [708, 387] on input "[EMAIL_ADDRESS][DOMAIN_NAME]" at bounding box center [783, 383] width 552 height 30
paste input "meidelman@deloitte.co.il"
type input "meidelman@deloitte.co.il"
click at [992, 442] on span "Email CSV template" at bounding box center [995, 443] width 106 height 15
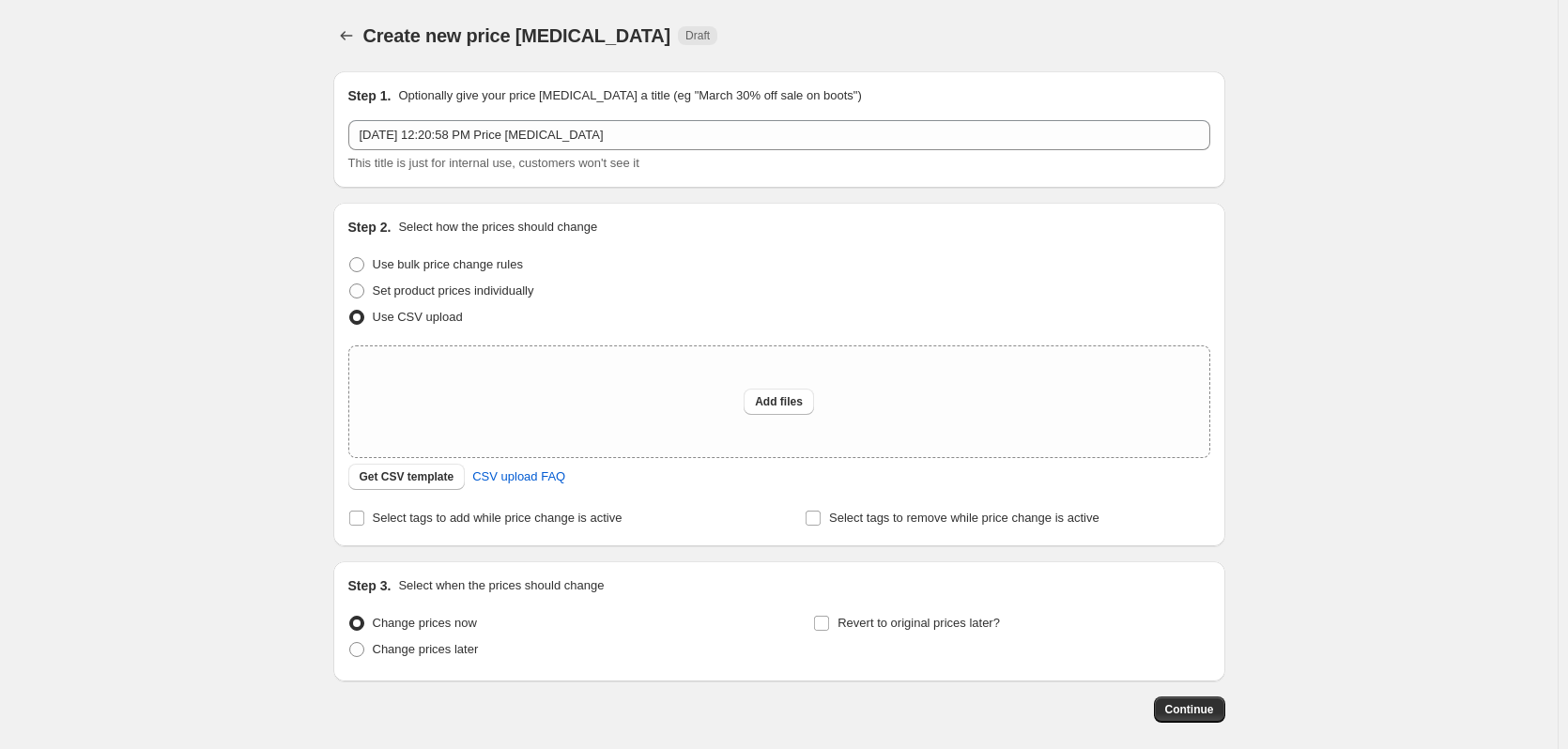
click at [778, 397] on span "Add files" at bounding box center [778, 402] width 48 height 15
type input "C:\fakepath\csv test macabi.csv"
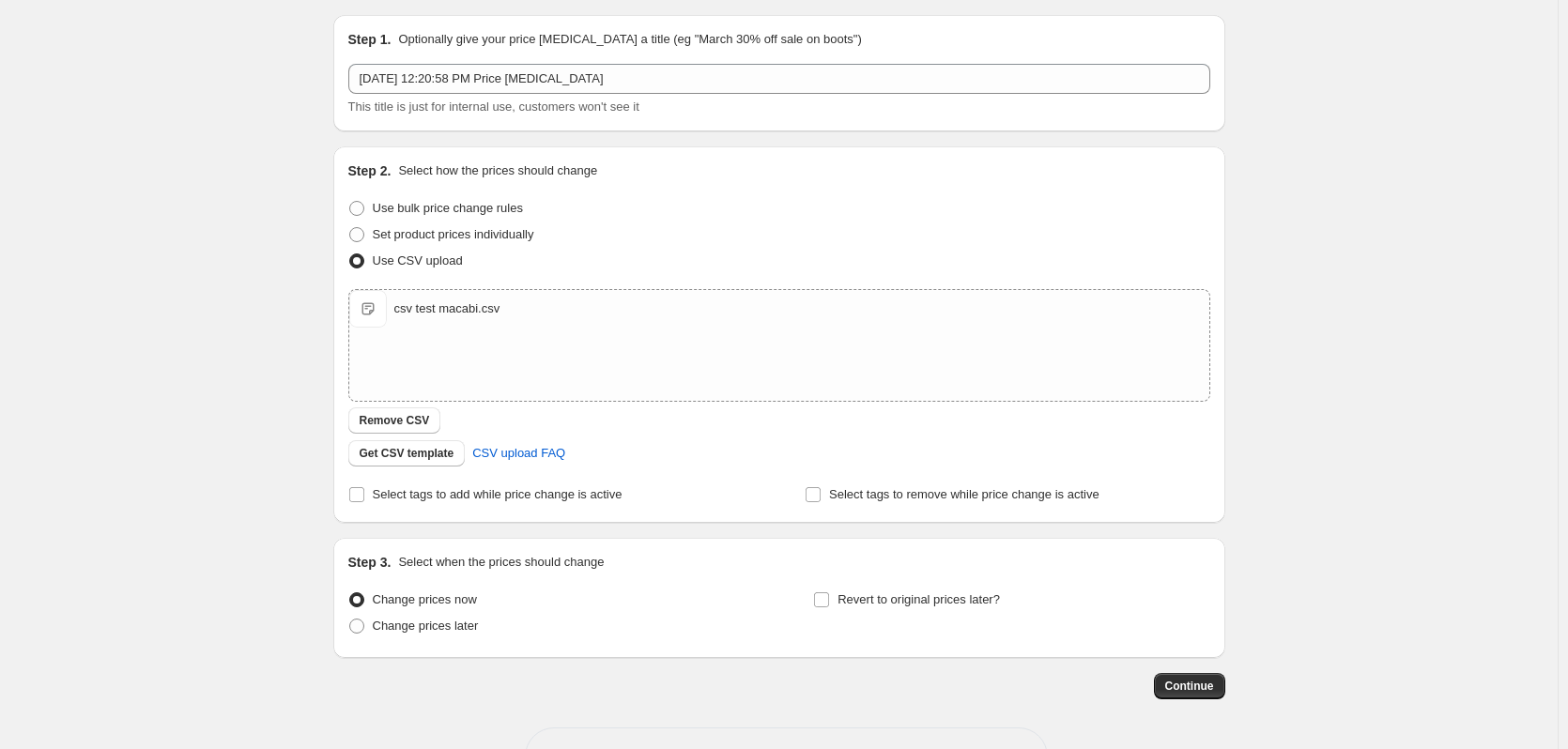
scroll to position [121, 0]
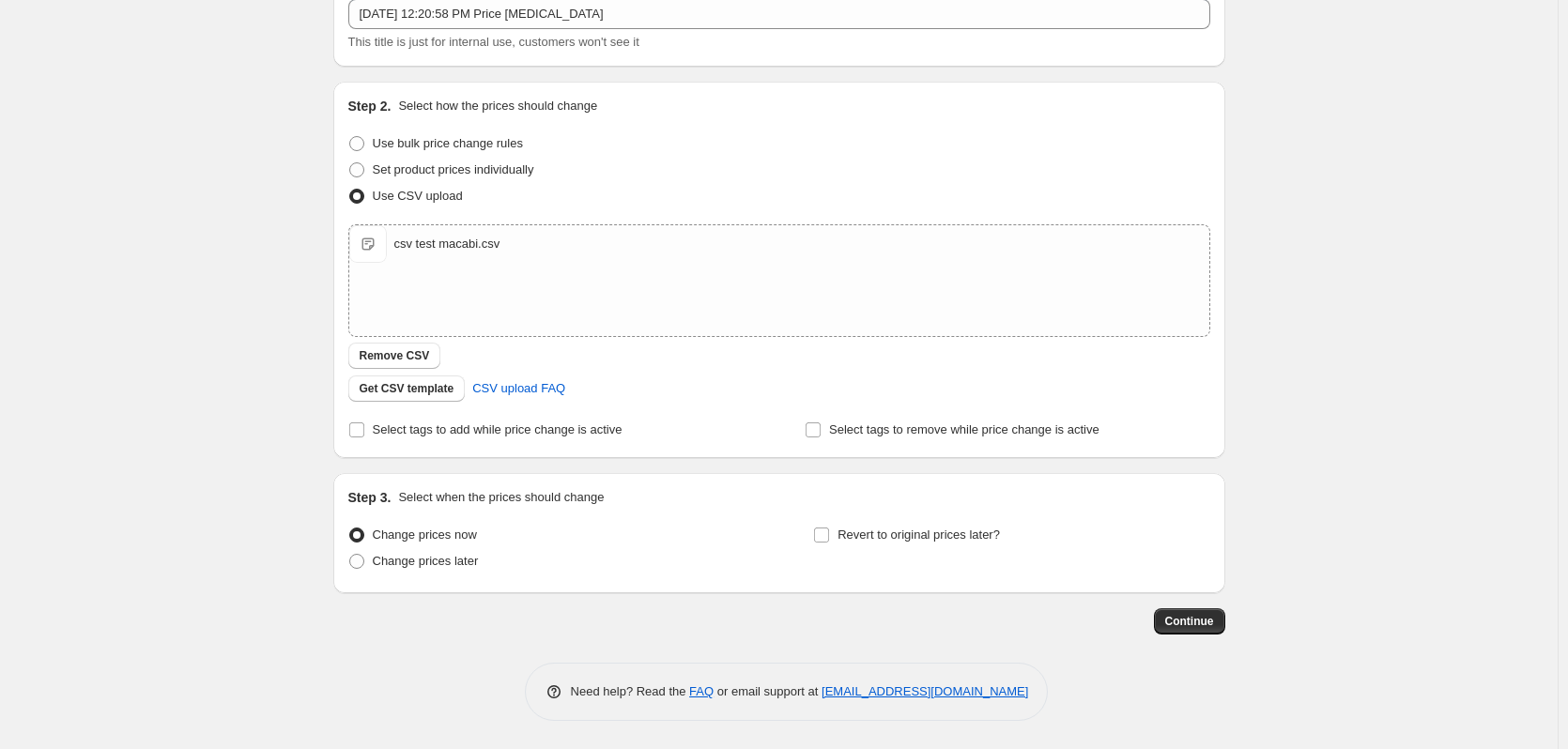
click at [1206, 615] on span "Continue" at bounding box center [1188, 622] width 49 height 15
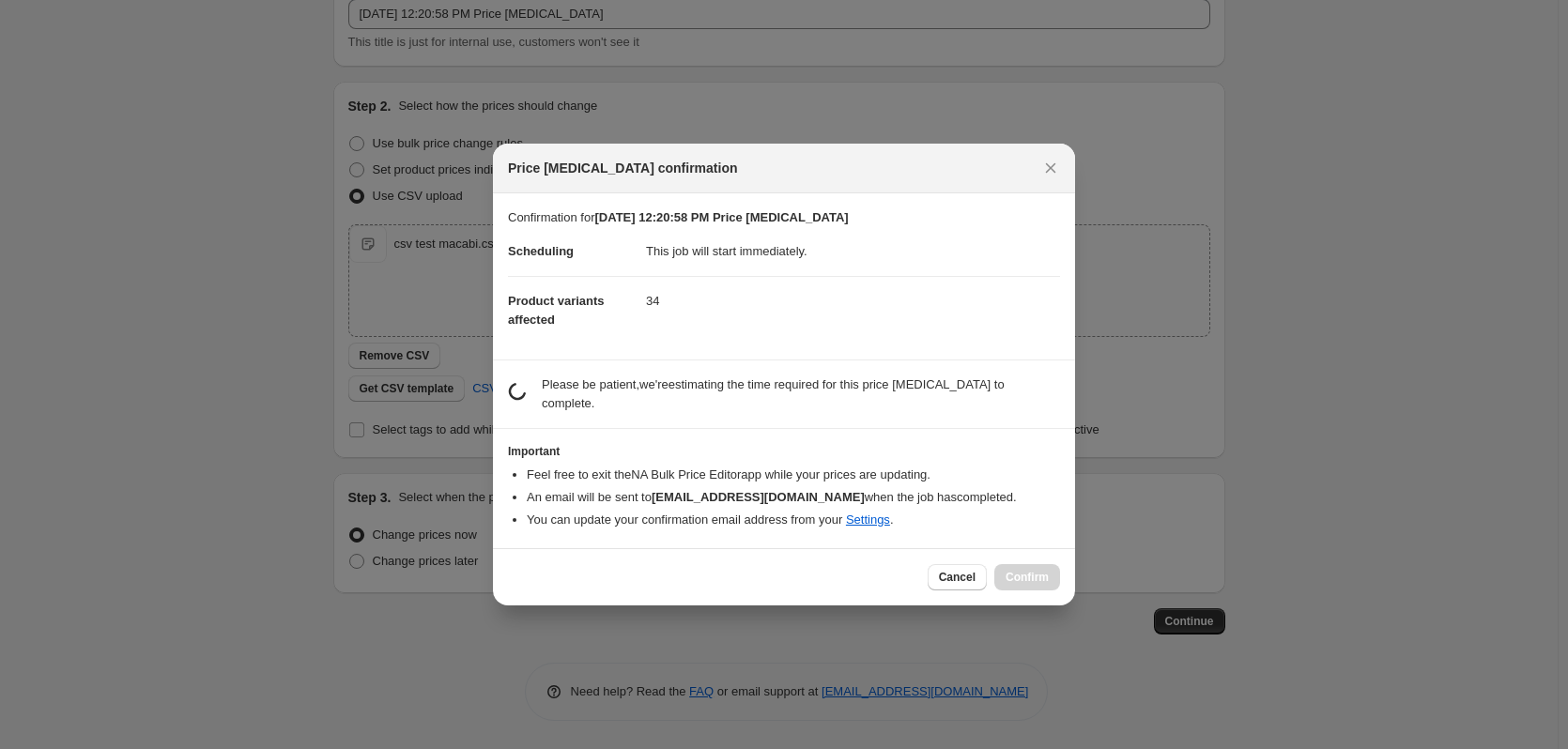
scroll to position [0, 0]
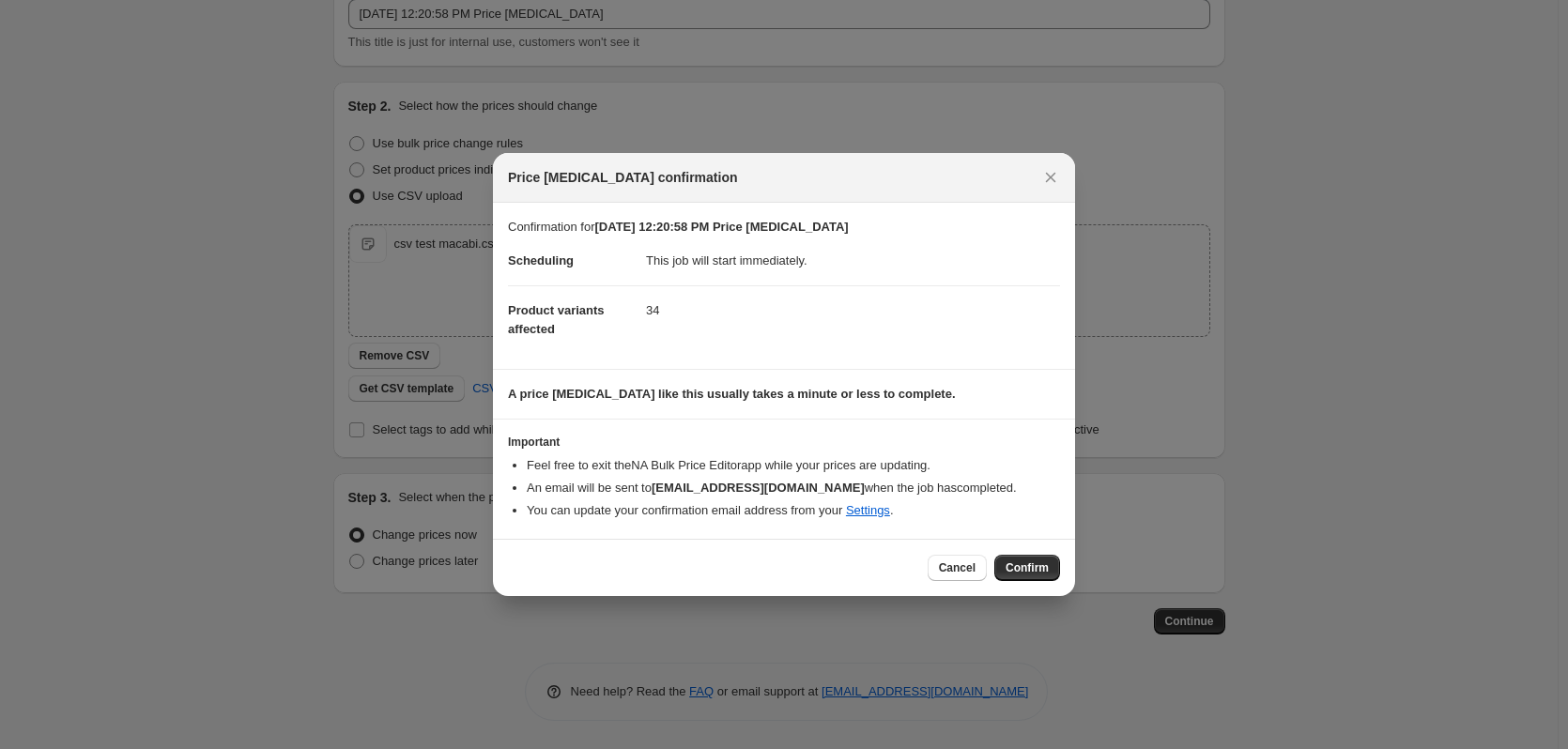
click at [1033, 569] on span "Confirm" at bounding box center [1026, 568] width 43 height 15
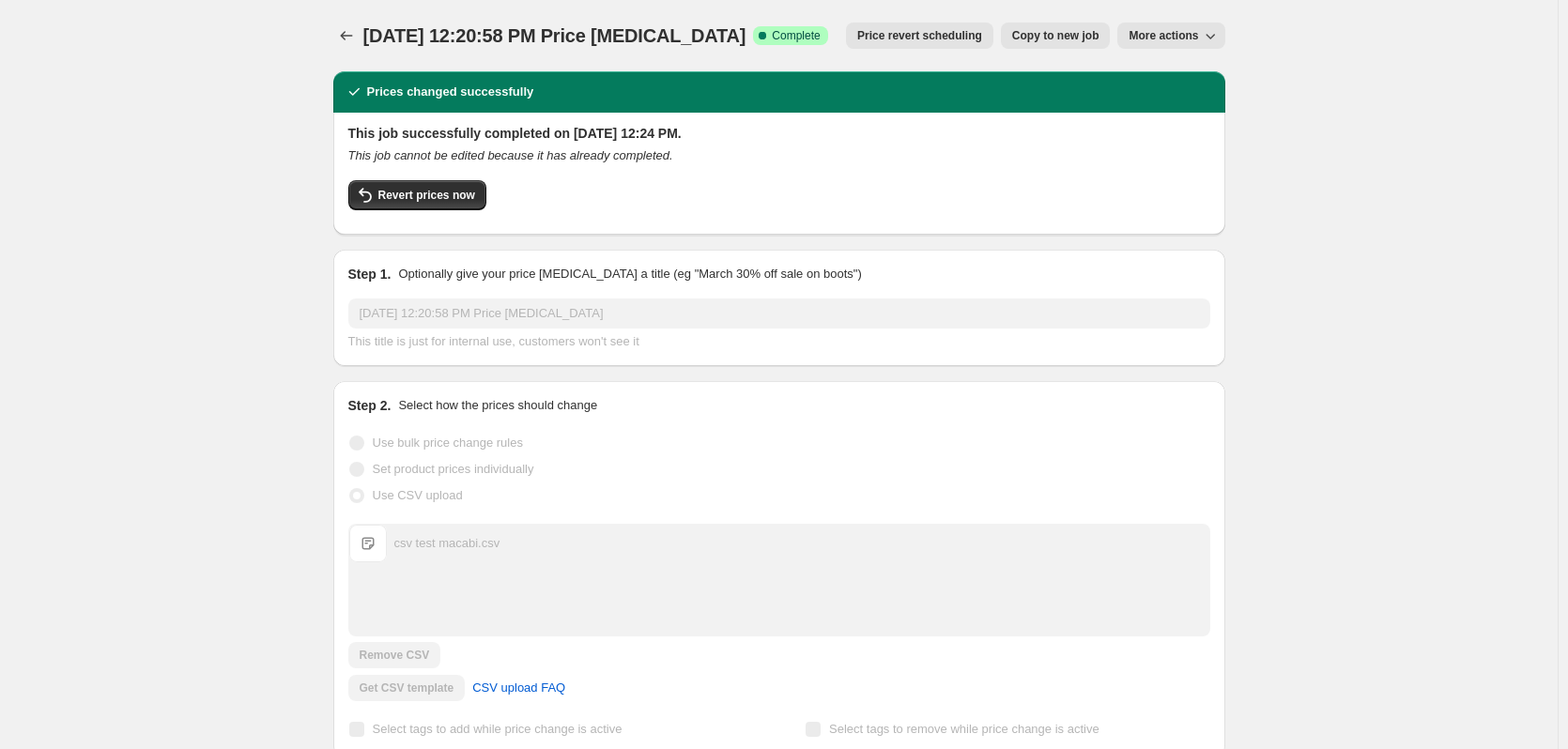
click at [418, 212] on div "Revert prices now" at bounding box center [778, 200] width 861 height 39
click at [414, 198] on span "Revert prices now" at bounding box center [426, 195] width 97 height 15
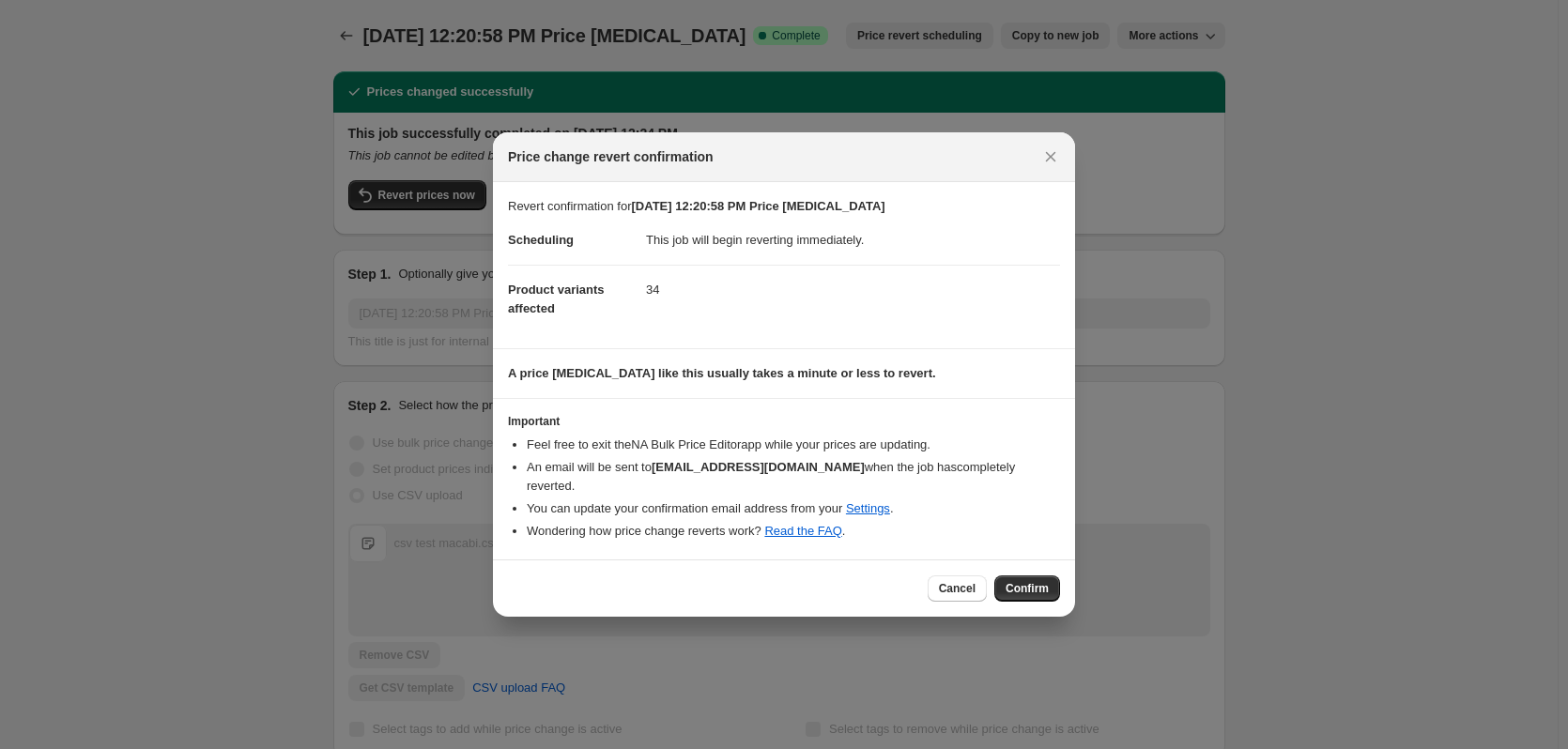
click at [922, 594] on div "Cancel Confirm" at bounding box center [783, 588] width 582 height 57
click at [947, 585] on span "Cancel" at bounding box center [957, 589] width 36 height 15
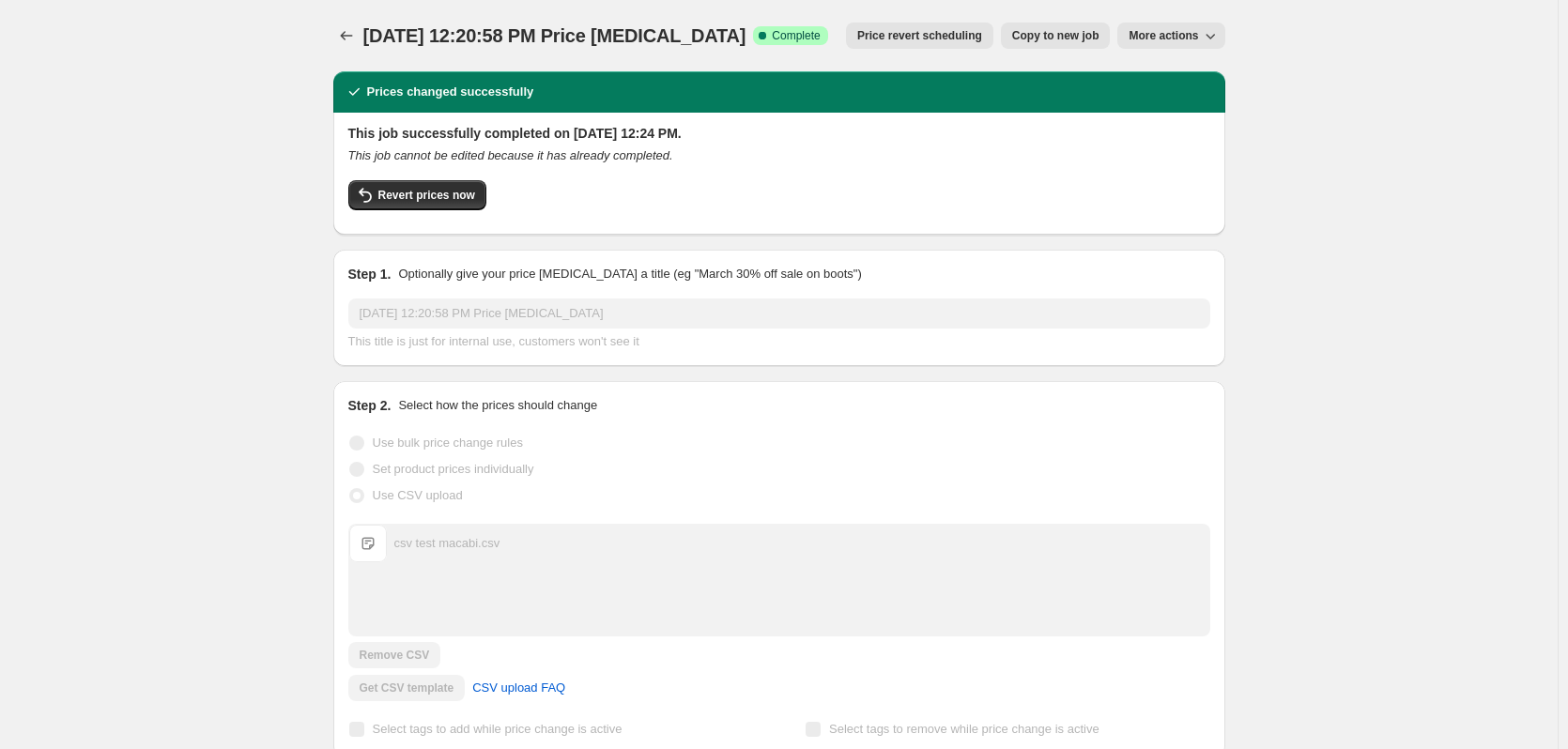
click at [1047, 41] on span "Copy to new job" at bounding box center [1055, 35] width 87 height 15
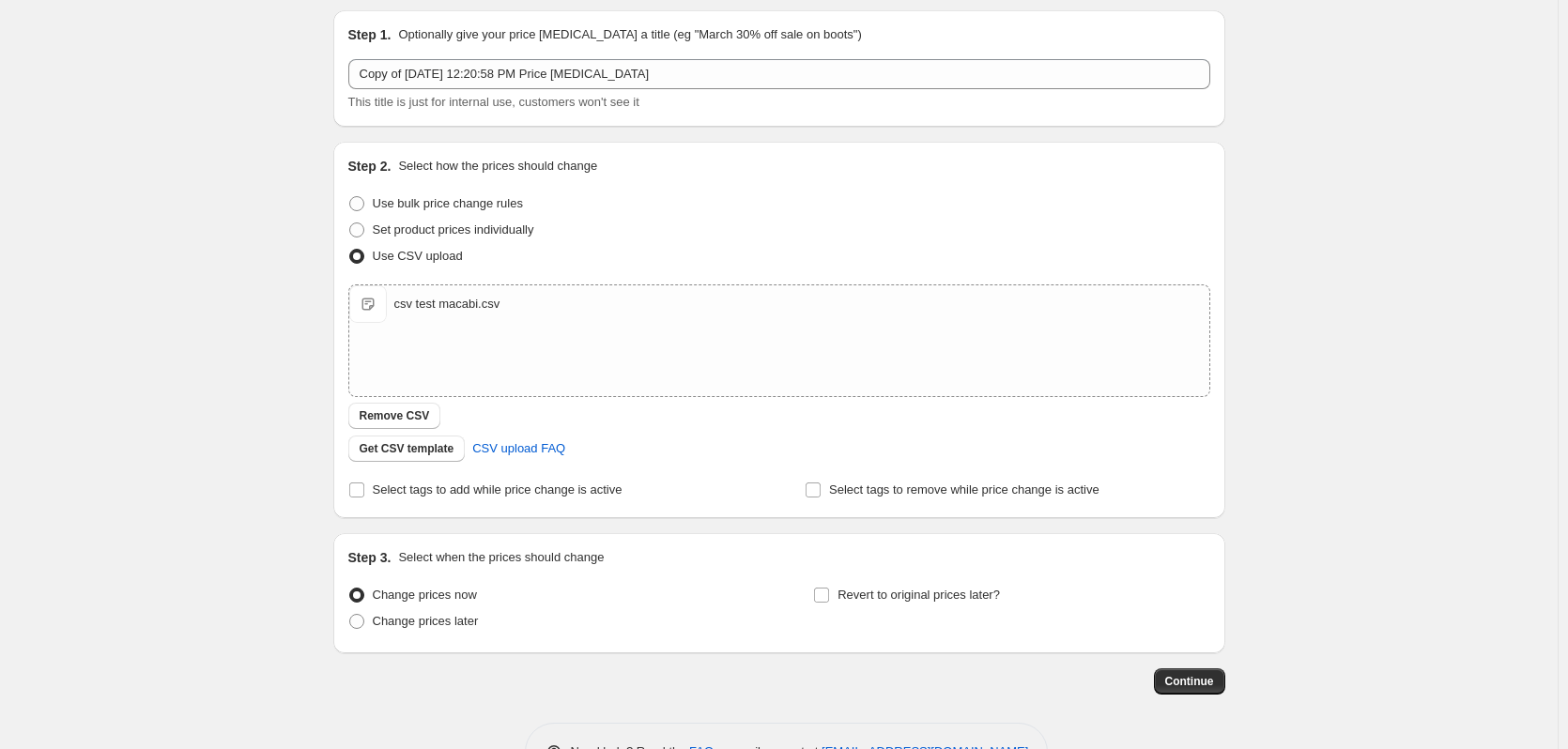
scroll to position [121, 0]
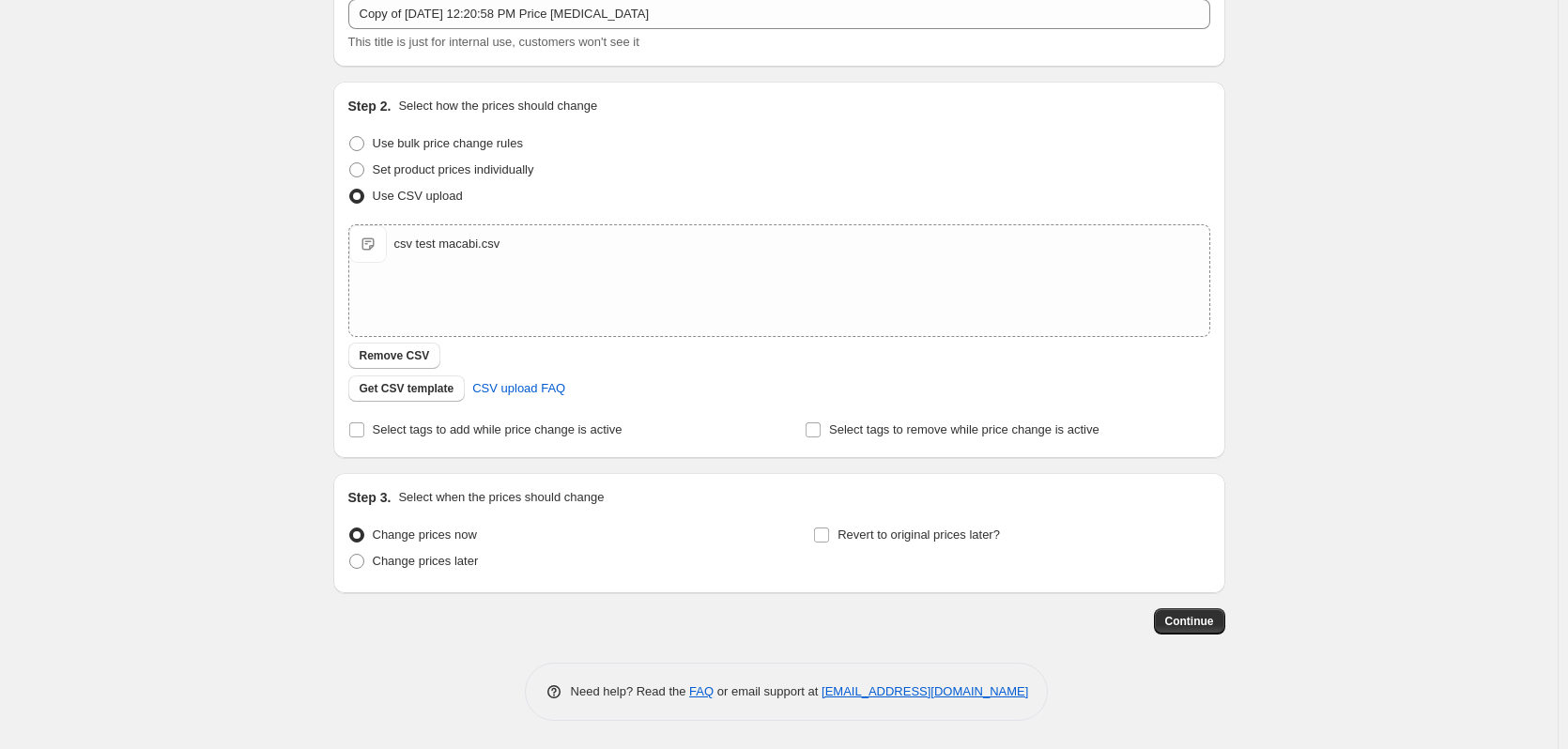
click at [836, 542] on label "Revert to original prices later?" at bounding box center [905, 535] width 186 height 26
click at [829, 542] on input "Revert to original prices later?" at bounding box center [821, 536] width 15 height 15
checkbox input "true"
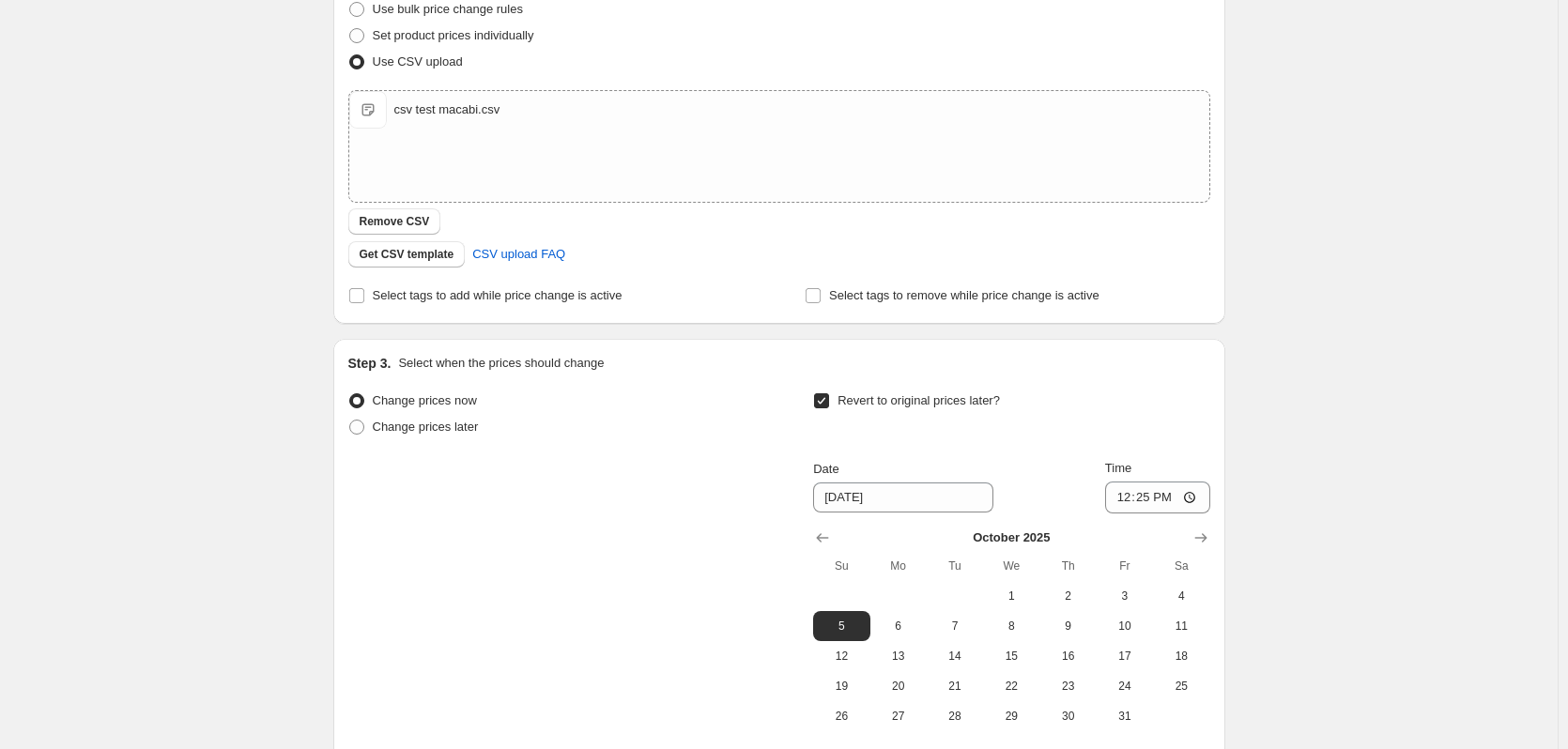
scroll to position [403, 0]
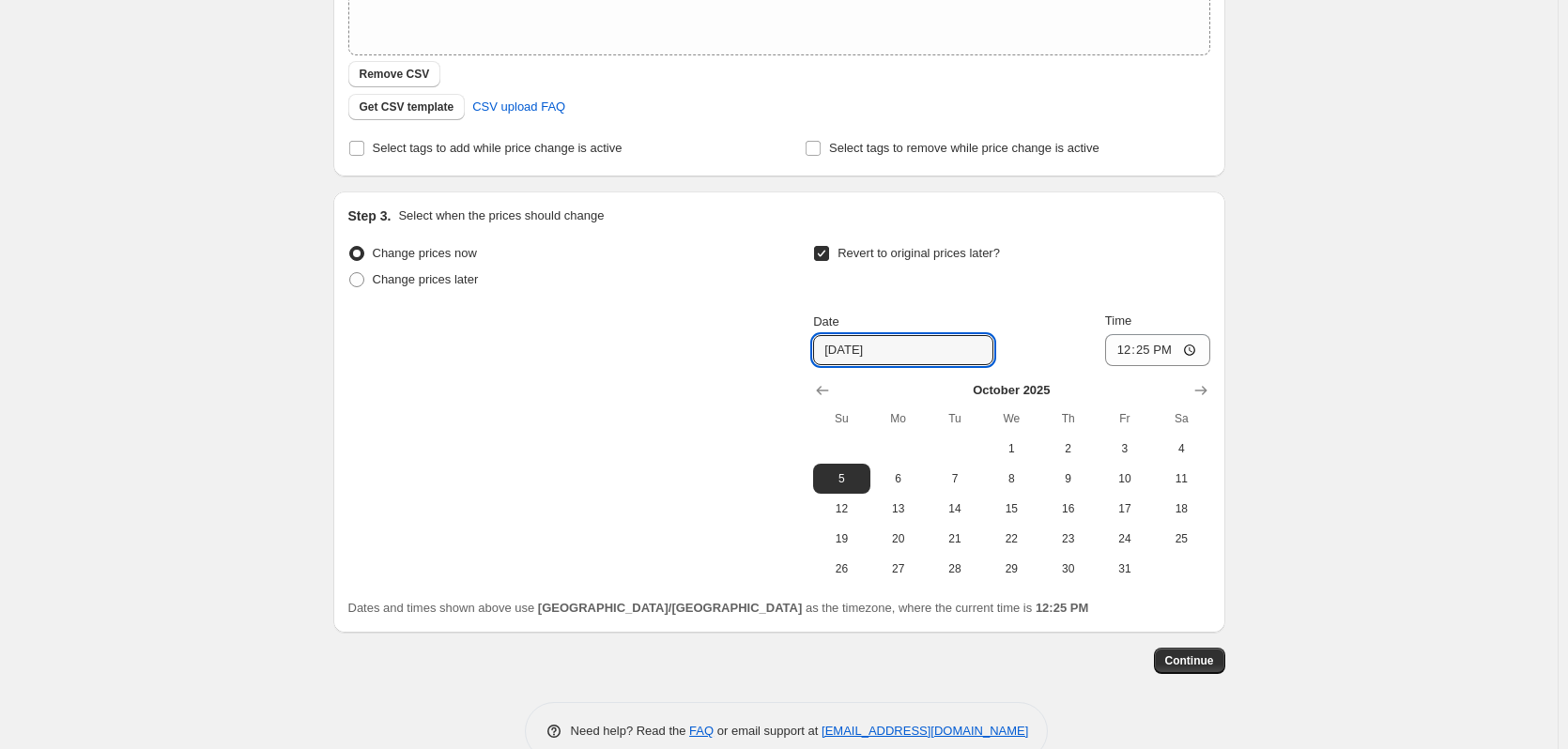
click at [908, 363] on input "[DATE]" at bounding box center [903, 349] width 181 height 30
click at [830, 388] on icon "Show previous month, September 2025" at bounding box center [822, 391] width 19 height 19
click at [827, 562] on span "28" at bounding box center [840, 569] width 41 height 15
type input "[DATE]"
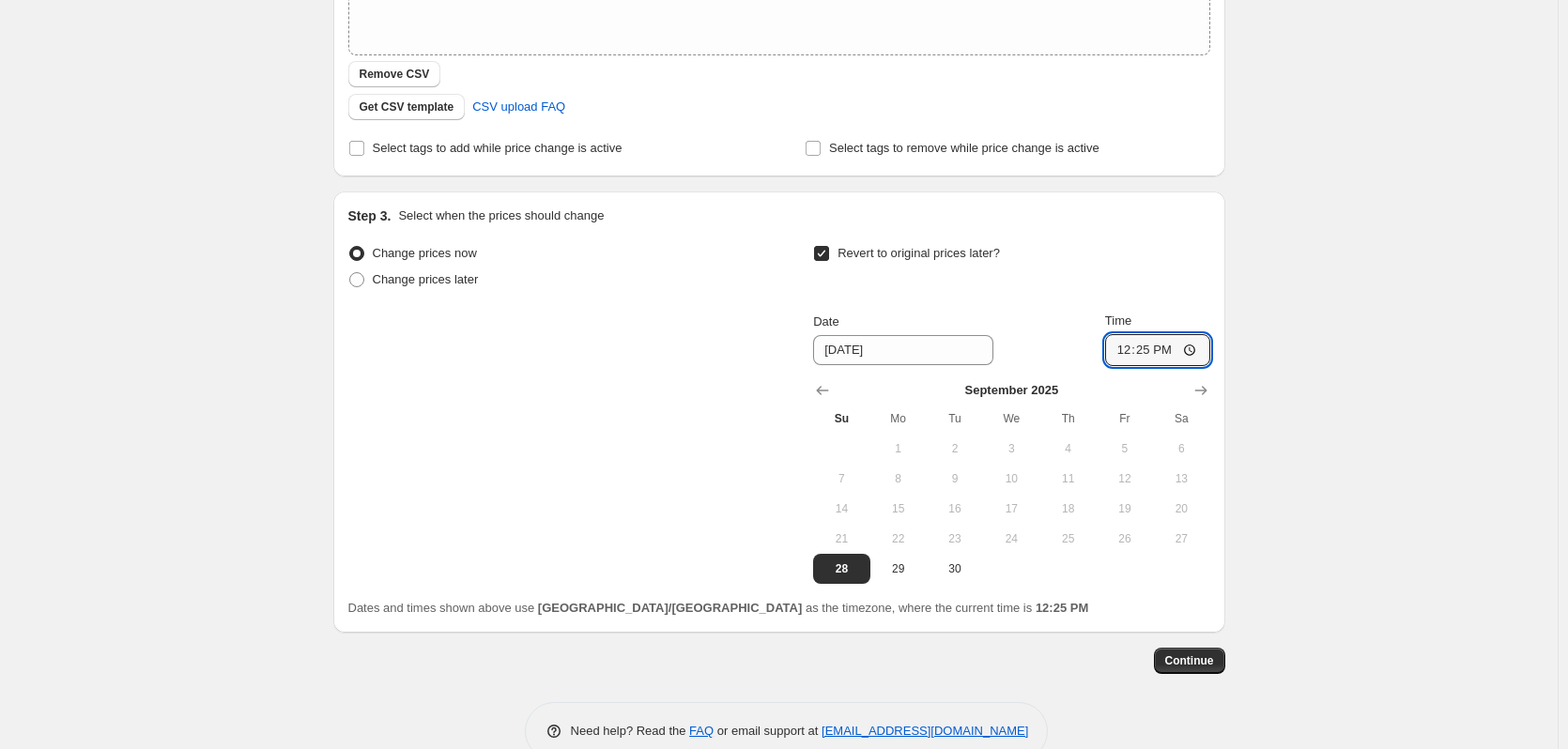
click at [1150, 347] on input "12:25" at bounding box center [1158, 350] width 105 height 32
type input "12:27"
click at [1187, 663] on span "Continue" at bounding box center [1188, 661] width 49 height 15
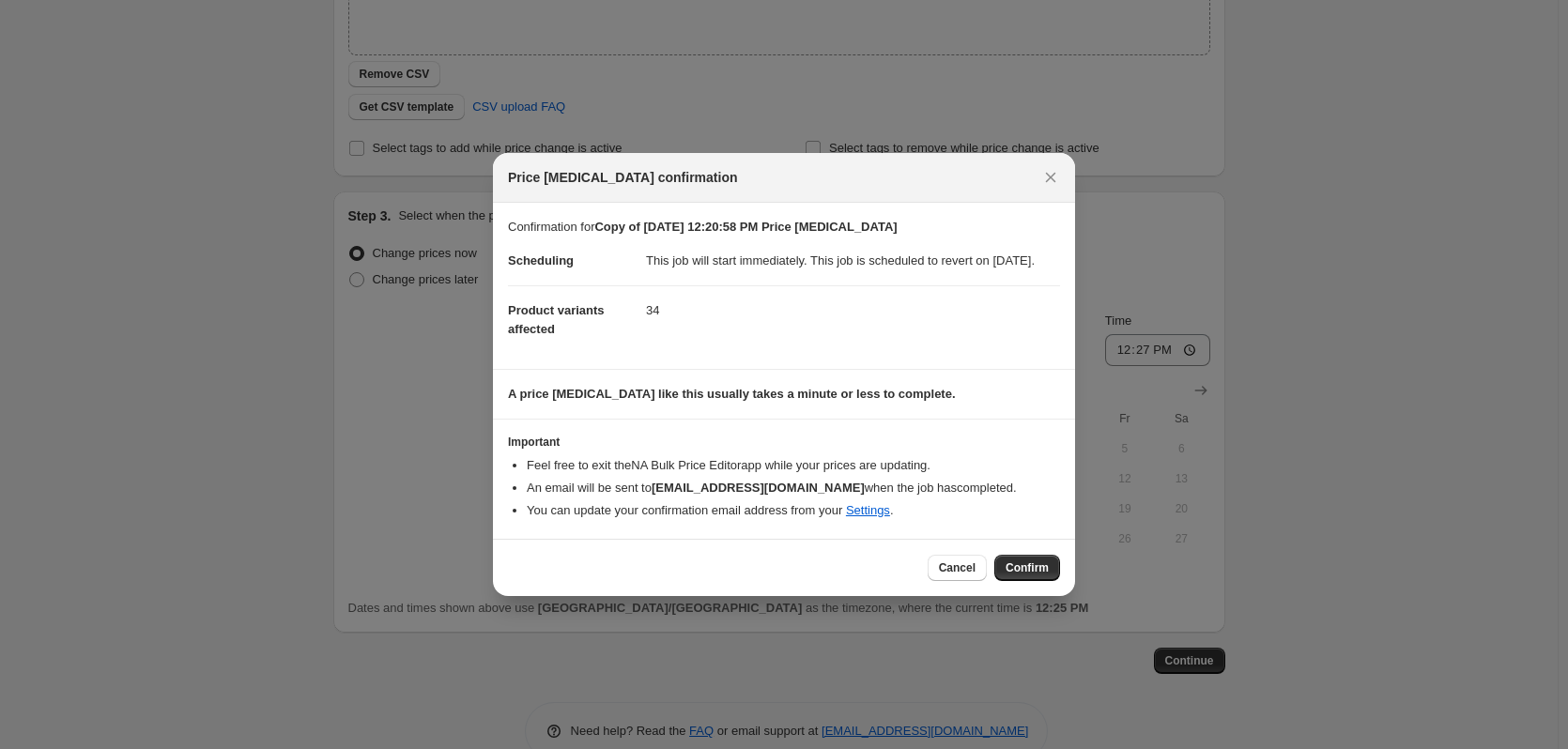
click at [1030, 576] on span "Confirm" at bounding box center [1026, 568] width 43 height 15
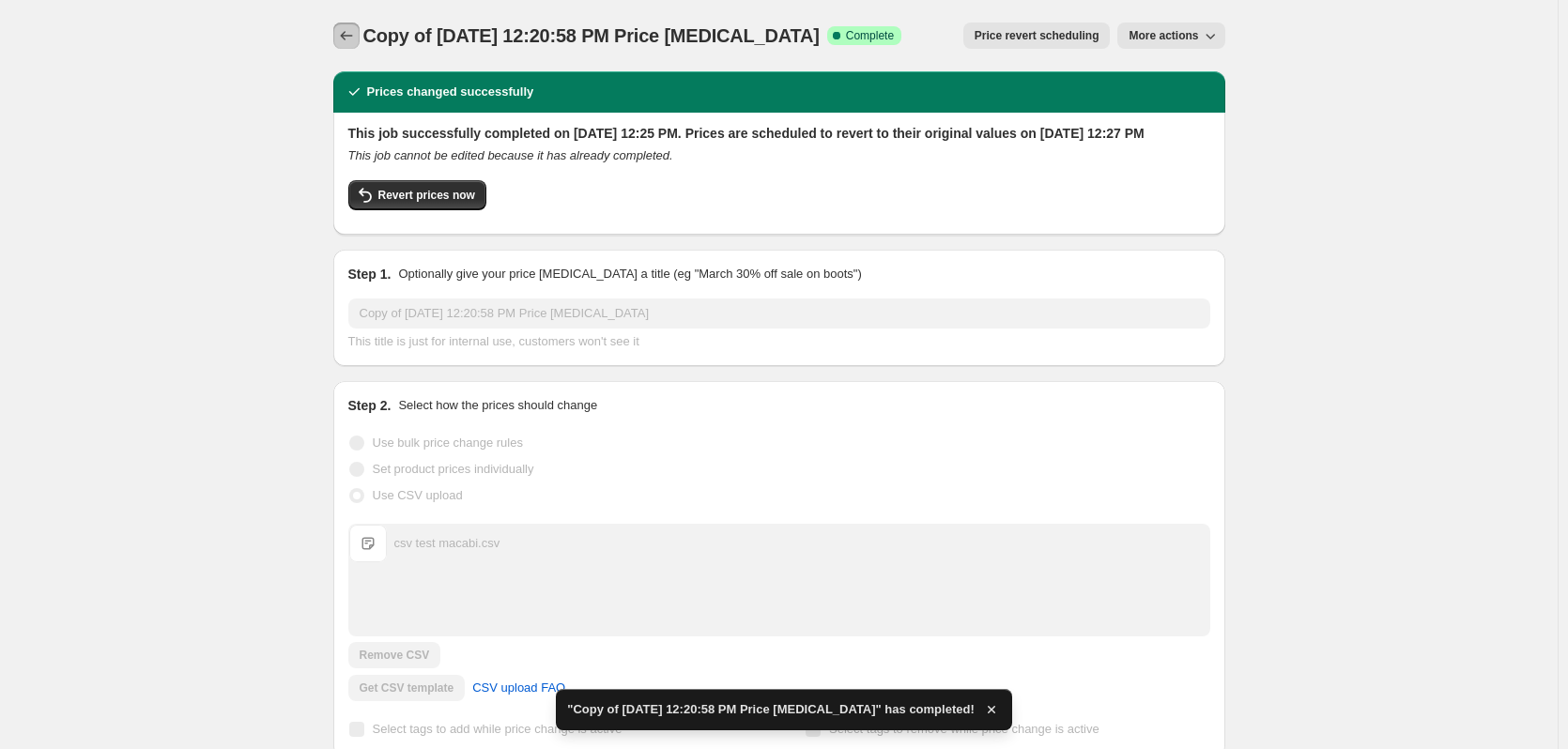
click at [348, 25] on button "Price change jobs" at bounding box center [346, 35] width 26 height 26
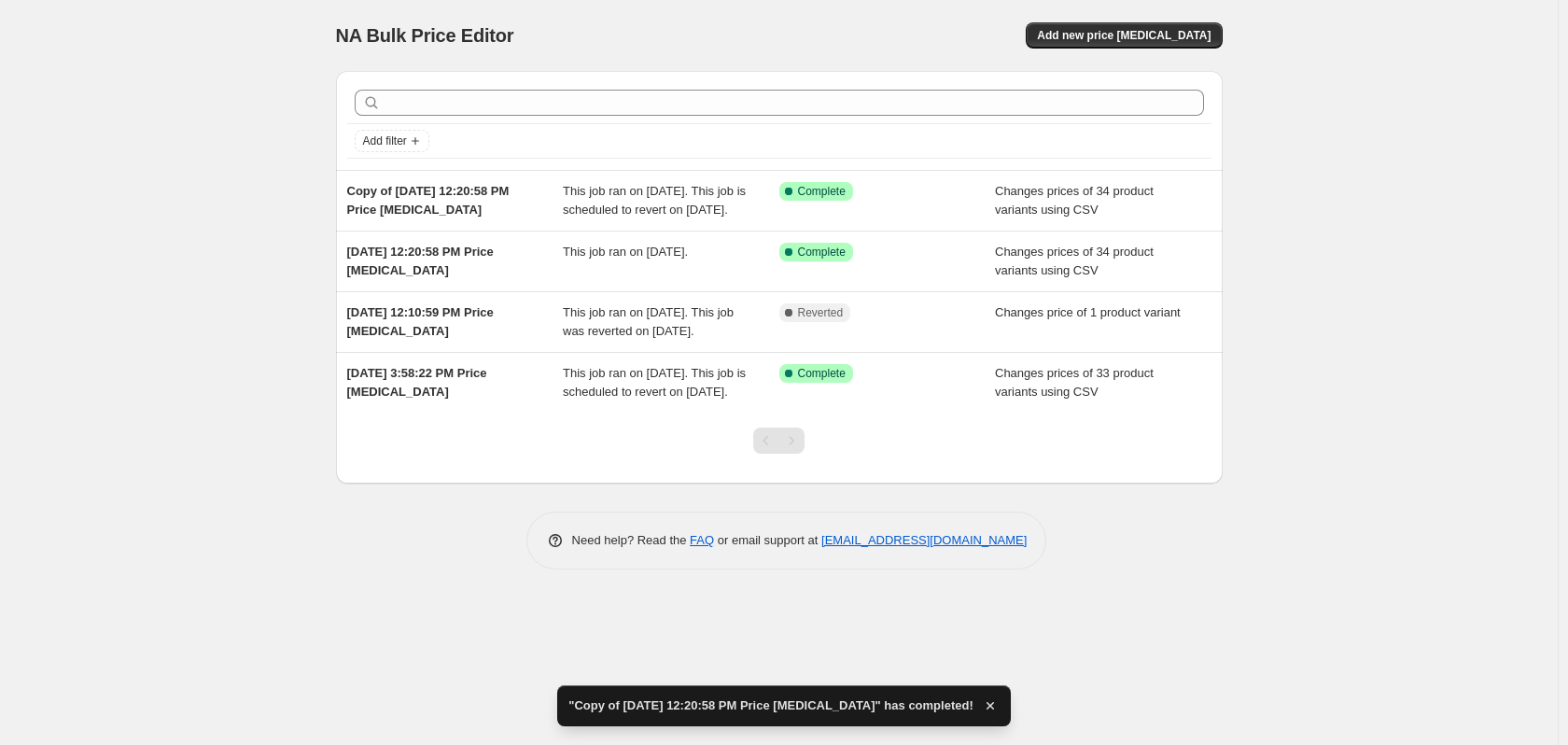
click at [929, 281] on div "Success Complete Complete" at bounding box center [888, 261] width 217 height 37
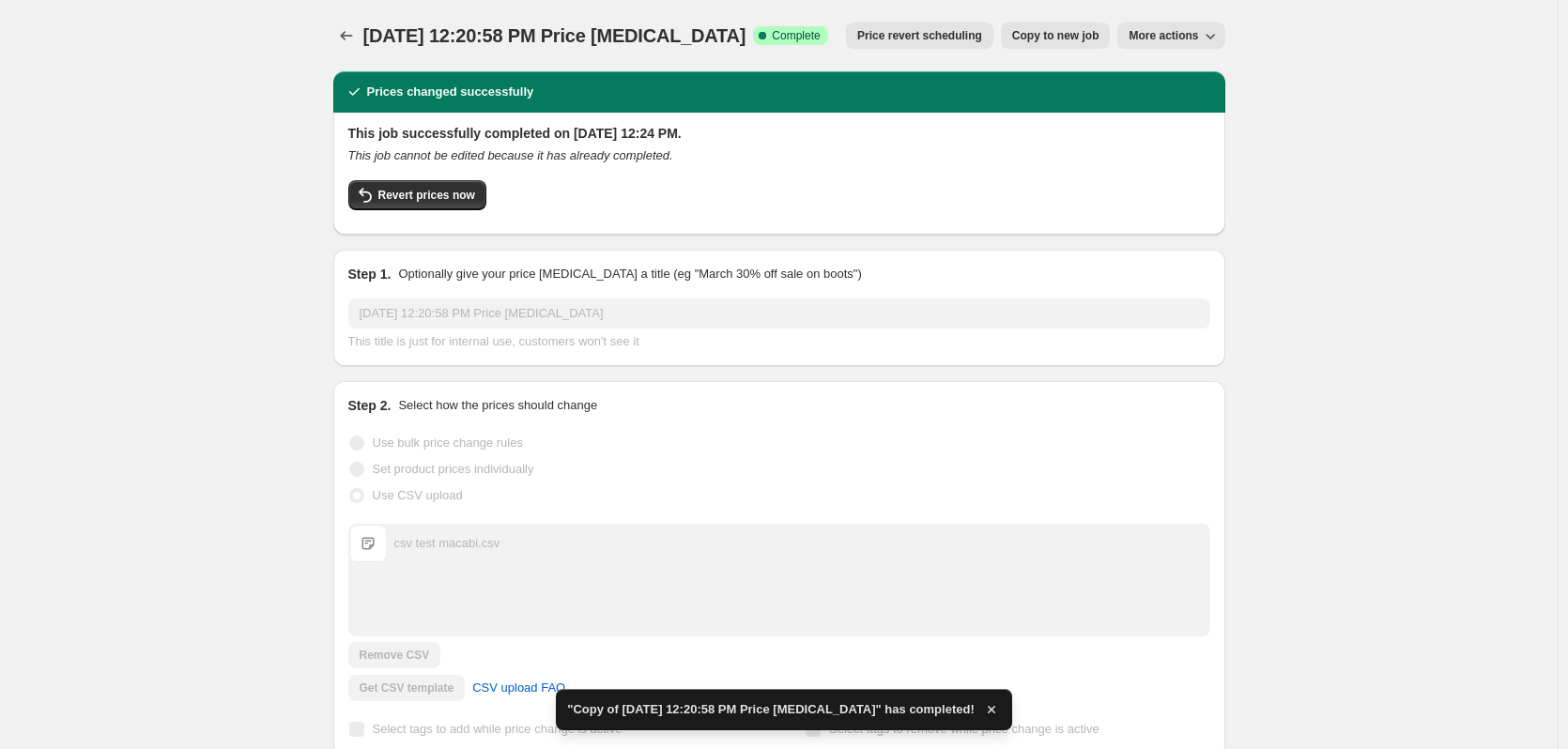
click at [1192, 48] on button "More actions" at bounding box center [1170, 35] width 107 height 26
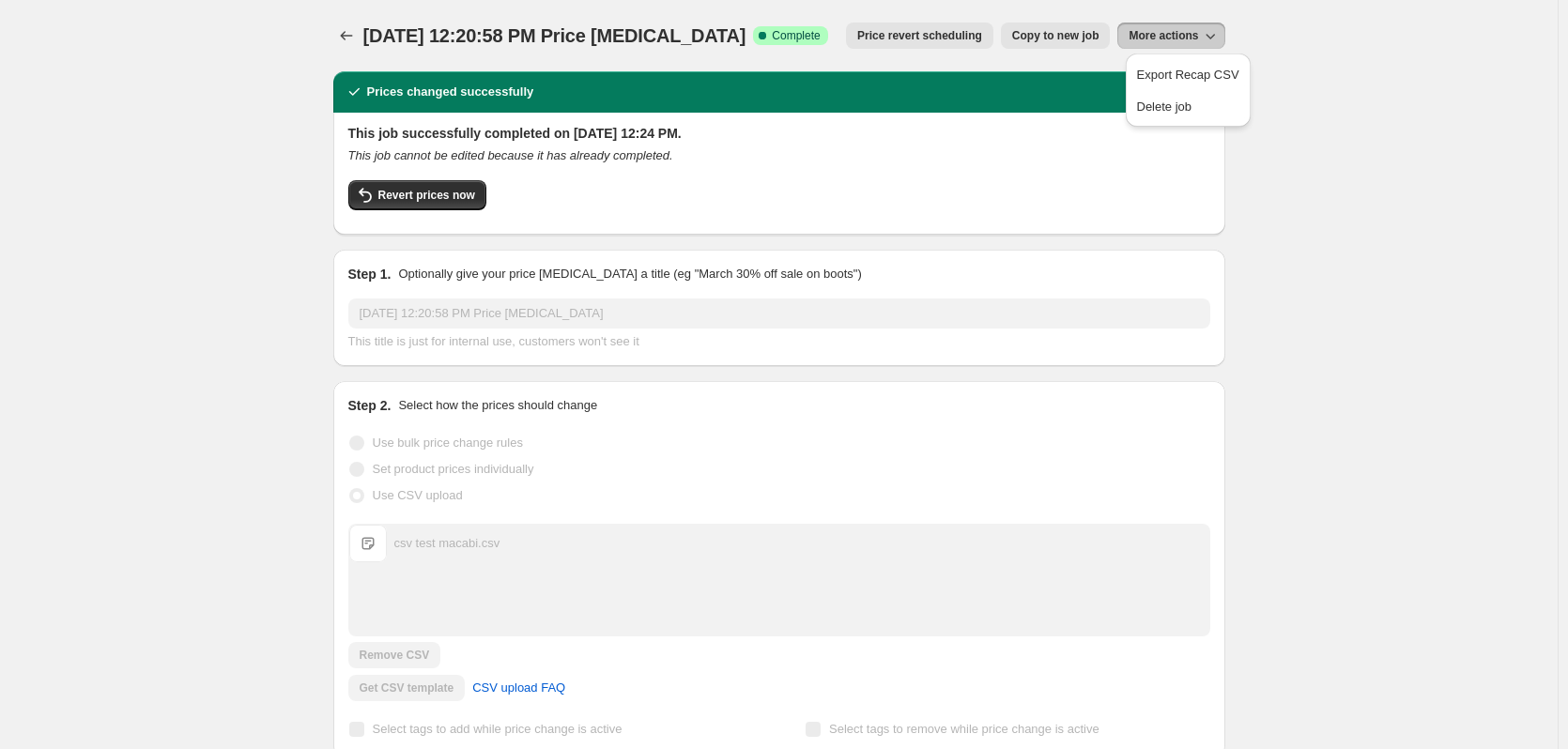
click at [1170, 105] on span "Delete job" at bounding box center [1165, 106] width 55 height 14
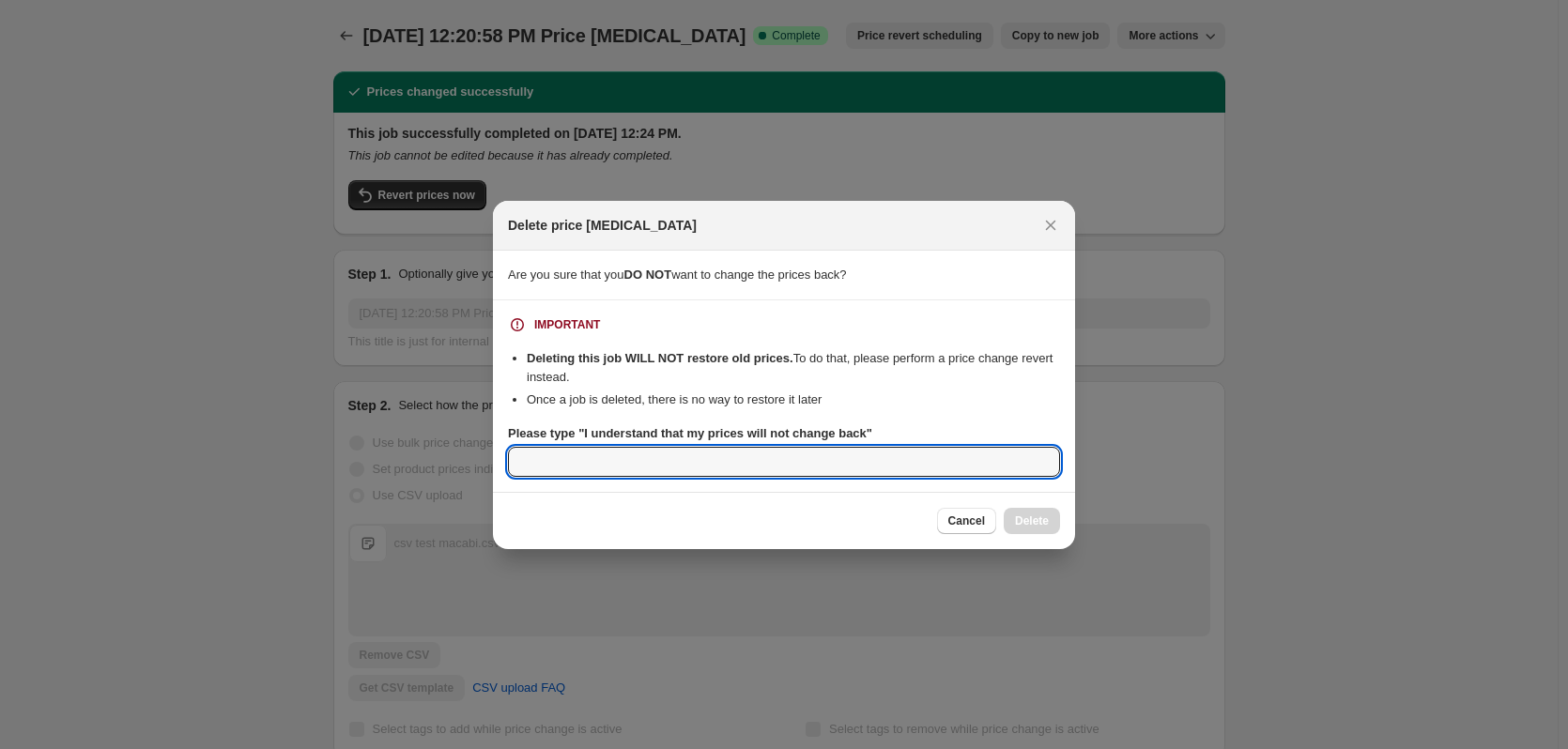
click at [600, 452] on input "Please type "I understand that my prices will not change back"" at bounding box center [783, 461] width 552 height 30
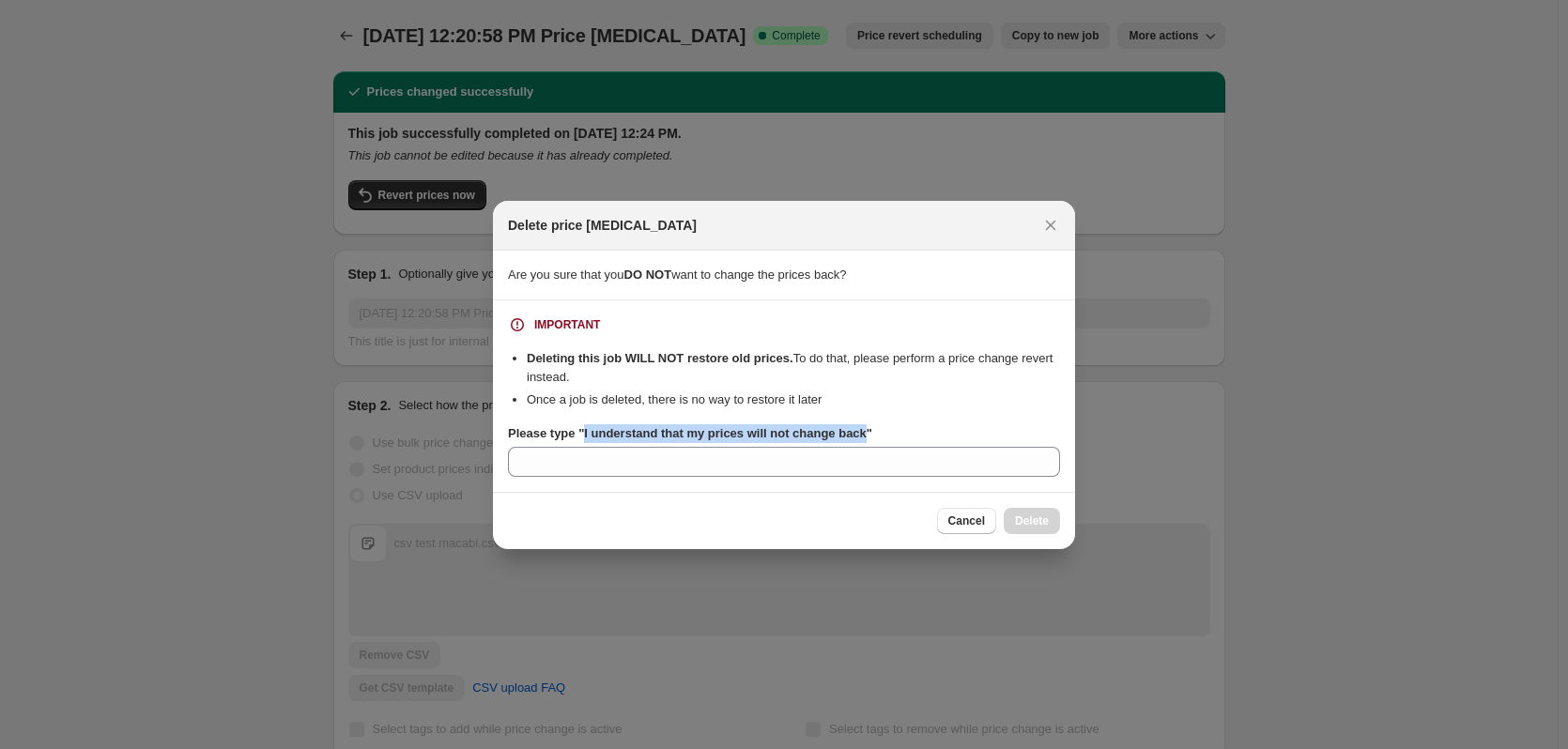
drag, startPoint x: 582, startPoint y: 430, endPoint x: 860, endPoint y: 432, distance: 278.0
click at [860, 432] on b "Please type "I understand that my prices will not change back"" at bounding box center [689, 433] width 364 height 14
drag, startPoint x: 860, startPoint y: 432, endPoint x: 871, endPoint y: 438, distance: 12.5
click at [871, 438] on div "Please type "I understand that my prices will not change back"" at bounding box center [783, 434] width 552 height 19
click at [593, 429] on b "Please type "I understand that my prices will not change back"" at bounding box center [689, 433] width 364 height 14
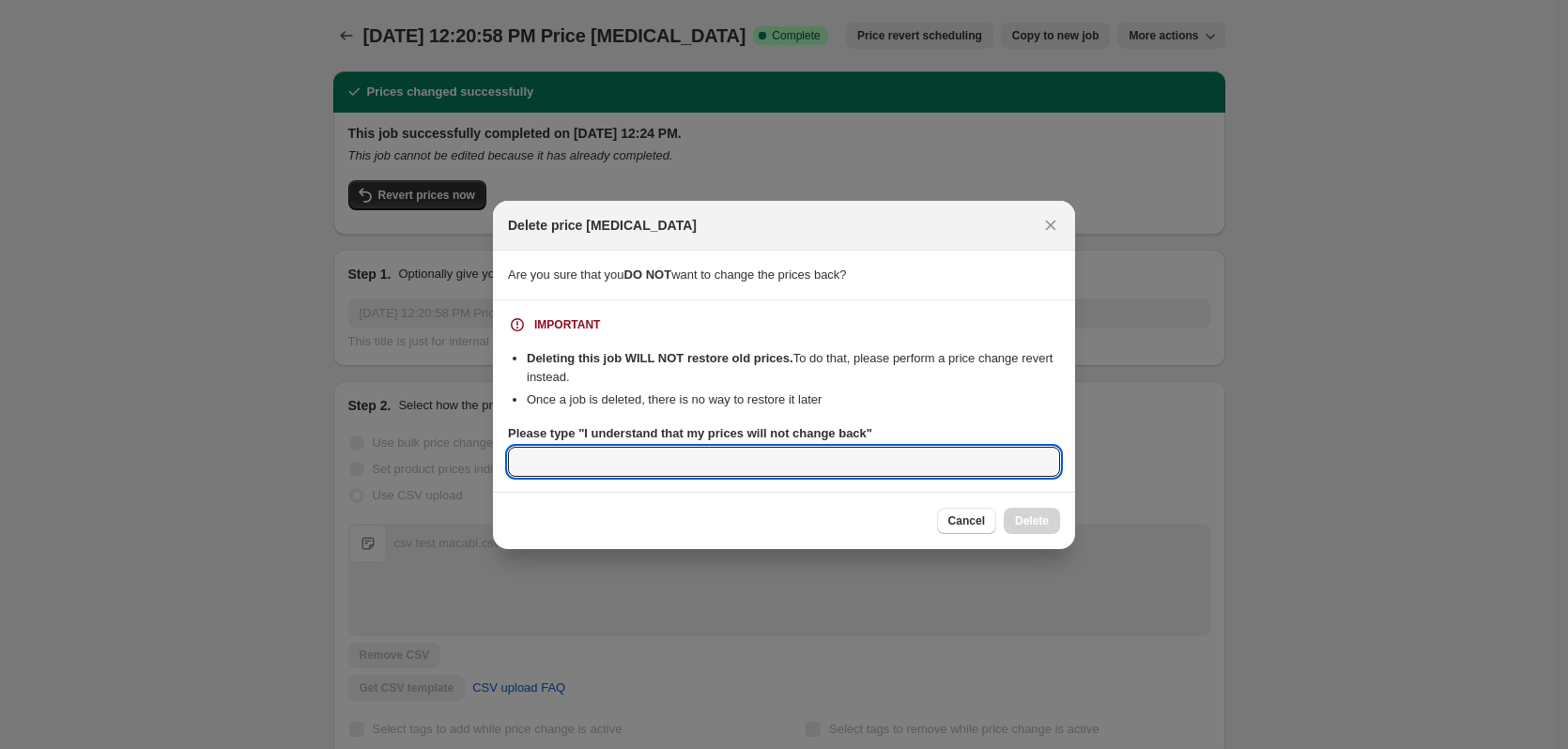
click at [593, 447] on input "Please type "I understand that my prices will not change back"" at bounding box center [783, 461] width 552 height 30
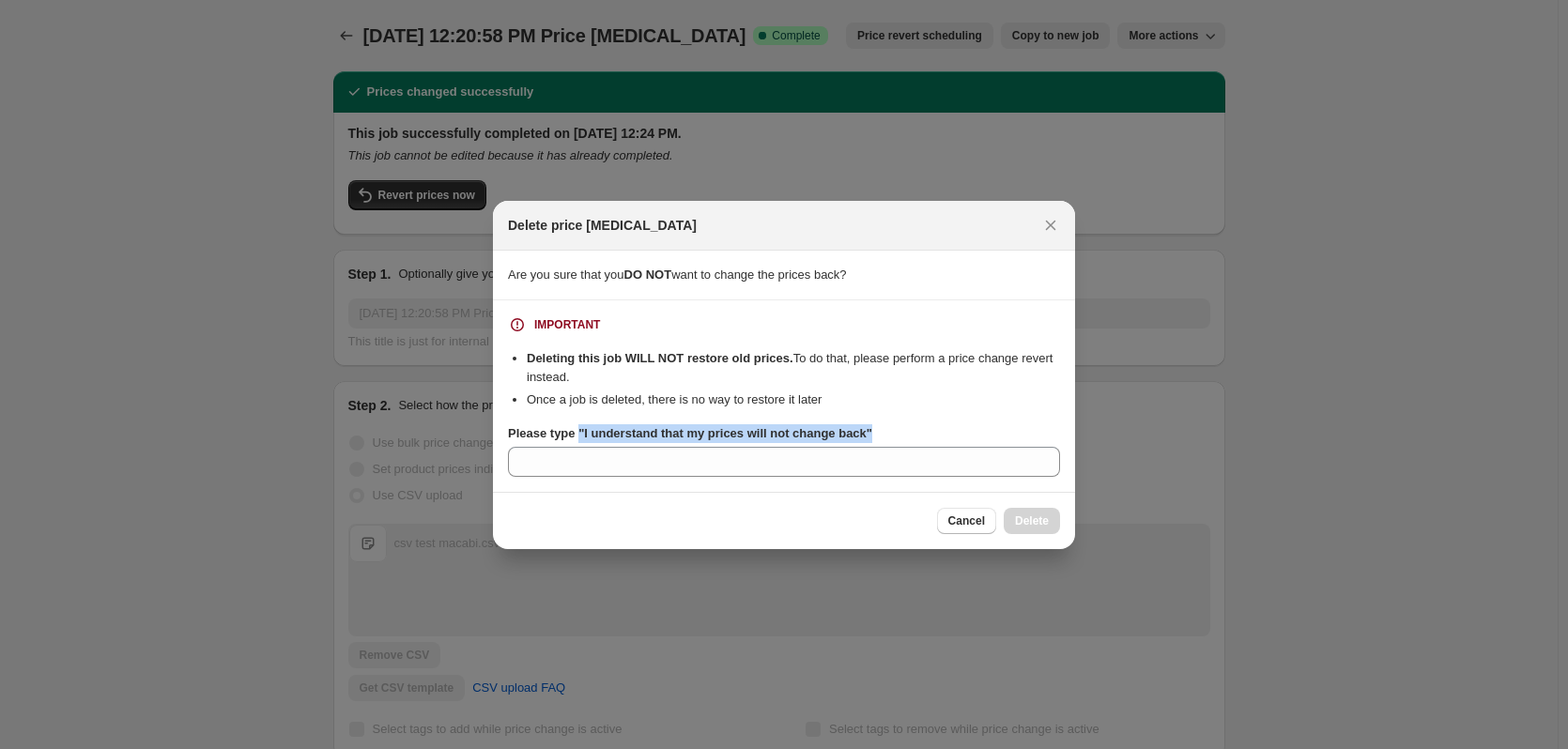
drag, startPoint x: 578, startPoint y: 436, endPoint x: 878, endPoint y: 430, distance: 300.1
click at [878, 430] on div "Please type "I understand that my prices will not change back"" at bounding box center [783, 434] width 552 height 19
copy b ""I understand that my prices will not change back""
click at [523, 479] on section "IMPORTANT Deleting this job WILL NOT restore old prices. To do that, please per…" at bounding box center [783, 396] width 582 height 191
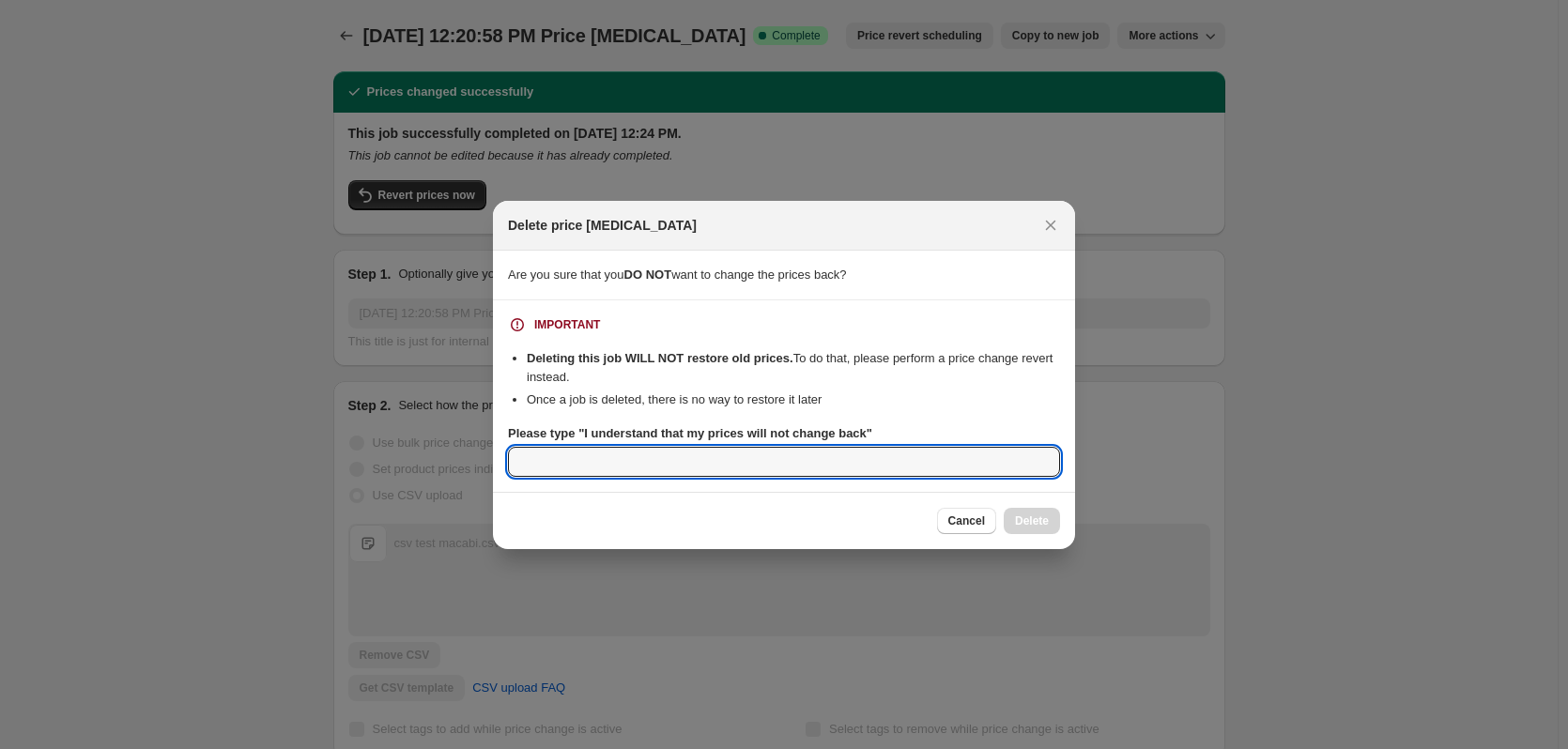
click at [534, 461] on input "Please type "I understand that my prices will not change back"" at bounding box center [783, 461] width 552 height 30
paste input ""I understand that my prices will not change back""
click at [524, 461] on input ""I understand that my prices will not change back"" at bounding box center [783, 461] width 552 height 30
click at [798, 454] on input "I understand that my prices will not change back"" at bounding box center [783, 461] width 552 height 30
type input "I understand that my prices will not change back"
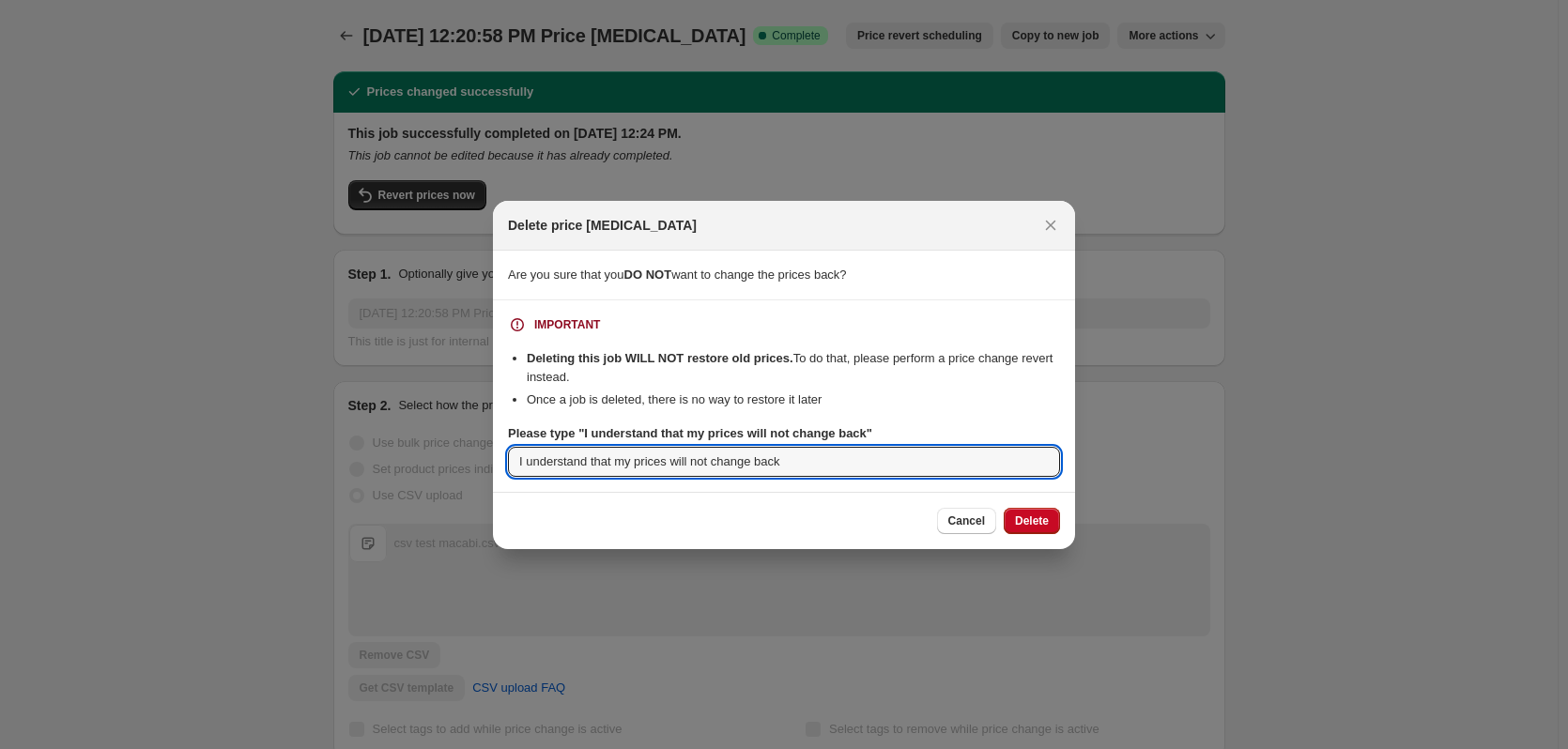
click at [1036, 523] on span "Delete" at bounding box center [1031, 521] width 33 height 15
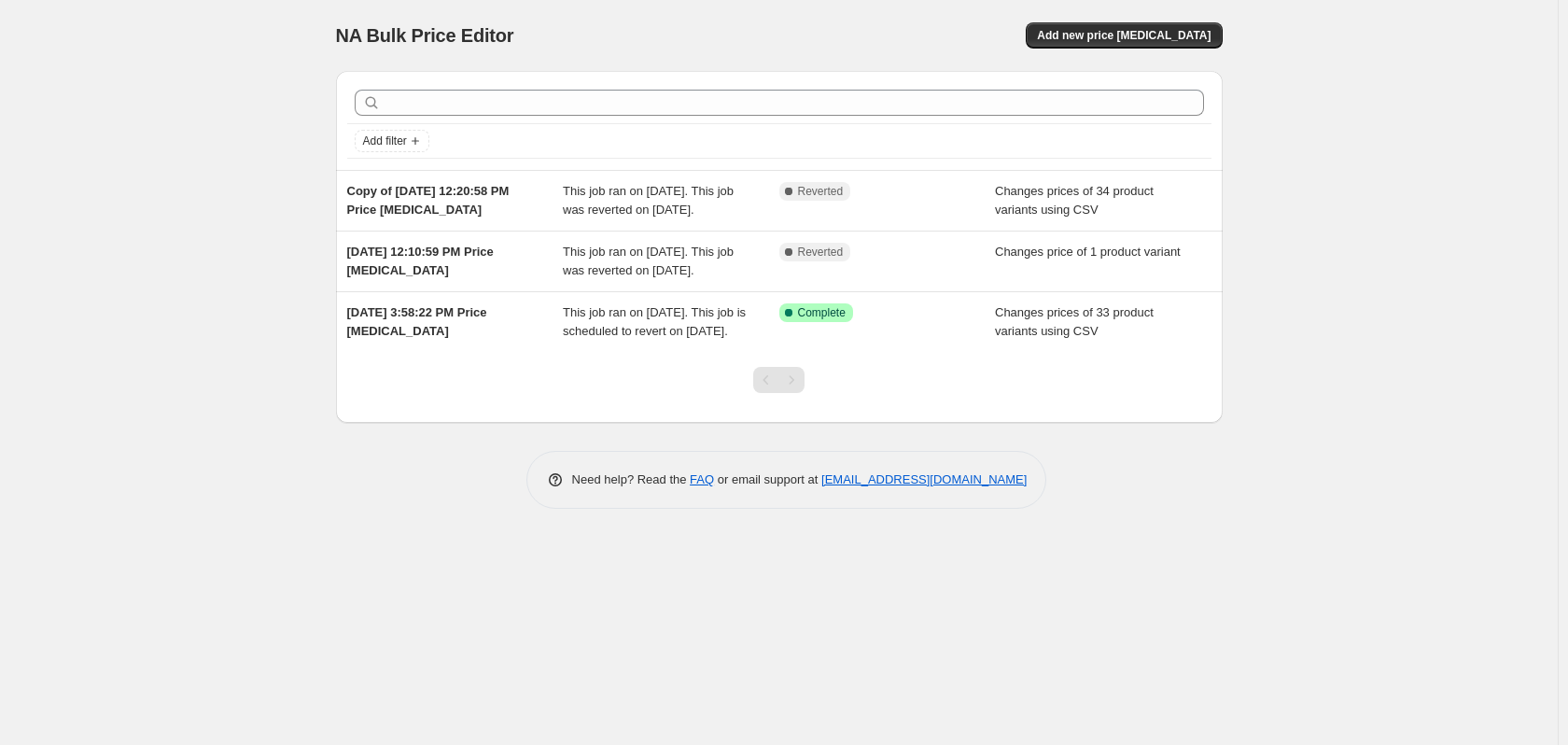
click at [923, 194] on div "Complete Reverted" at bounding box center [874, 191] width 188 height 19
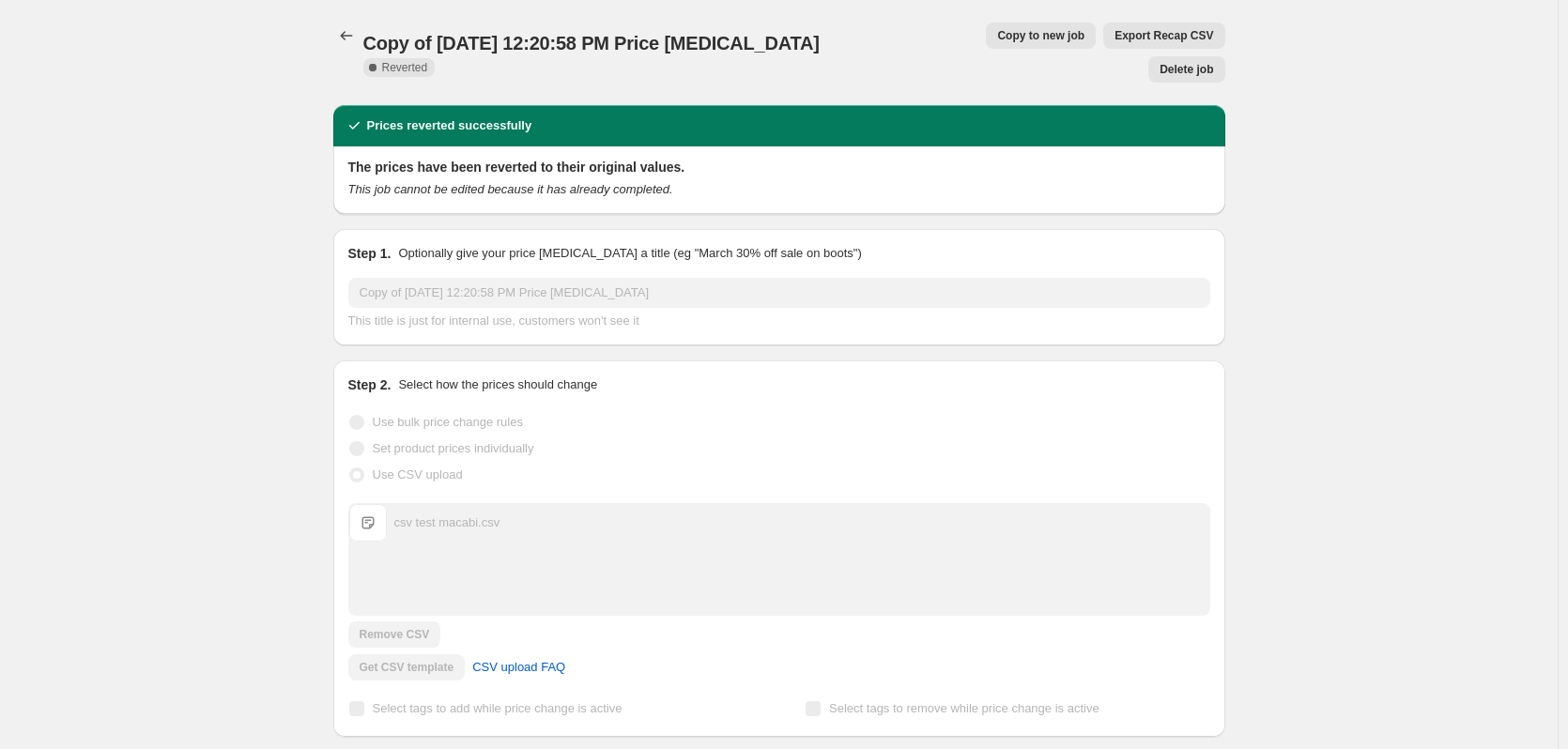
click at [997, 41] on span "Copy to new job" at bounding box center [1040, 35] width 87 height 15
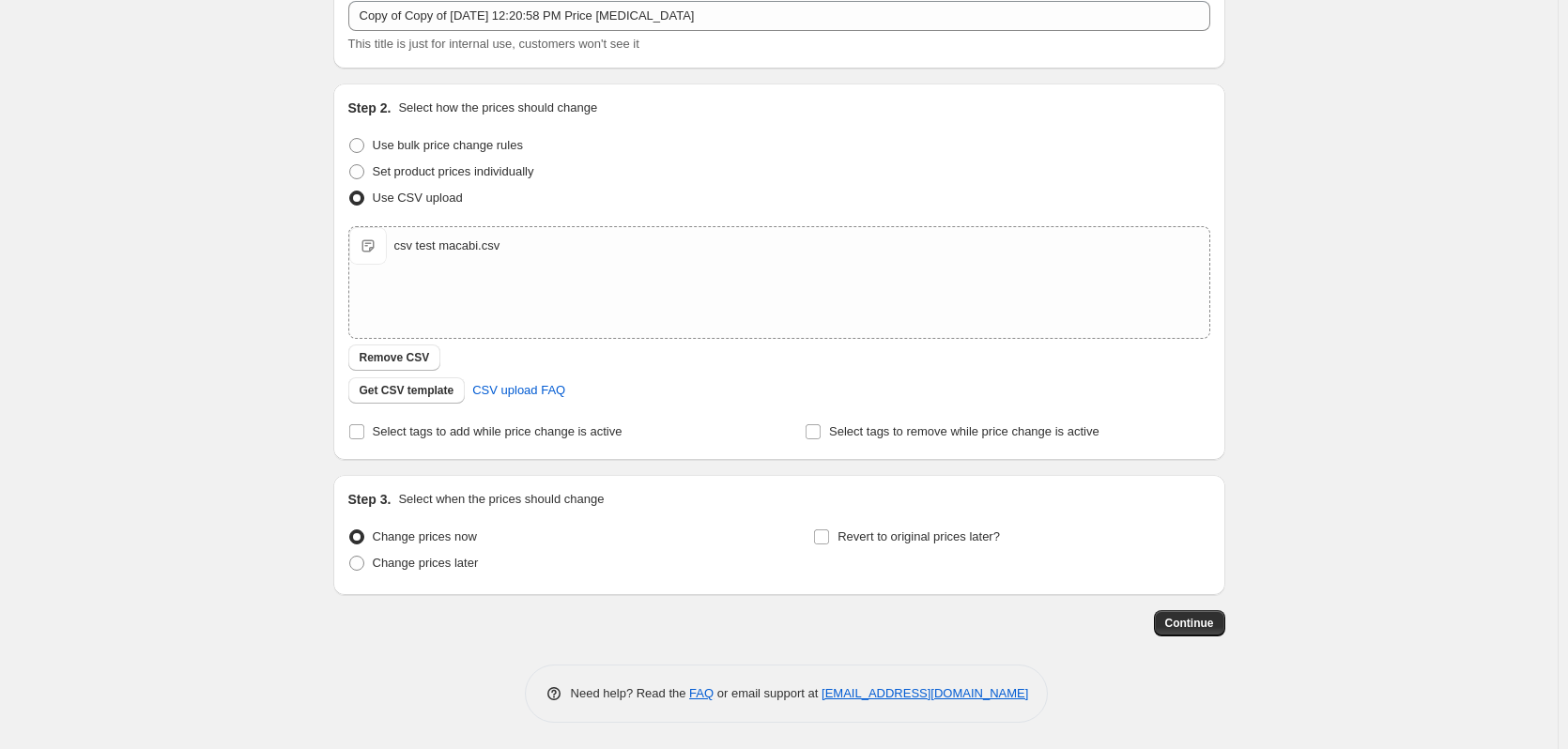
scroll to position [121, 0]
click at [844, 541] on span "Revert to original prices later?" at bounding box center [919, 535] width 163 height 14
click at [829, 541] on input "Revert to original prices later?" at bounding box center [821, 536] width 15 height 15
checkbox input "true"
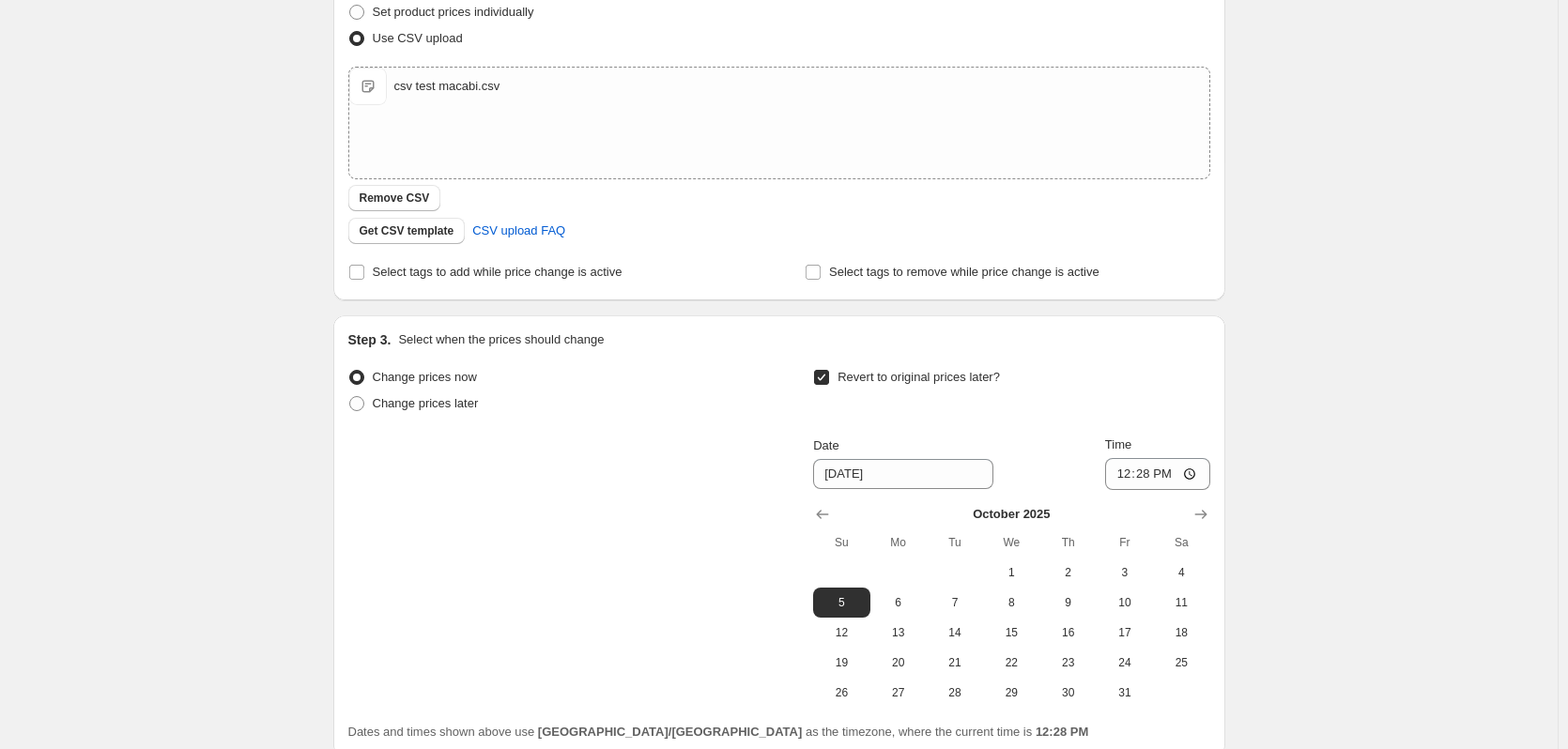
scroll to position [309, 0]
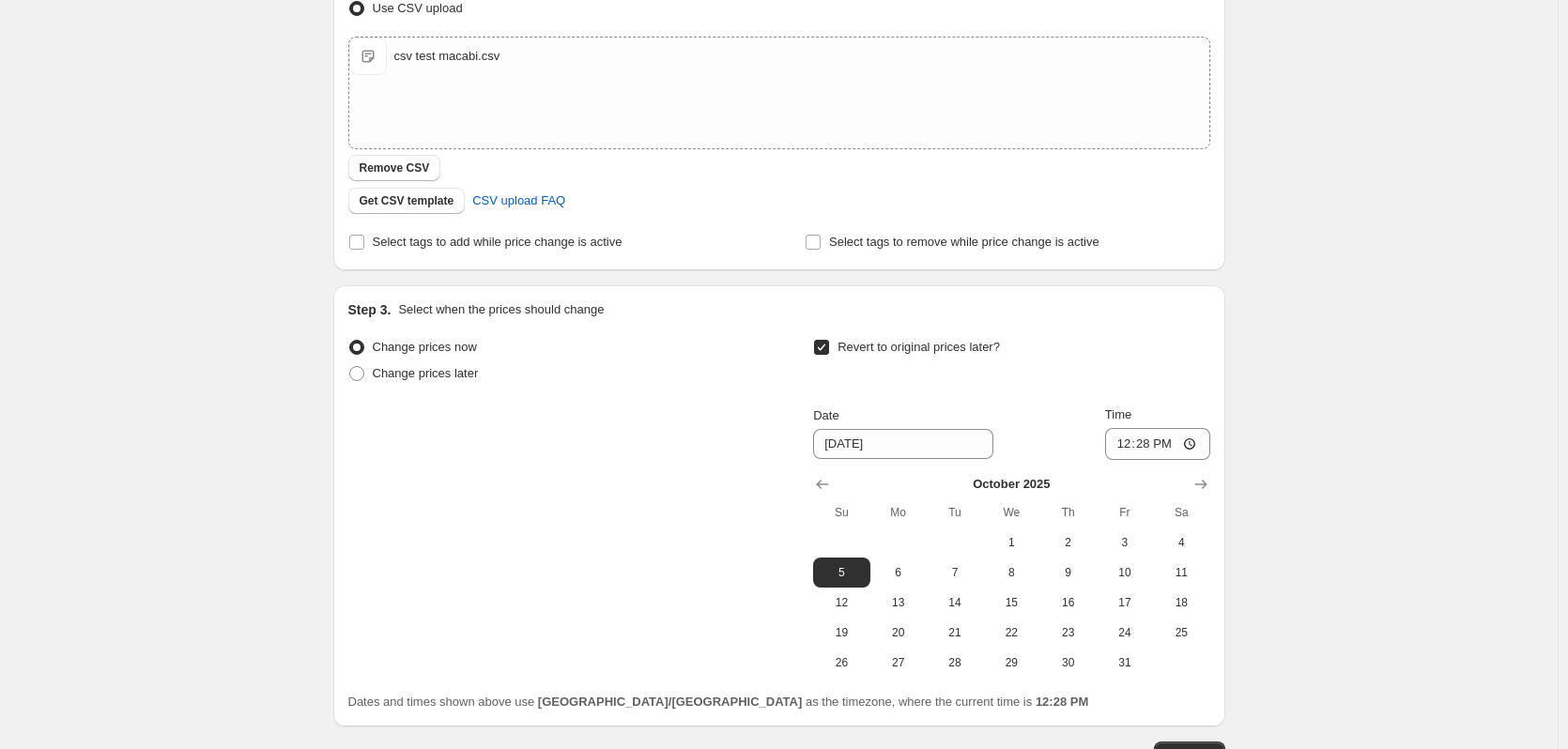
click at [835, 462] on div "October 2025 Su Mo Tu We Th Fr Sa 1 2 3 4 5 6 7 8 9 10 11 12 13 14 15 16 17 18 …" at bounding box center [1004, 569] width 411 height 218
click at [836, 485] on button "Show previous month, September 2025" at bounding box center [821, 484] width 26 height 26
click at [850, 659] on span "28" at bounding box center [840, 663] width 41 height 15
type input "[DATE]"
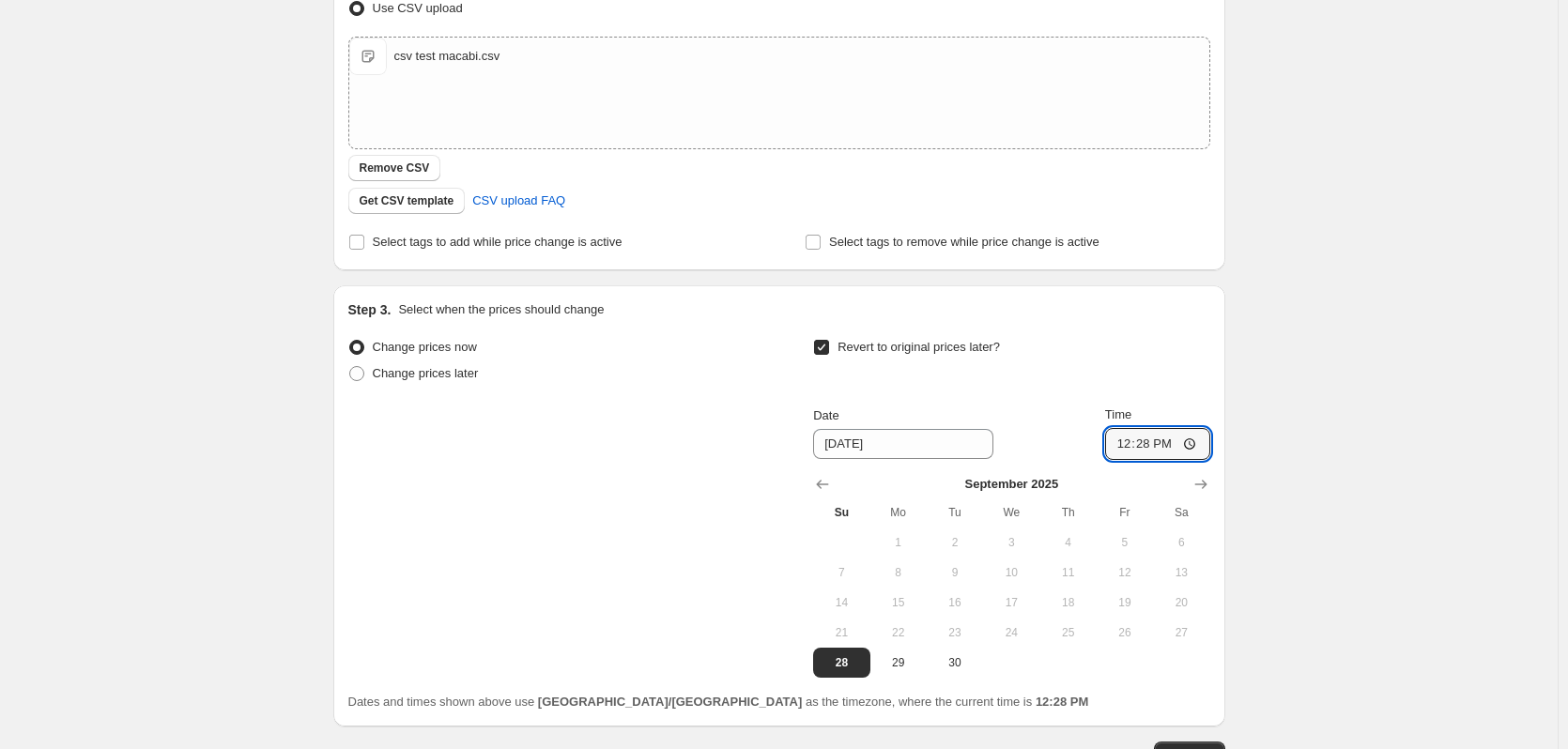
click at [1146, 442] on input "12:28" at bounding box center [1158, 444] width 105 height 32
click at [1148, 448] on input "12:33" at bounding box center [1158, 444] width 105 height 32
type input "12:30"
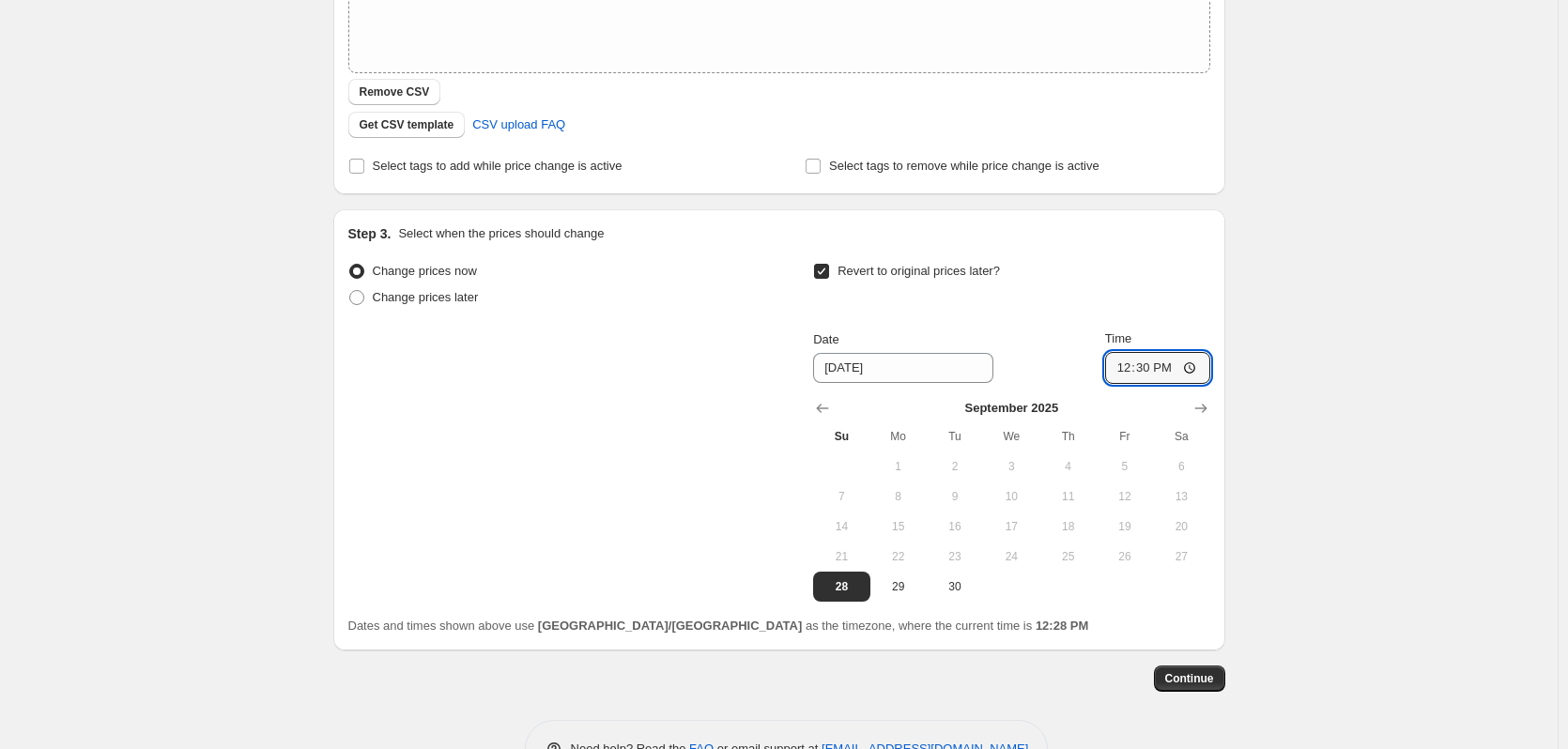
scroll to position [442, 0]
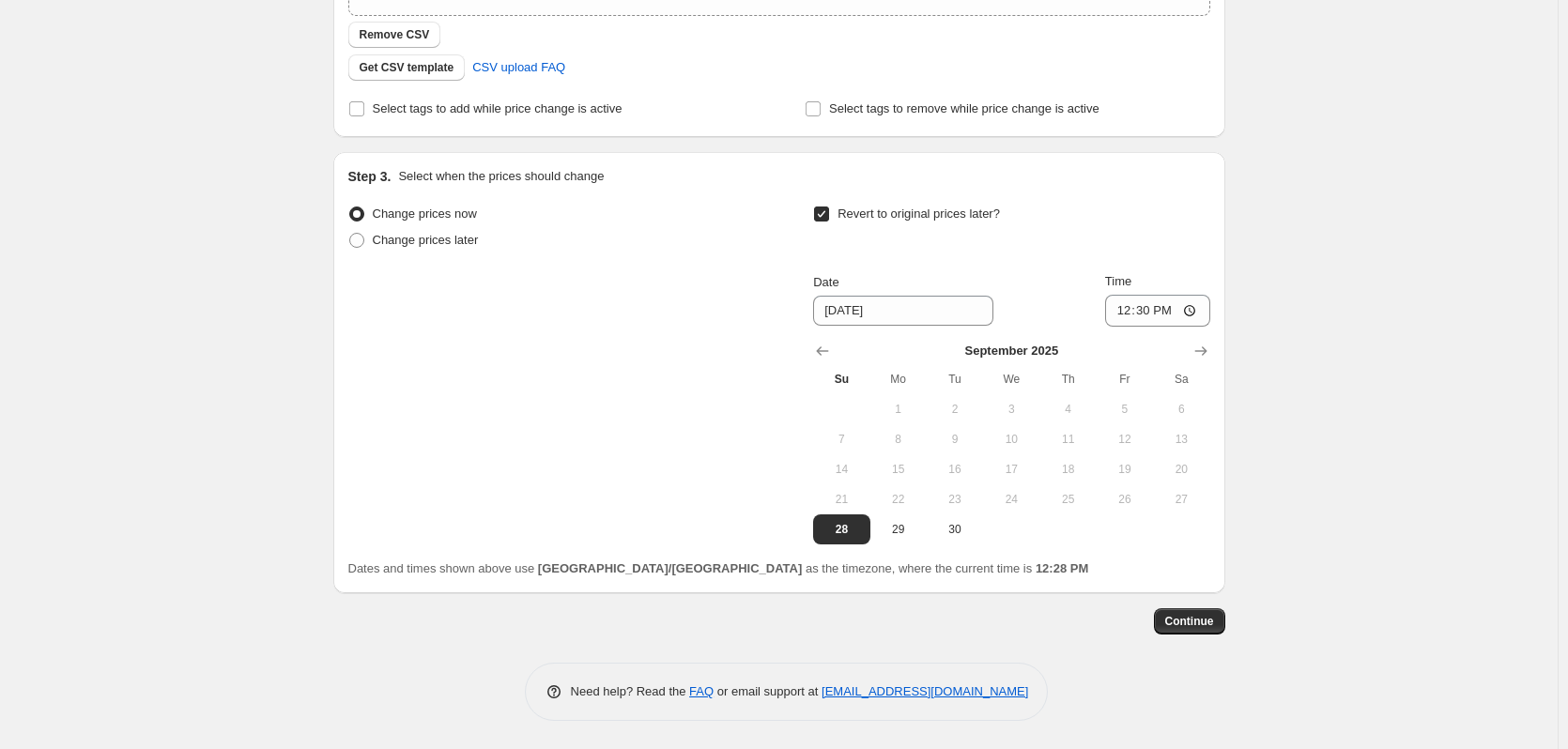
click at [1187, 616] on span "Continue" at bounding box center [1188, 622] width 49 height 15
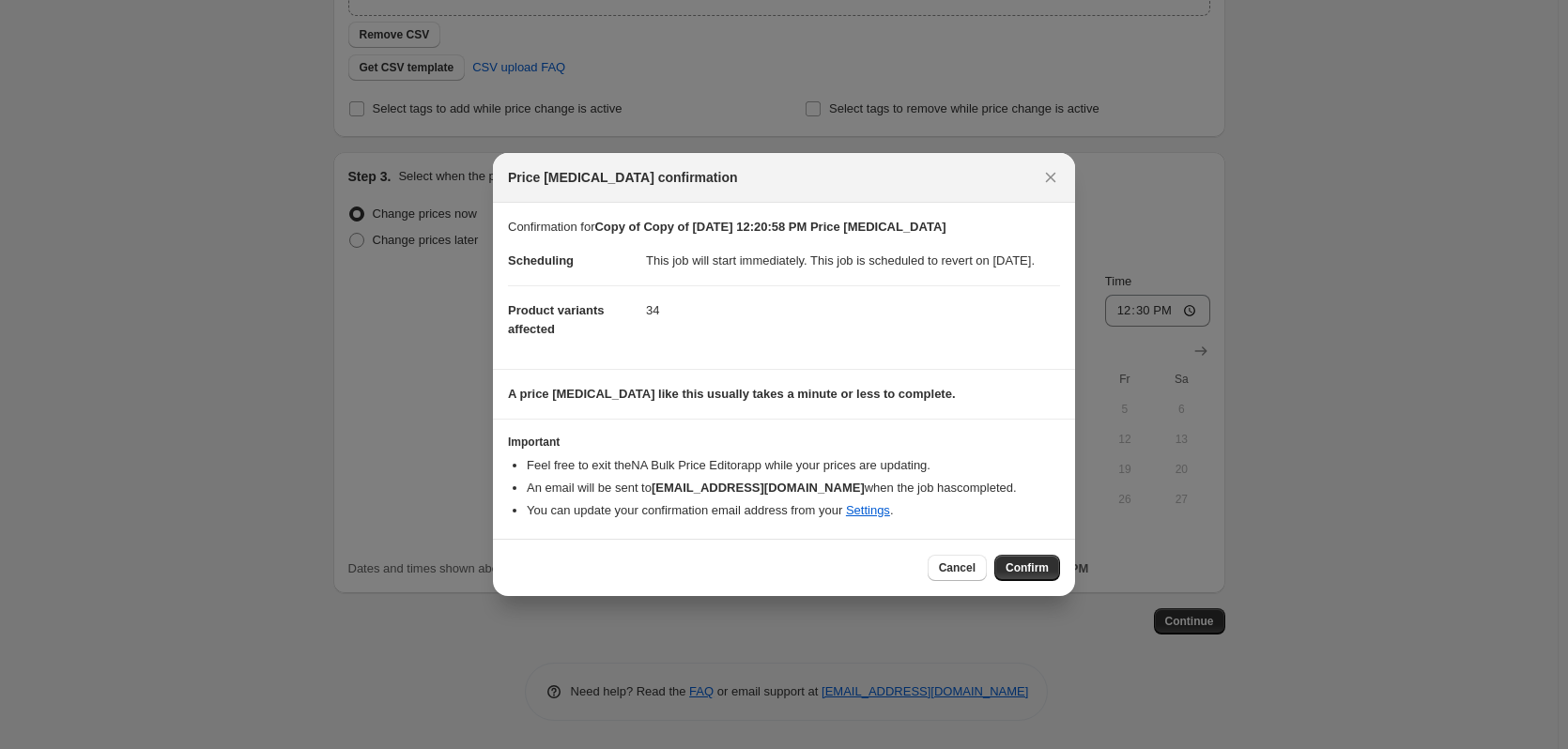
click at [1038, 576] on span "Confirm" at bounding box center [1026, 568] width 43 height 15
